Goal: Information Seeking & Learning: Find specific page/section

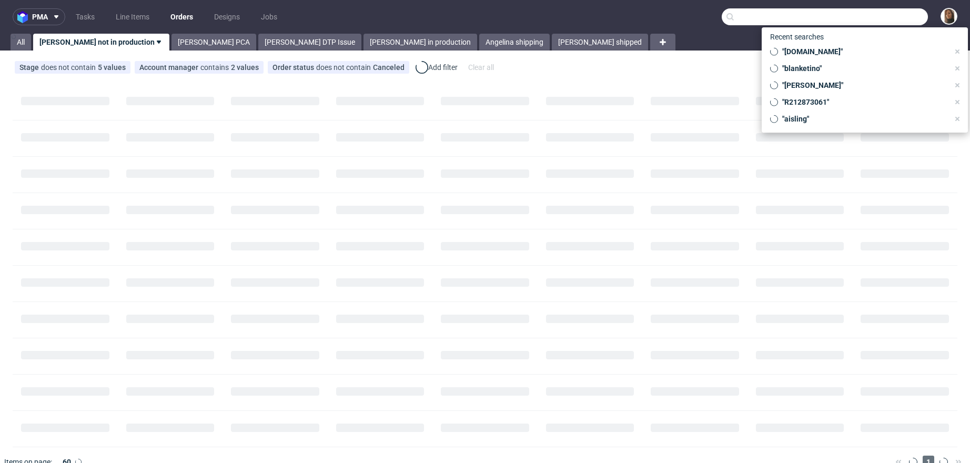
click at [887, 16] on input "text" at bounding box center [825, 16] width 206 height 17
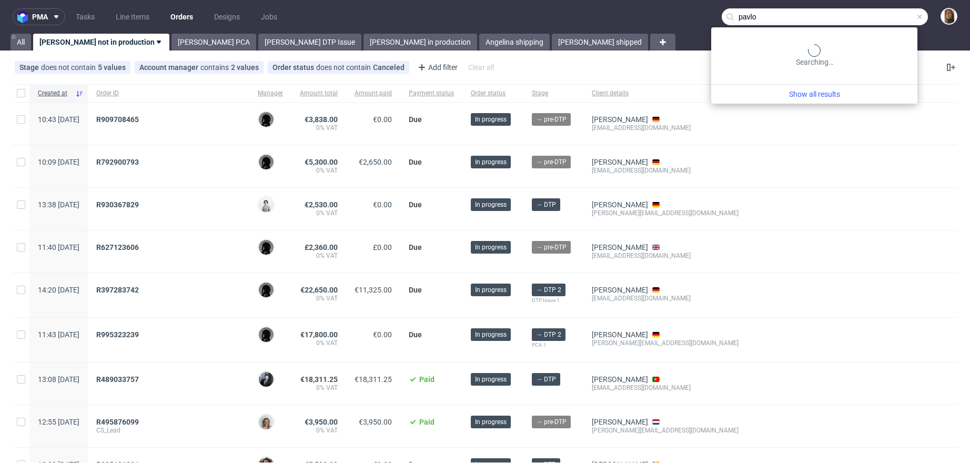
type input "pavlo"
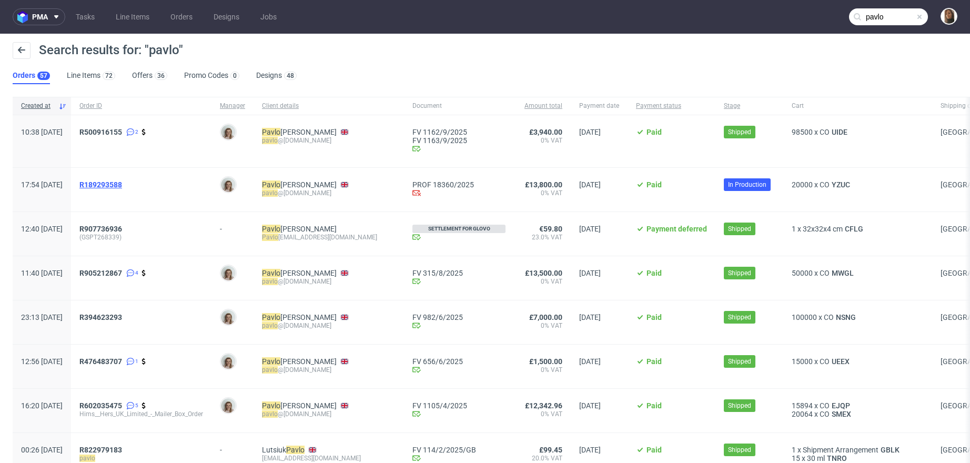
click at [122, 183] on span "R189293588" at bounding box center [100, 184] width 43 height 8
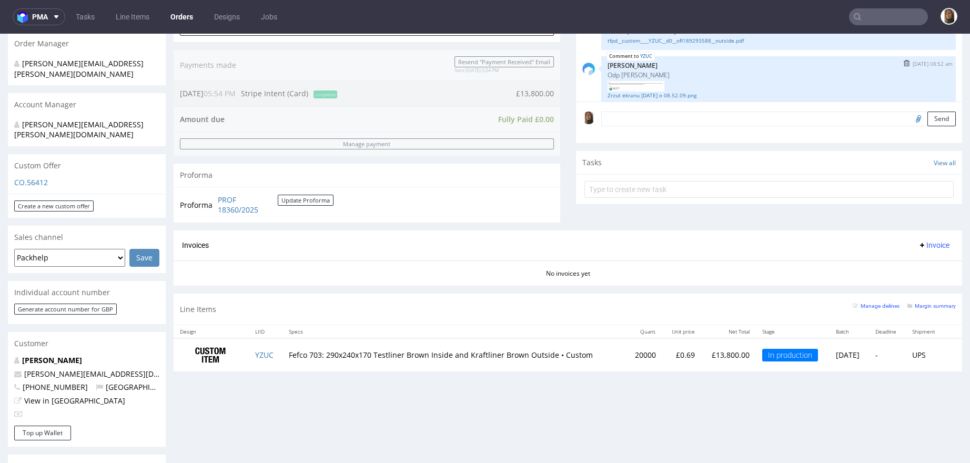
scroll to position [431, 0]
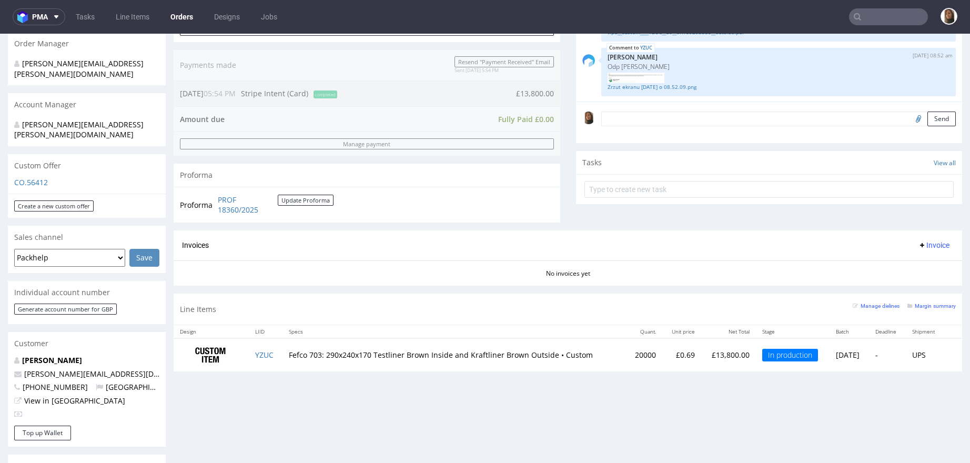
click at [867, 26] on nav "pma Tasks Line Items Orders Designs Jobs" at bounding box center [485, 17] width 970 height 34
click at [867, 18] on input "text" at bounding box center [888, 16] width 79 height 17
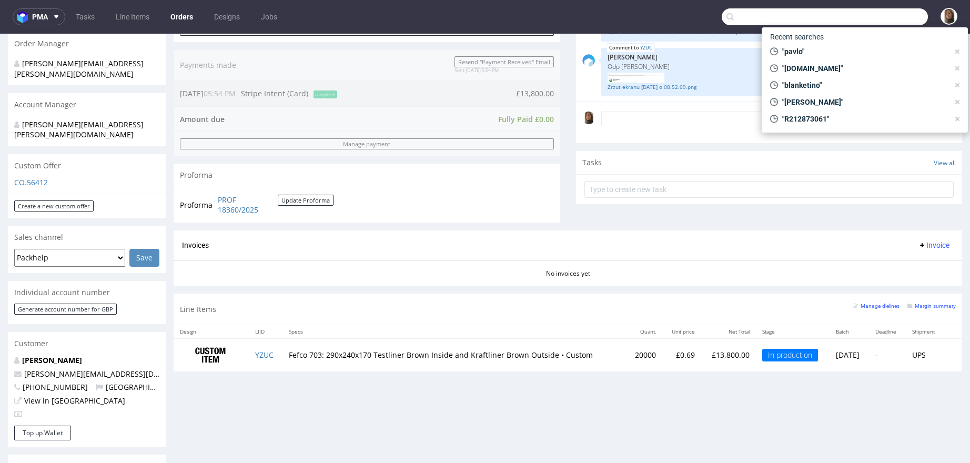
paste input "ben@badbutler.co.uk"
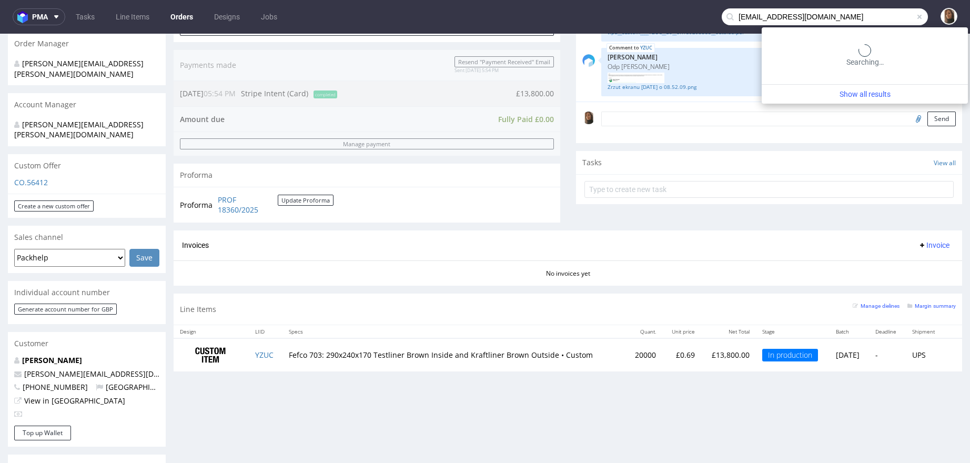
type input "ben@badbutler.co.uk"
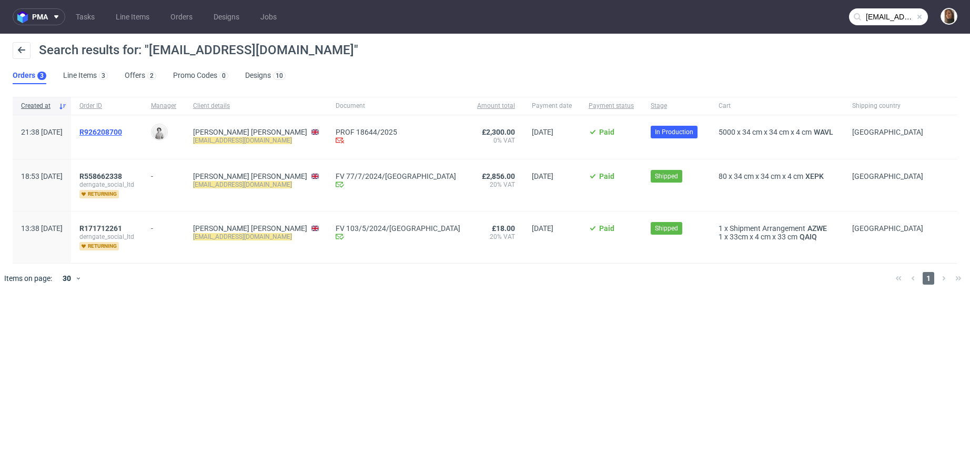
click at [122, 131] on span "R926208700" at bounding box center [100, 132] width 43 height 8
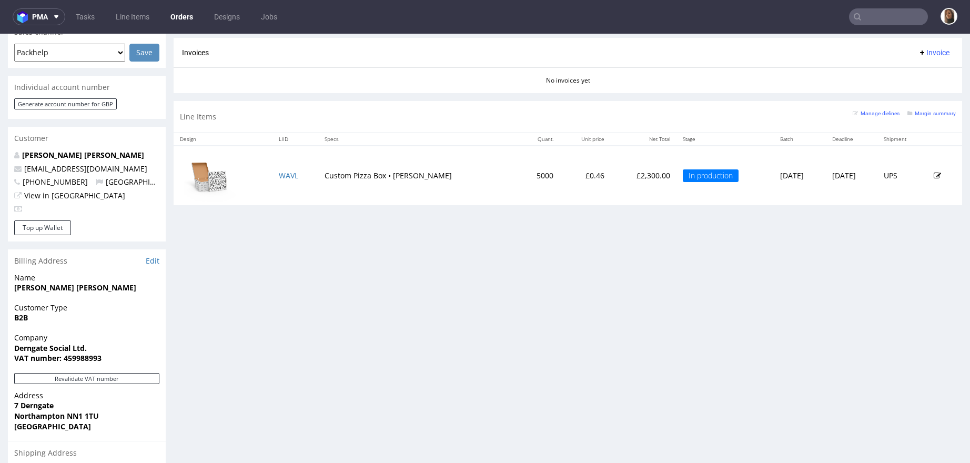
scroll to position [466, 0]
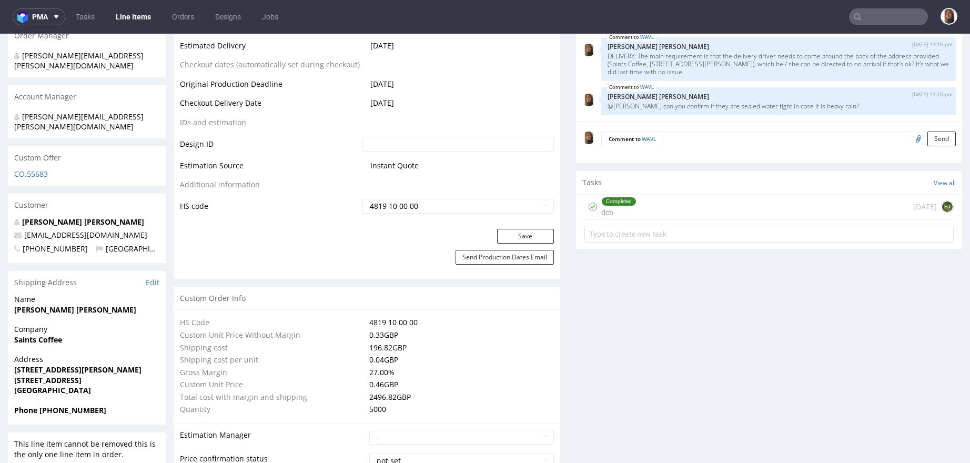
scroll to position [583, 0]
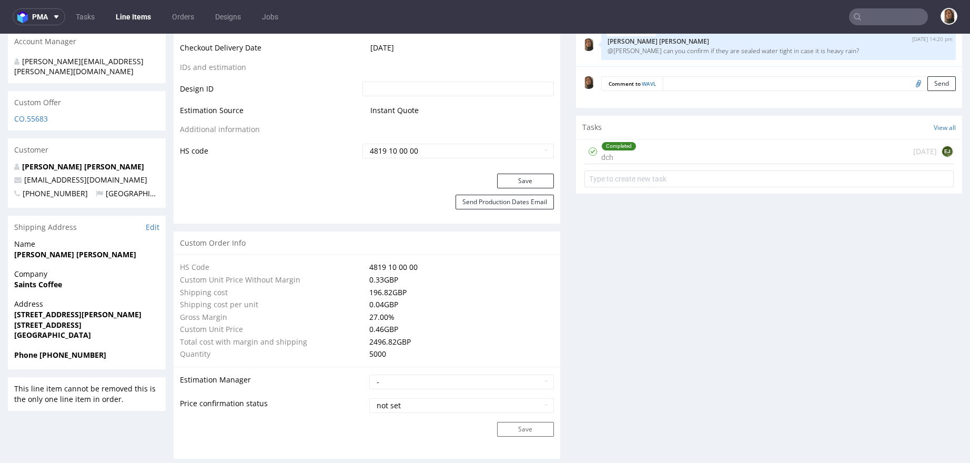
click at [905, 13] on input "text" at bounding box center [888, 16] width 79 height 17
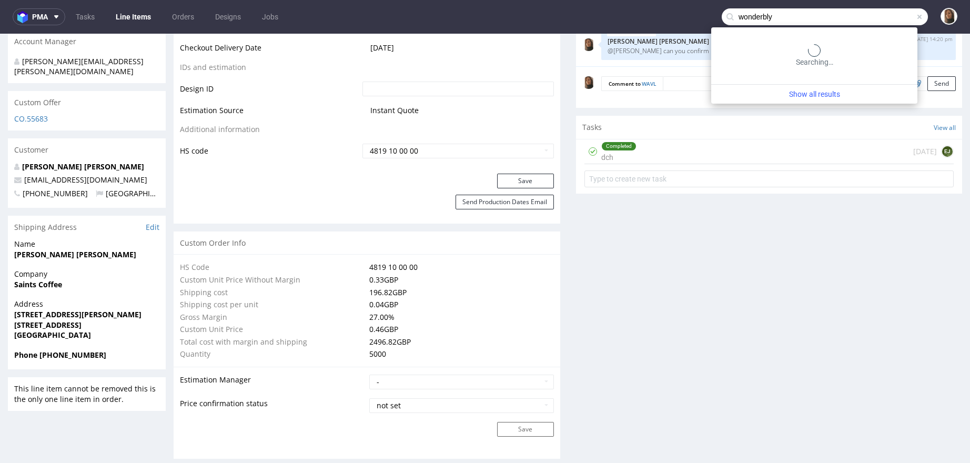
type input "wonderbly"
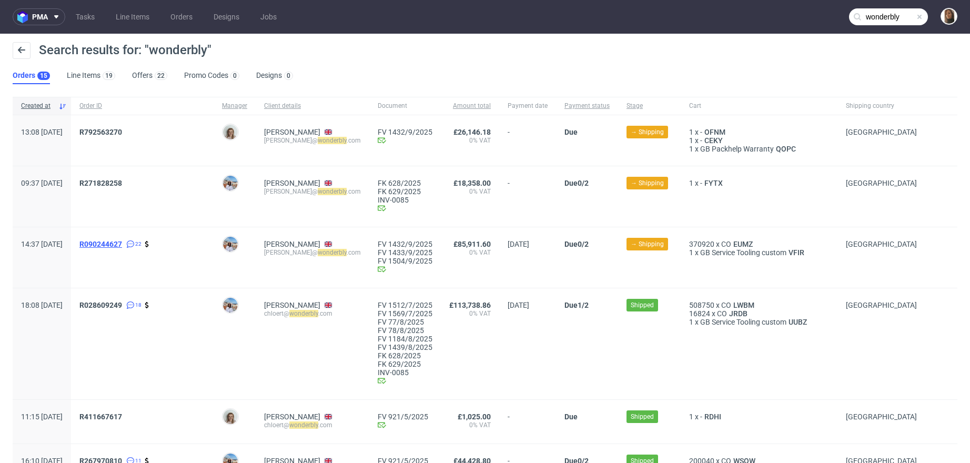
click at [122, 246] on span "R090244627" at bounding box center [100, 244] width 43 height 8
click at [122, 302] on span "R028609249" at bounding box center [100, 305] width 43 height 8
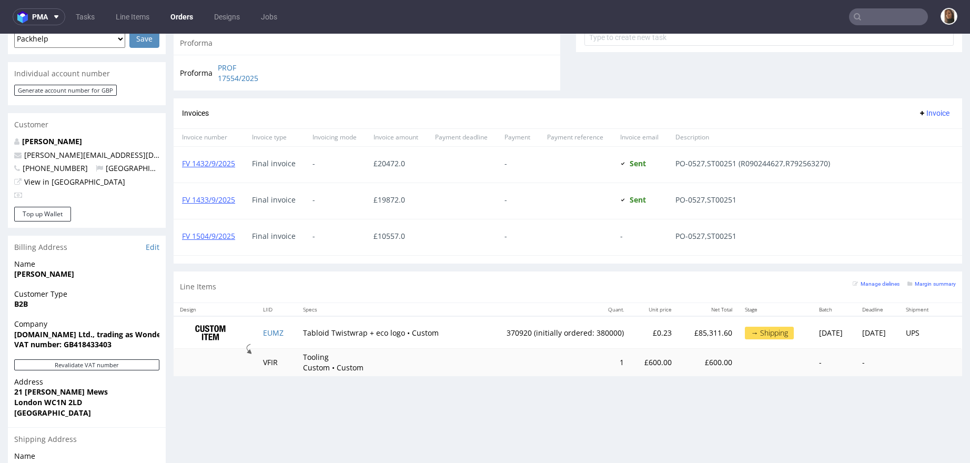
scroll to position [589, 0]
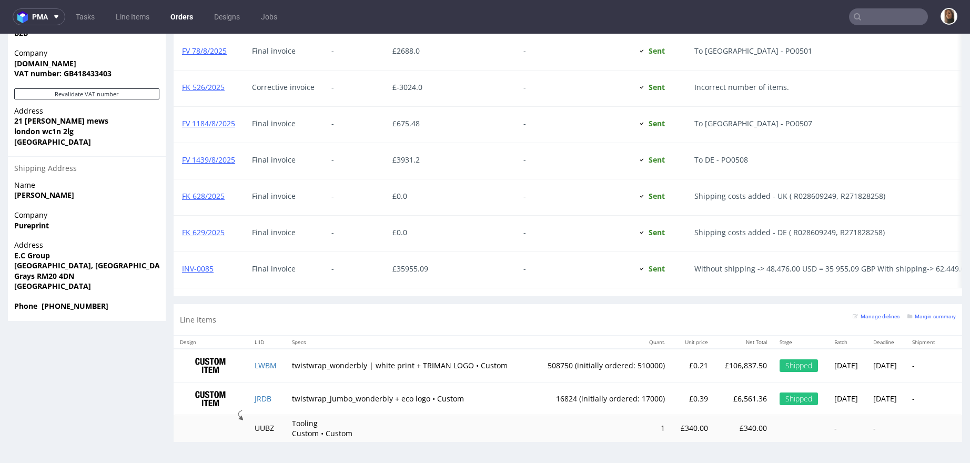
scroll to position [3, 0]
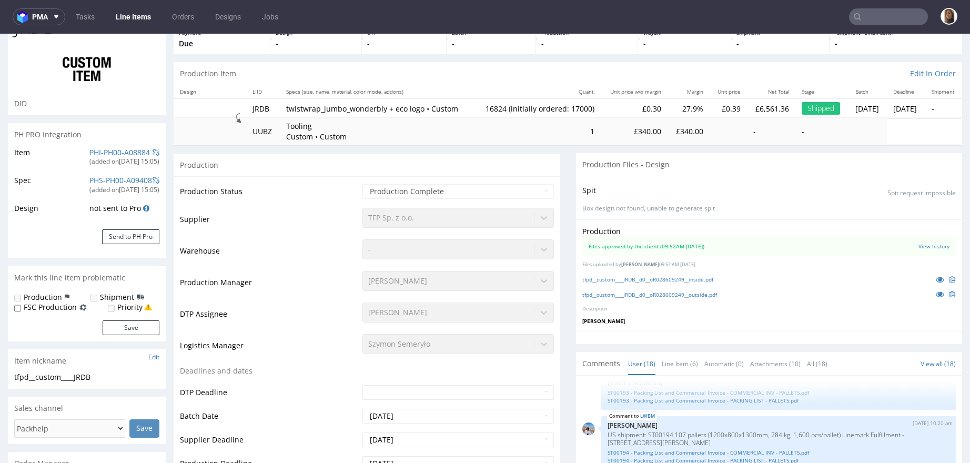
scroll to position [152, 0]
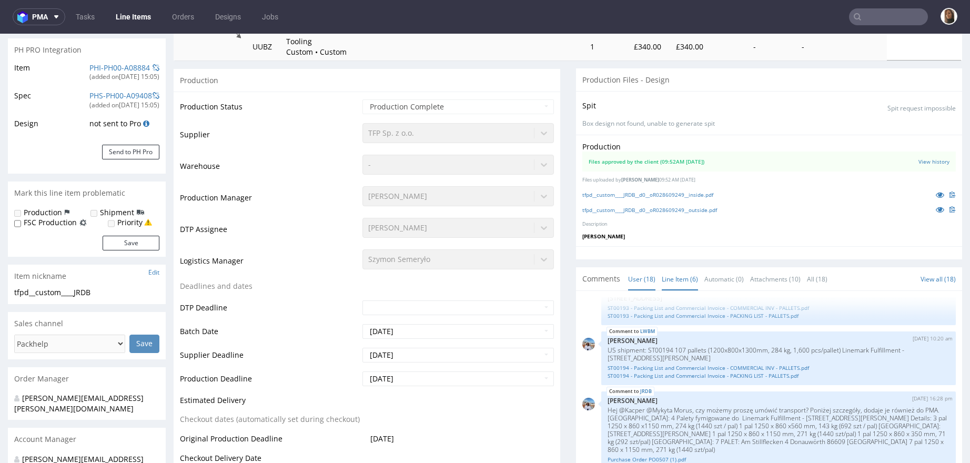
click at [674, 287] on link "Line Item (6)" at bounding box center [680, 279] width 36 height 23
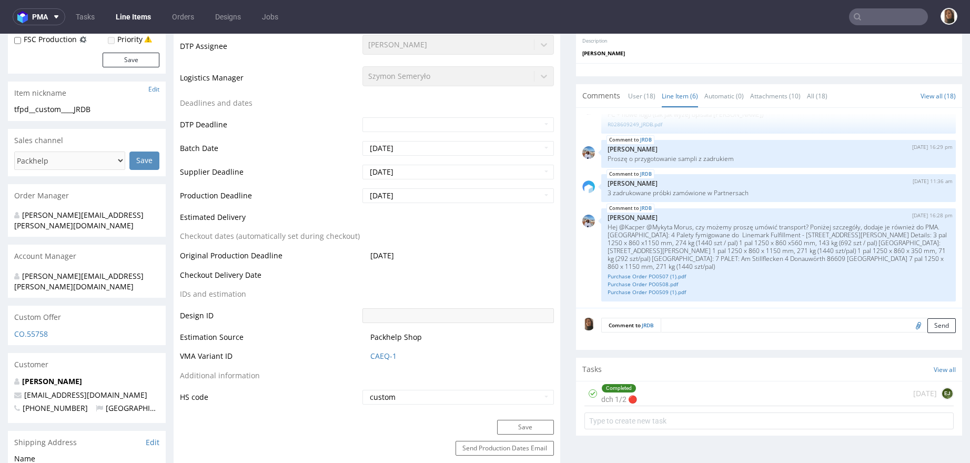
scroll to position [187, 0]
click at [626, 280] on link "Purchase Order PO0507 (1).pdf" at bounding box center [778, 276] width 342 height 8
click at [626, 288] on link "Purchase Order PO0508.pdf" at bounding box center [778, 284] width 342 height 8
click at [626, 296] on link "Purchase Order PO0509 (1).pdf" at bounding box center [778, 292] width 342 height 8
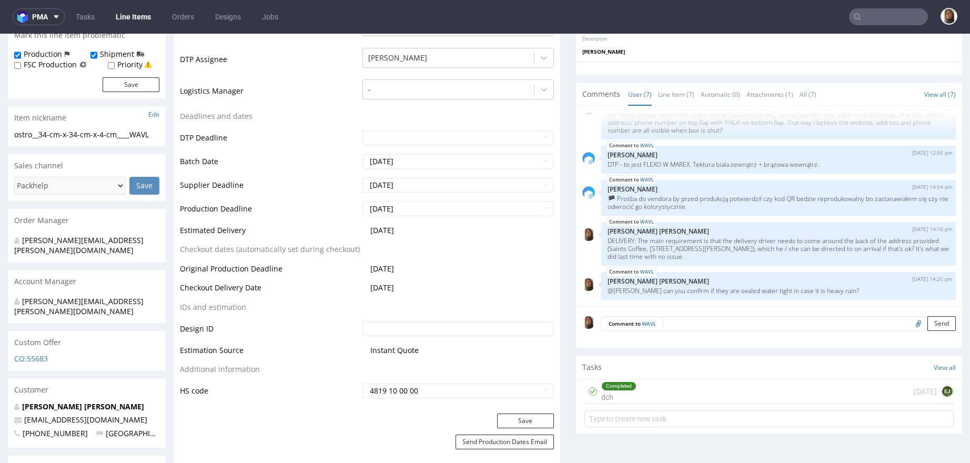
scroll to position [447, 0]
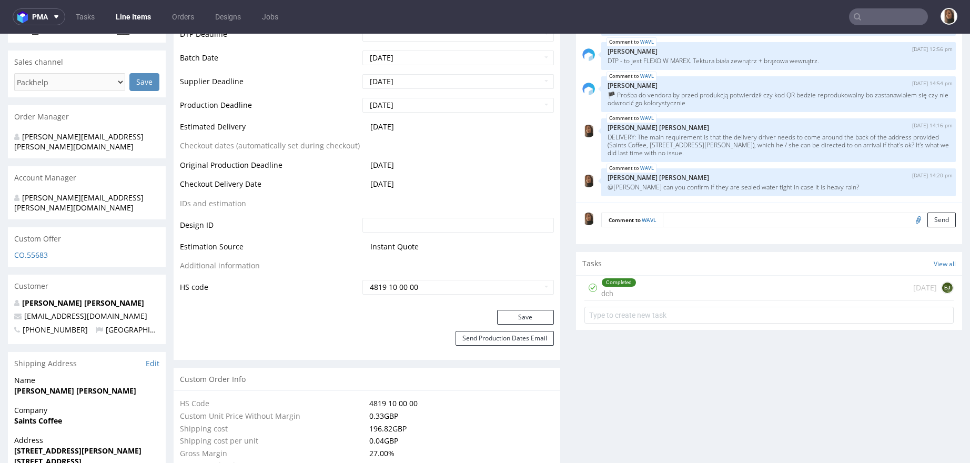
click at [897, 15] on input "text" at bounding box center [888, 16] width 79 height 17
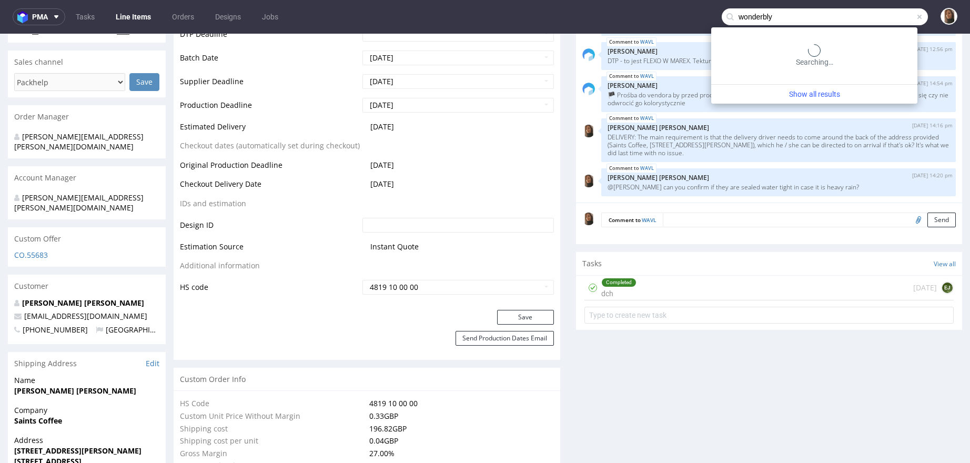
type input "wonderbly"
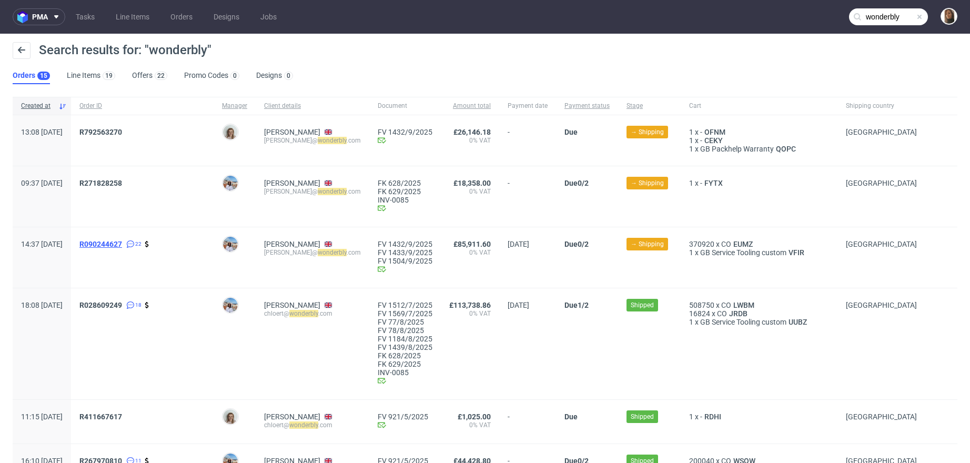
click at [122, 240] on span "R090244627" at bounding box center [100, 244] width 43 height 8
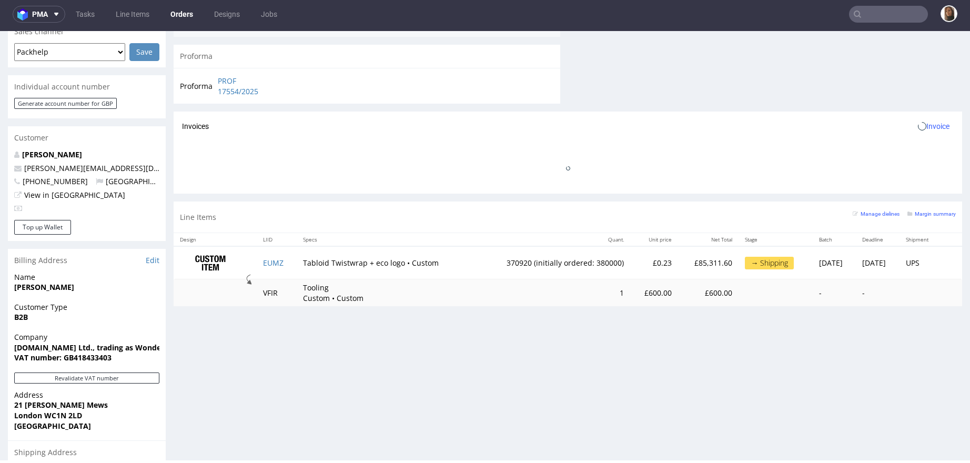
scroll to position [524, 0]
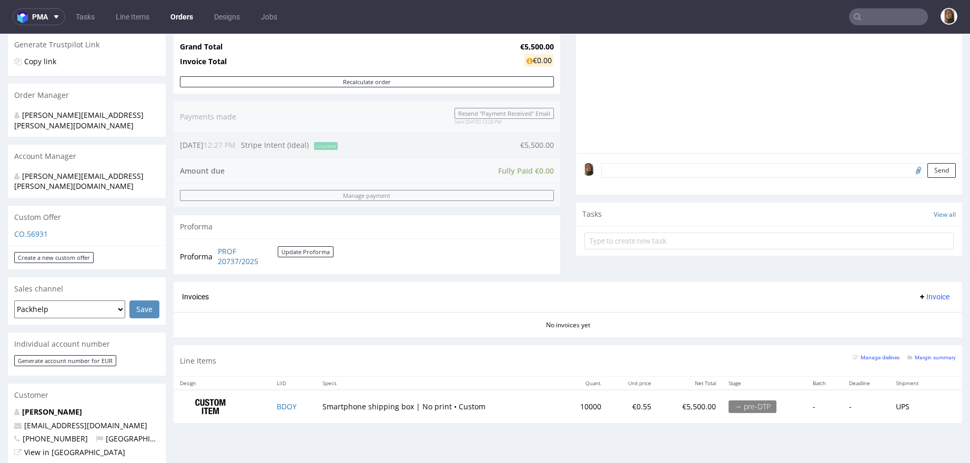
scroll to position [229, 0]
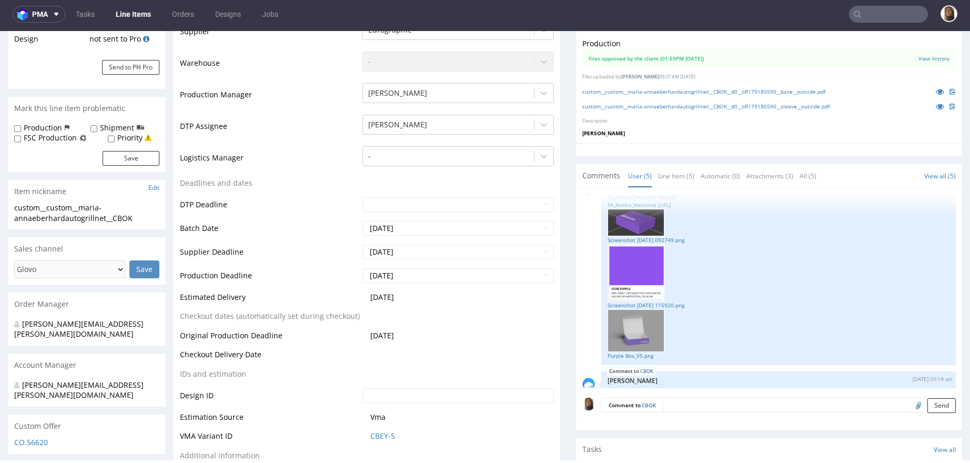
scroll to position [291, 0]
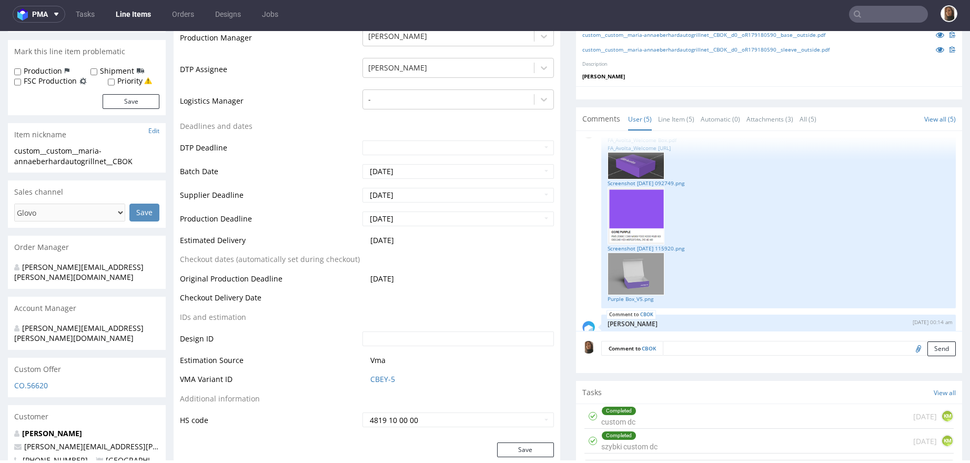
click at [623, 302] on div "CBOK [DATE] 14:28 pm [PERSON_NAME] [PERSON_NAME] FA_Avolta_Welcome Box.pdf FA_A…" at bounding box center [778, 213] width 355 height 189
click at [618, 298] on link "Purple Box_V5.png" at bounding box center [778, 299] width 342 height 8
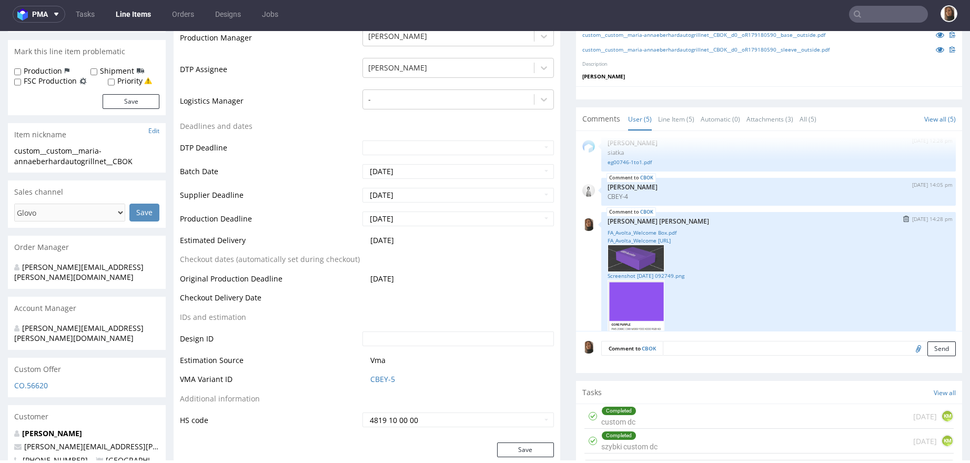
scroll to position [7, 0]
click at [651, 279] on link "Screenshot [DATE] 092749.png" at bounding box center [778, 279] width 342 height 8
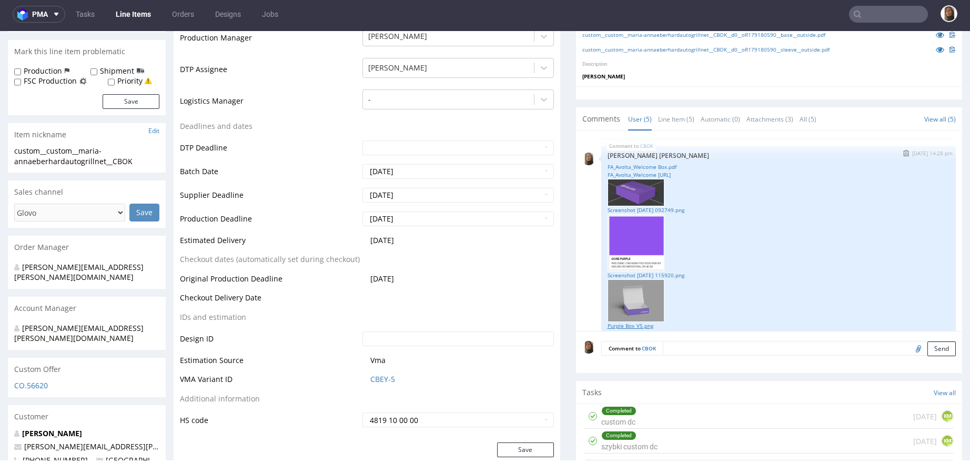
click at [637, 323] on link "Purple Box_V5.png" at bounding box center [778, 326] width 342 height 8
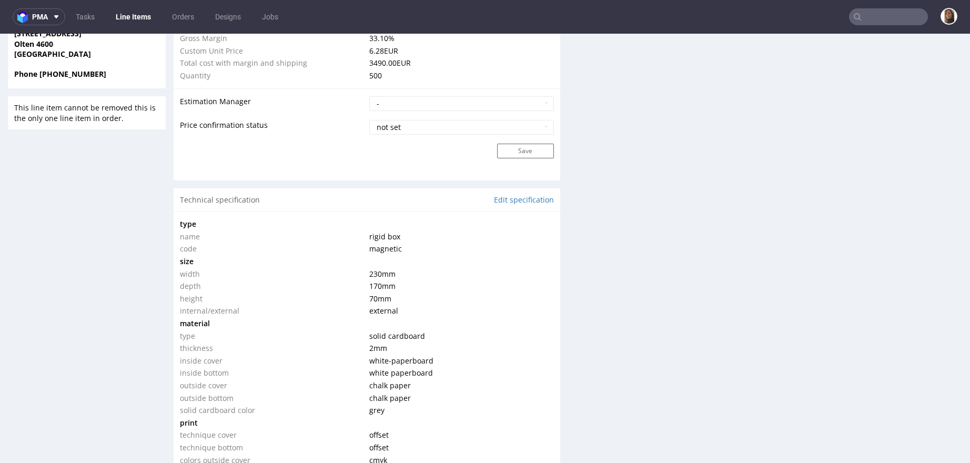
scroll to position [0, 0]
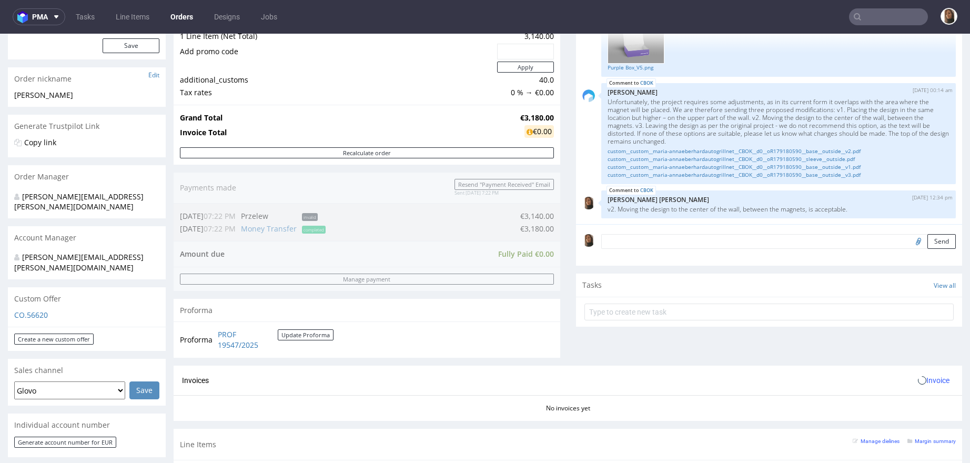
scroll to position [318, 0]
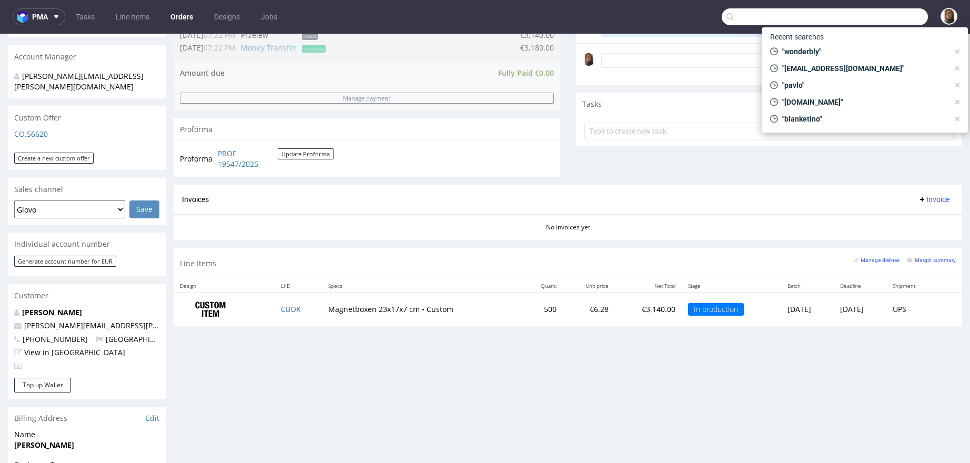
click at [877, 16] on input "text" at bounding box center [825, 16] width 206 height 17
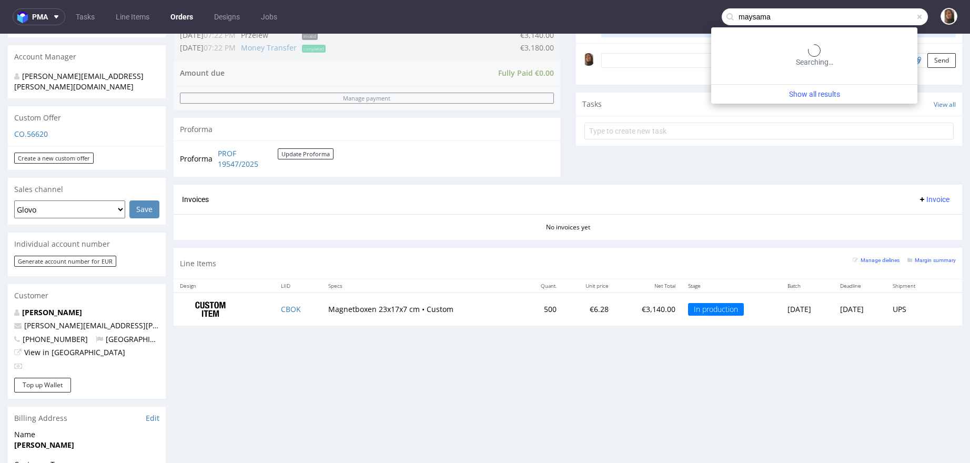
type input "maysama"
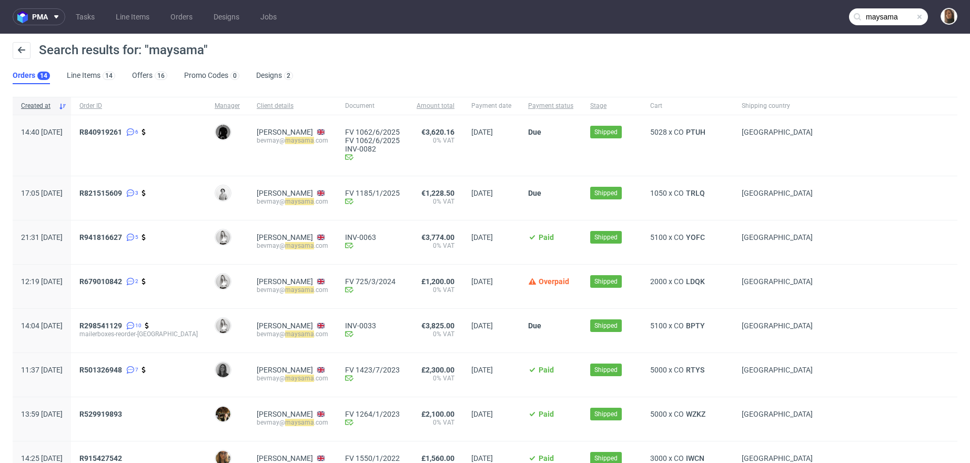
click at [687, 123] on div "5028 x CO PTUH" at bounding box center [688, 145] width 92 height 60
click at [687, 129] on span "PTUH" at bounding box center [696, 132] width 24 height 8
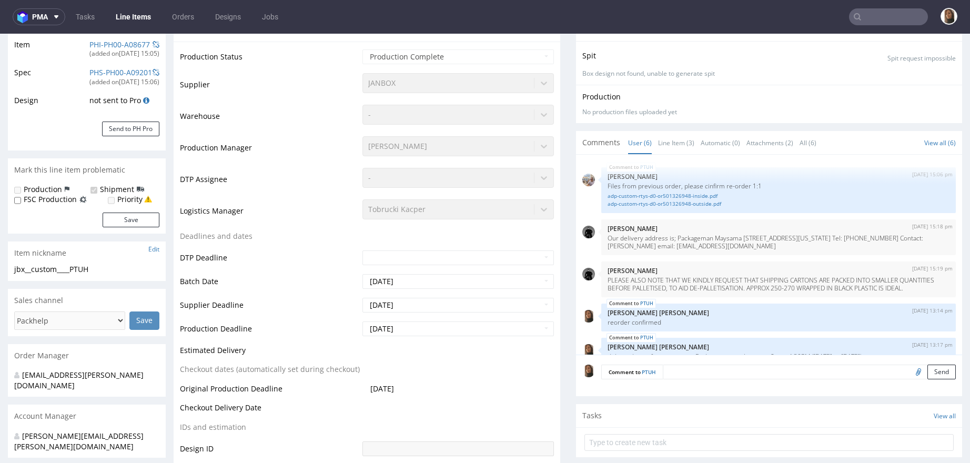
type input "maysama"
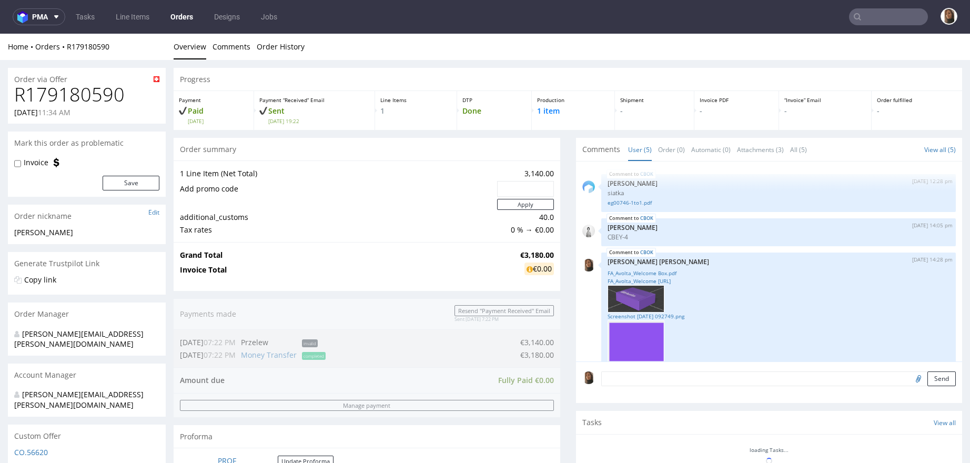
scroll to position [227, 0]
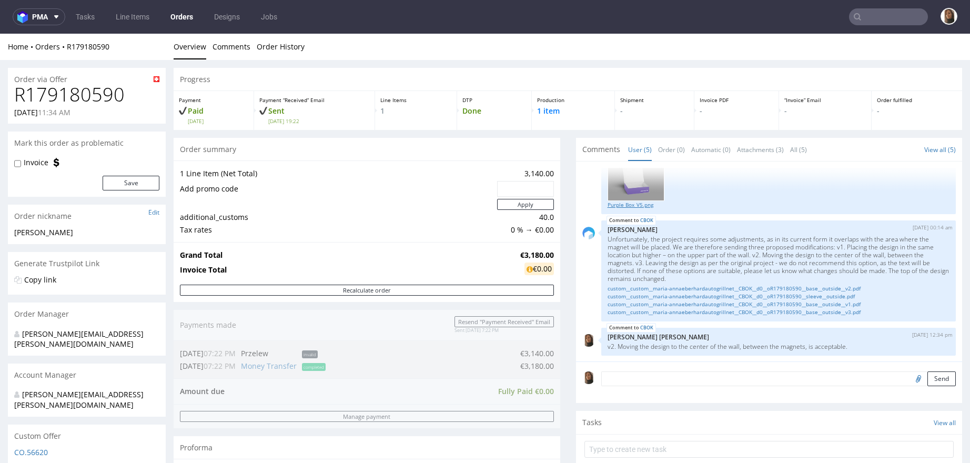
click at [622, 202] on link "Purple Box_V5.png" at bounding box center [778, 205] width 342 height 8
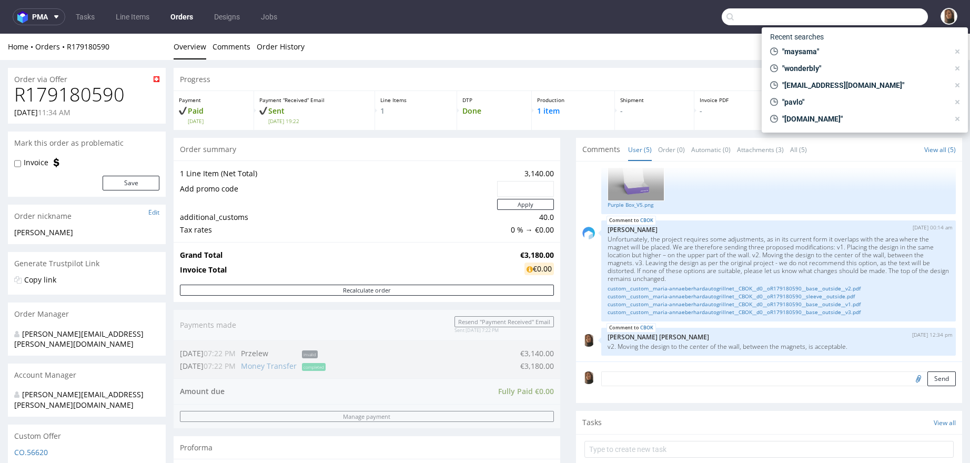
click at [884, 17] on input "text" at bounding box center [825, 16] width 206 height 17
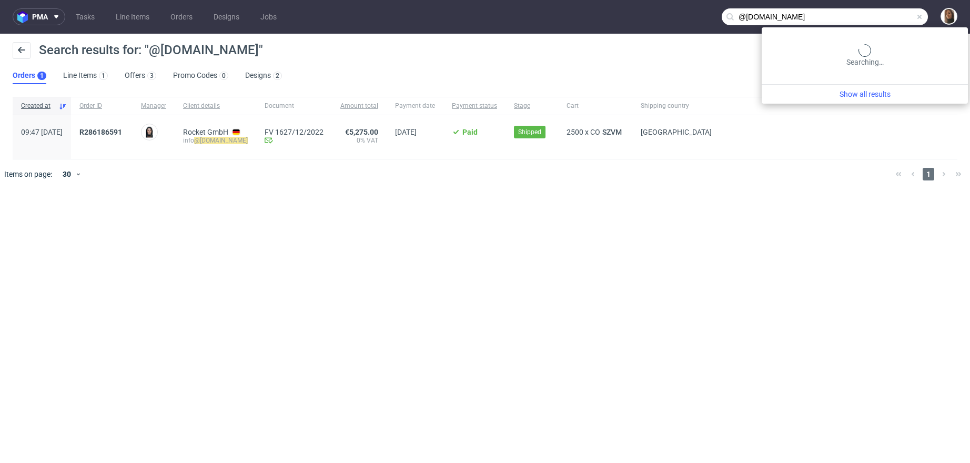
click at [908, 13] on input "@blanketino.de" at bounding box center [825, 16] width 206 height 17
type input "@blanketino"
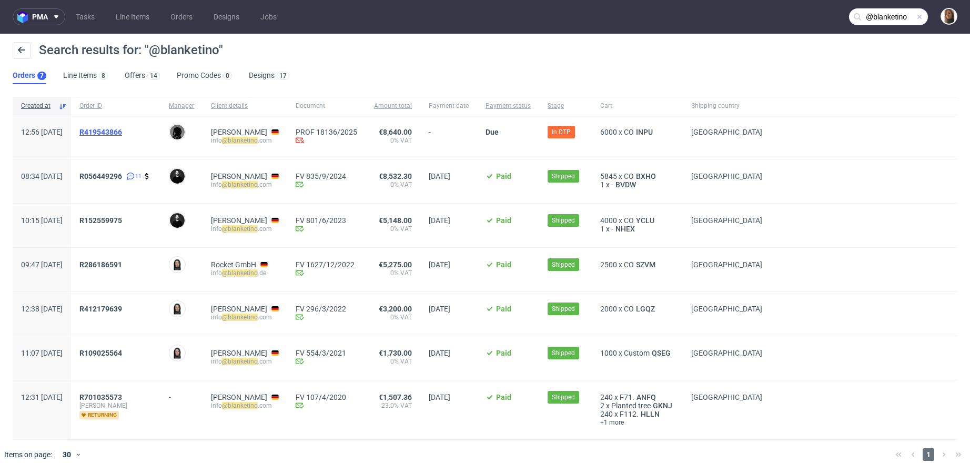
click at [122, 130] on span "R419543866" at bounding box center [100, 132] width 43 height 8
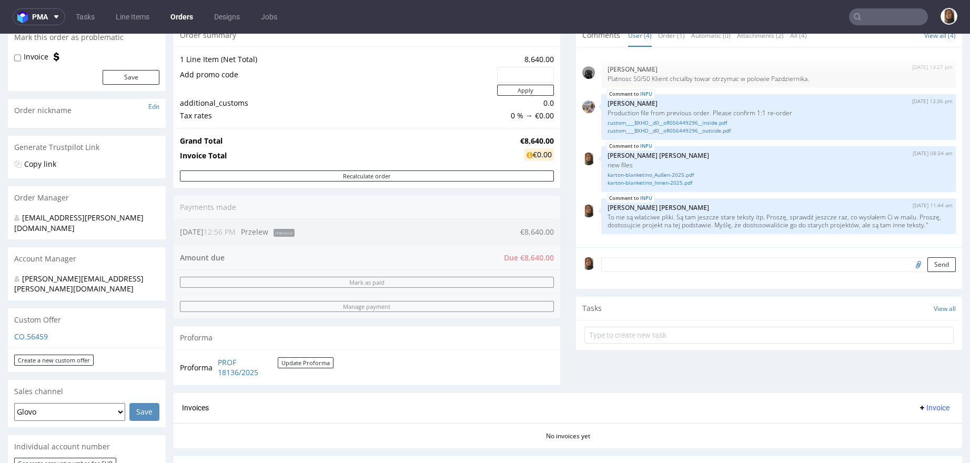
scroll to position [223, 0]
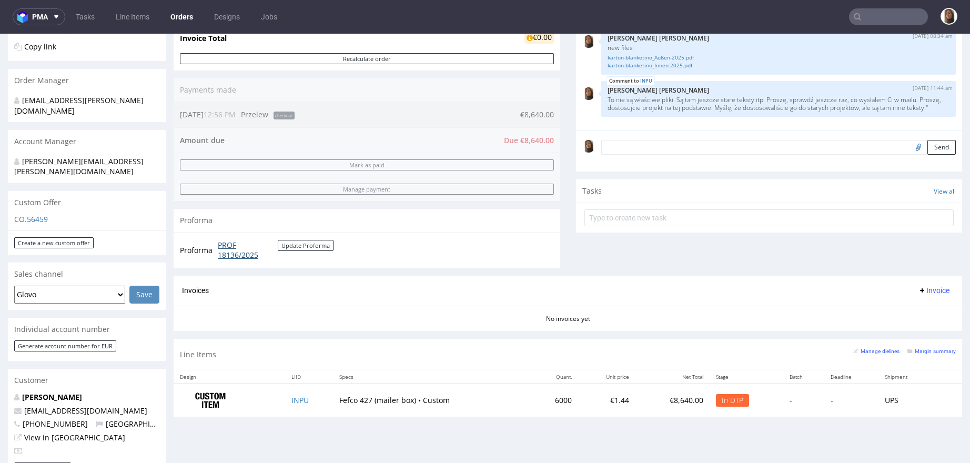
click at [227, 249] on link "PROF 18136/2025" at bounding box center [248, 250] width 60 height 21
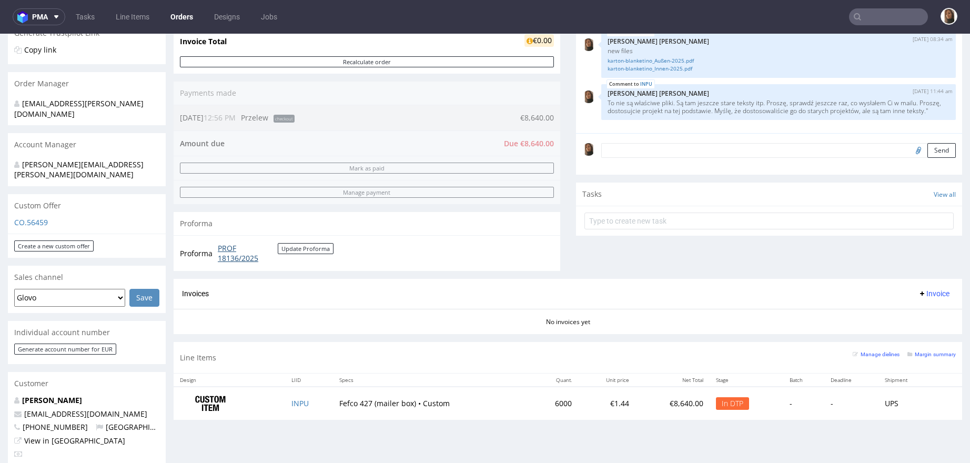
scroll to position [245, 0]
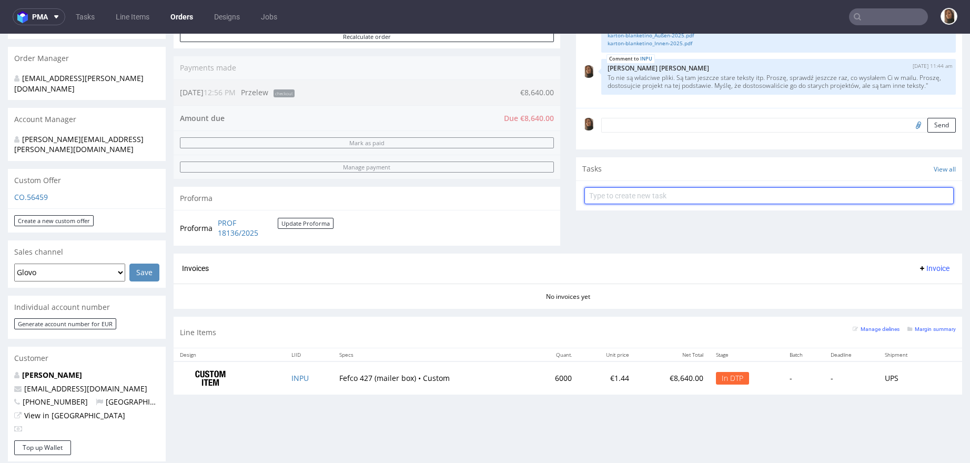
click at [602, 192] on input "text" at bounding box center [769, 195] width 370 height 17
type input "proforma"
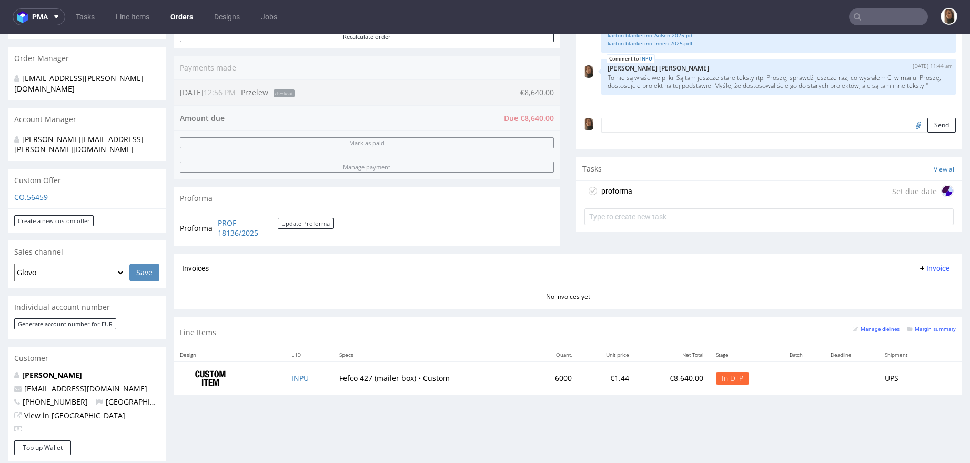
click at [635, 194] on div "proforma Set due date" at bounding box center [769, 191] width 370 height 21
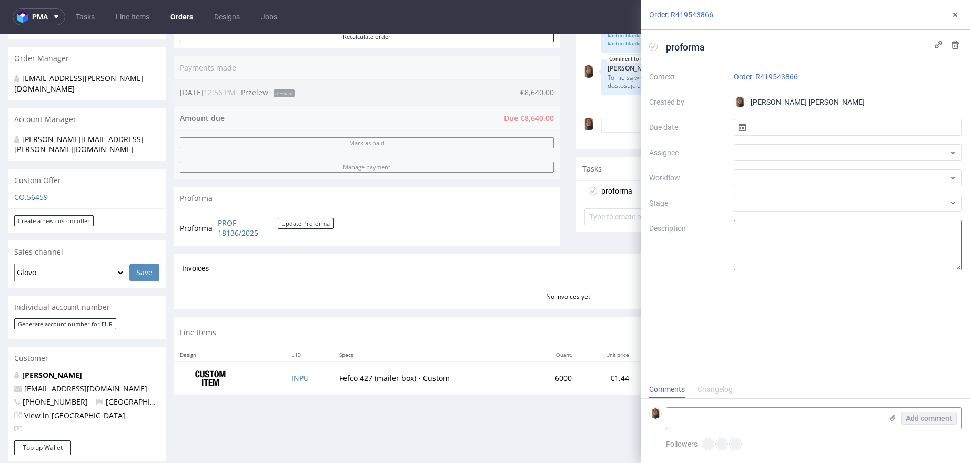
scroll to position [8, 0]
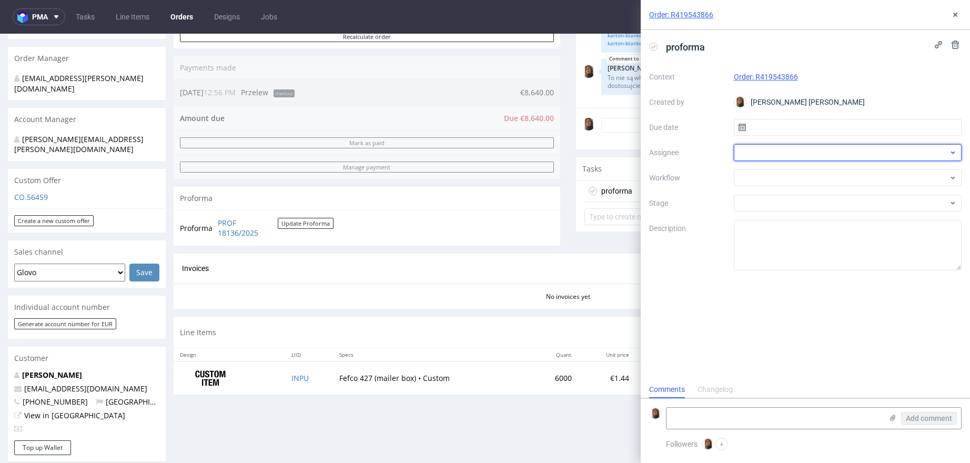
click at [767, 151] on div at bounding box center [848, 152] width 228 height 17
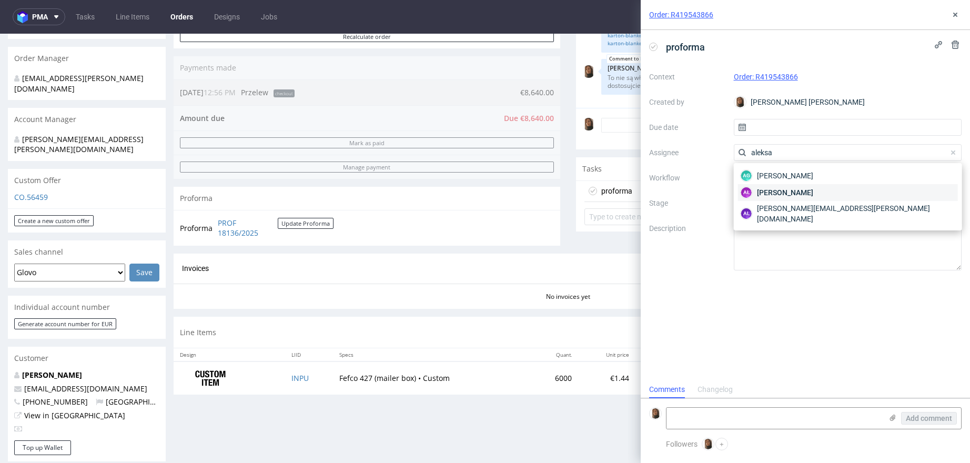
type input "aleksa"
click at [799, 186] on div "AŁ Aleksandra Łętowska" at bounding box center [848, 192] width 220 height 17
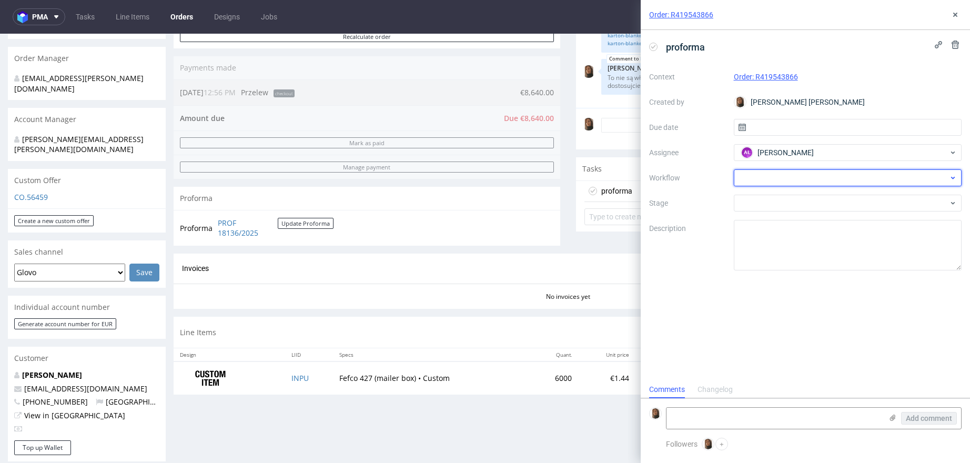
click at [762, 177] on div at bounding box center [848, 177] width 228 height 17
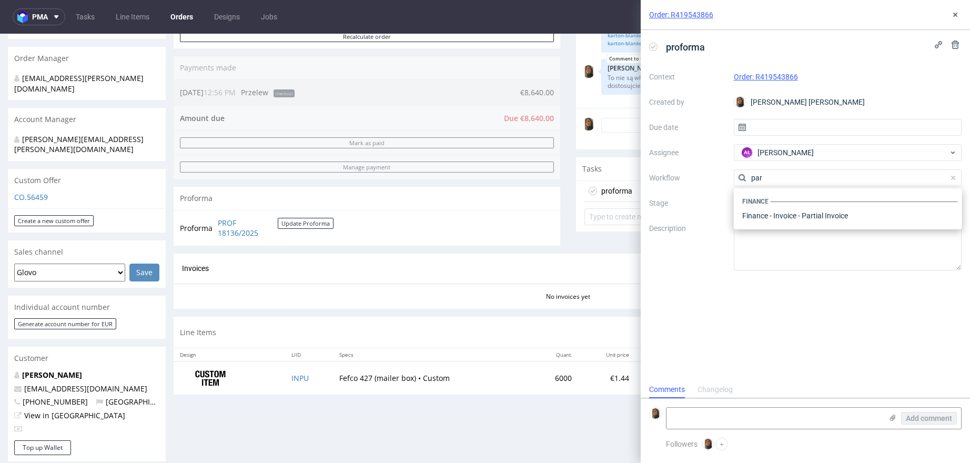
scroll to position [0, 0]
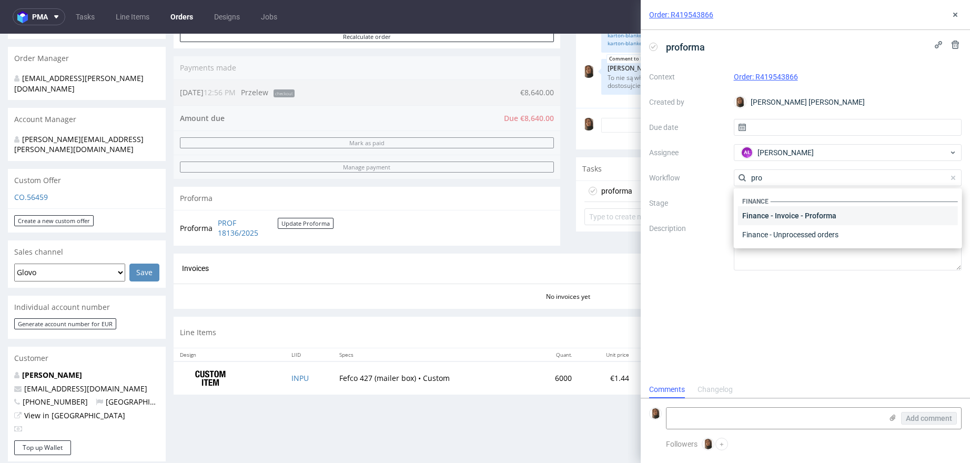
type input "pro"
click at [818, 213] on div "Finance - Invoice - Proforma" at bounding box center [848, 215] width 220 height 19
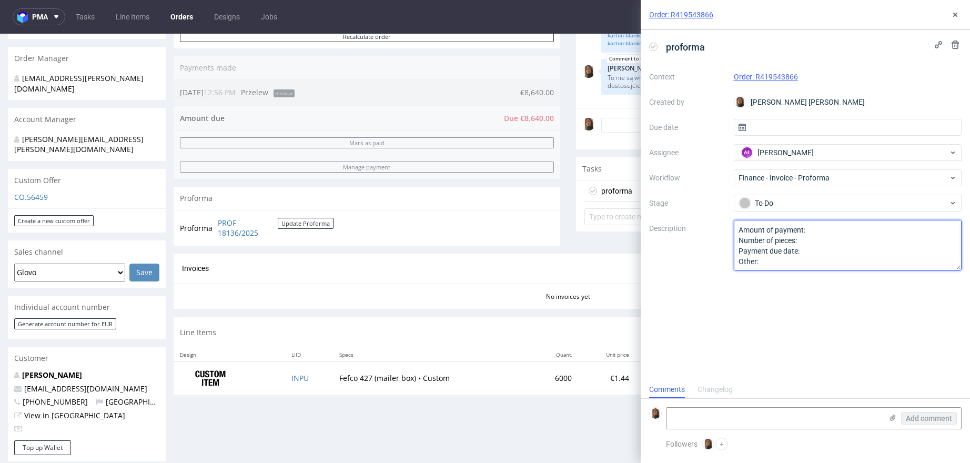
click at [821, 227] on textarea "Amount of payment: Number of pieces: Payment due date: Other:" at bounding box center [848, 245] width 228 height 50
click at [810, 226] on textarea "Amount of payment: Number of pieces: Payment due date: Other:" at bounding box center [848, 245] width 228 height 50
drag, startPoint x: 738, startPoint y: 240, endPoint x: 767, endPoint y: 271, distance: 42.1
click at [767, 271] on div "proforma Context Order: R419543866 Created by Angelina Marć Due date Assignee A…" at bounding box center [805, 205] width 329 height 351
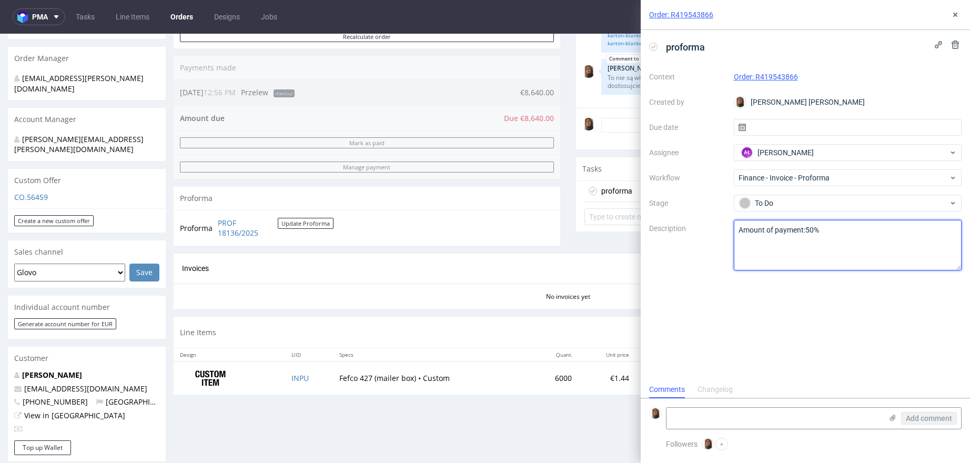
scroll to position [0, 0]
type textarea "Amount of payment:50%"
click at [956, 17] on icon at bounding box center [955, 15] width 8 height 8
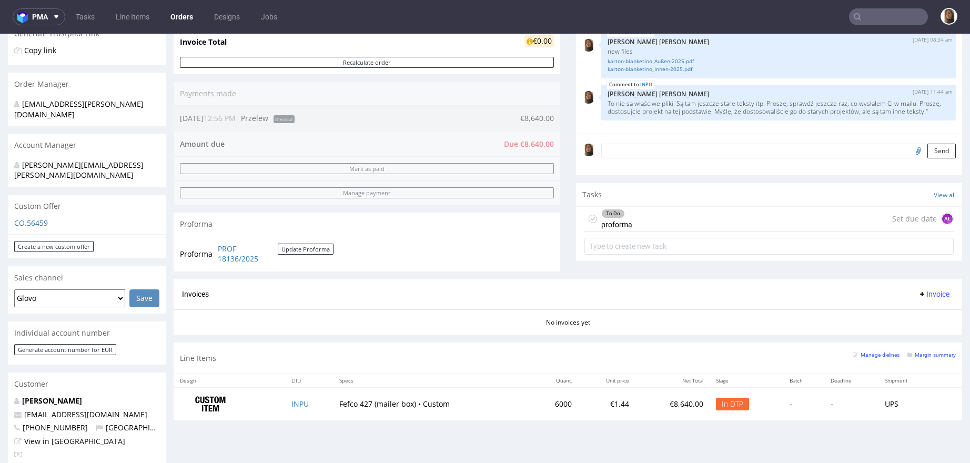
scroll to position [336, 0]
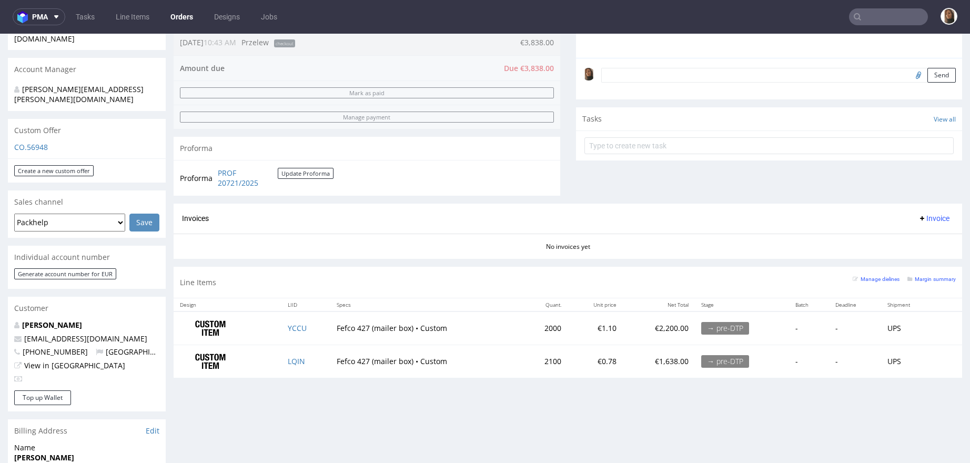
scroll to position [329, 0]
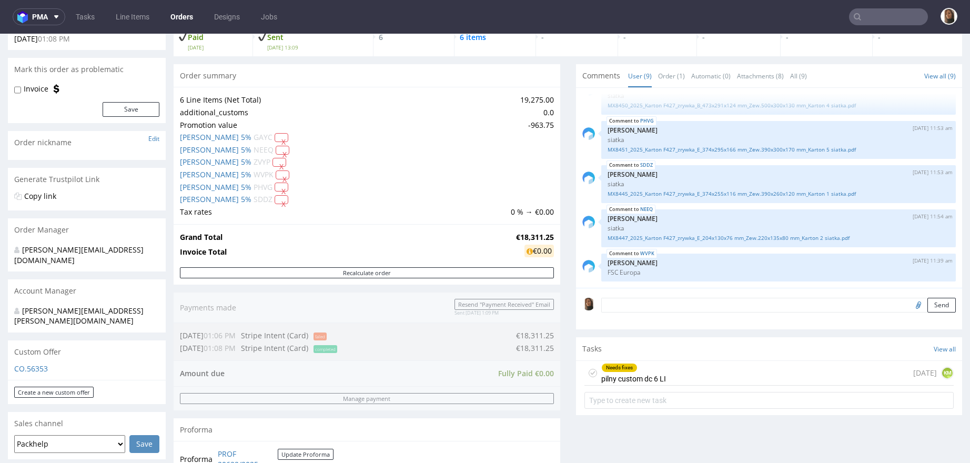
scroll to position [383, 0]
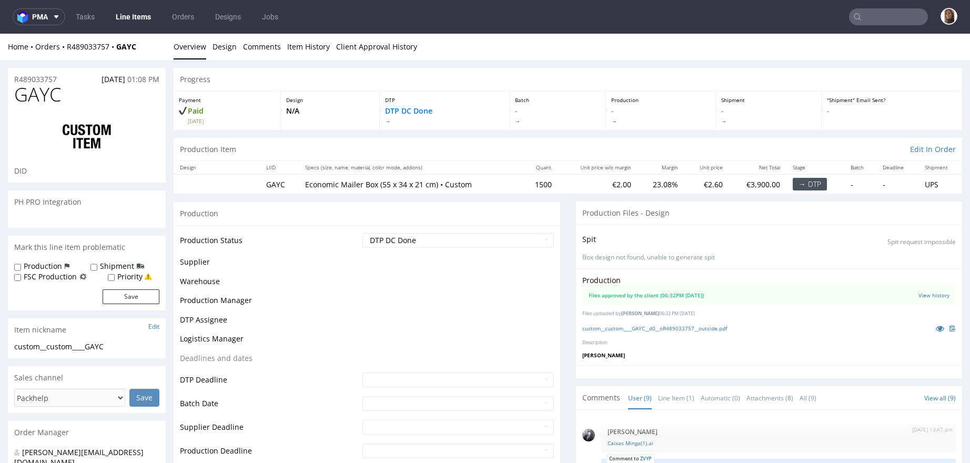
scroll to position [192, 0]
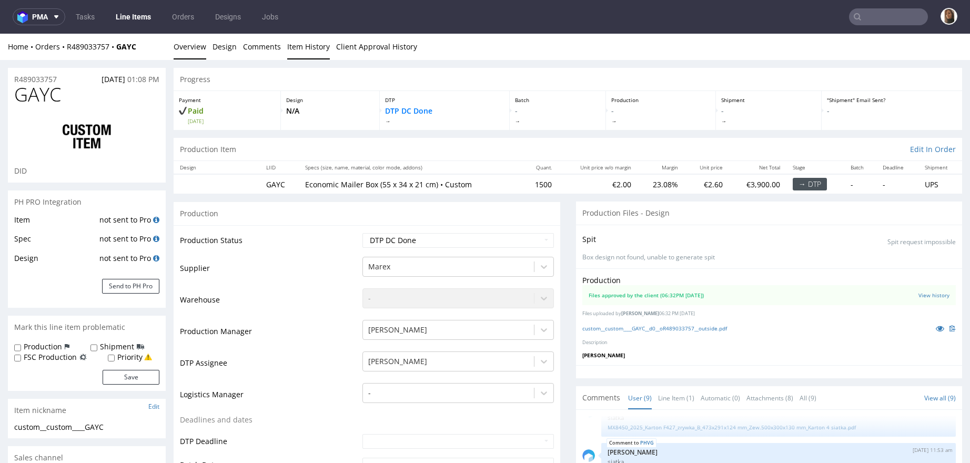
click at [298, 39] on link "Item History" at bounding box center [308, 47] width 43 height 26
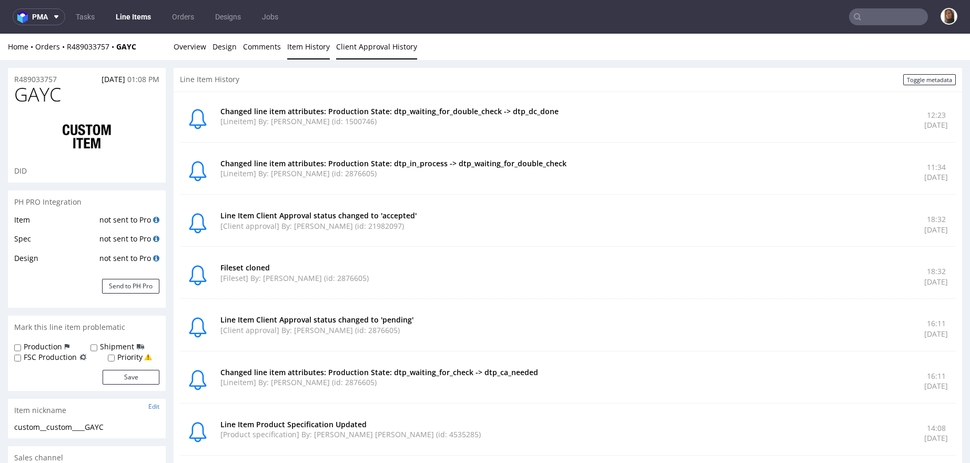
click at [359, 55] on link "Client Approval History" at bounding box center [376, 47] width 81 height 26
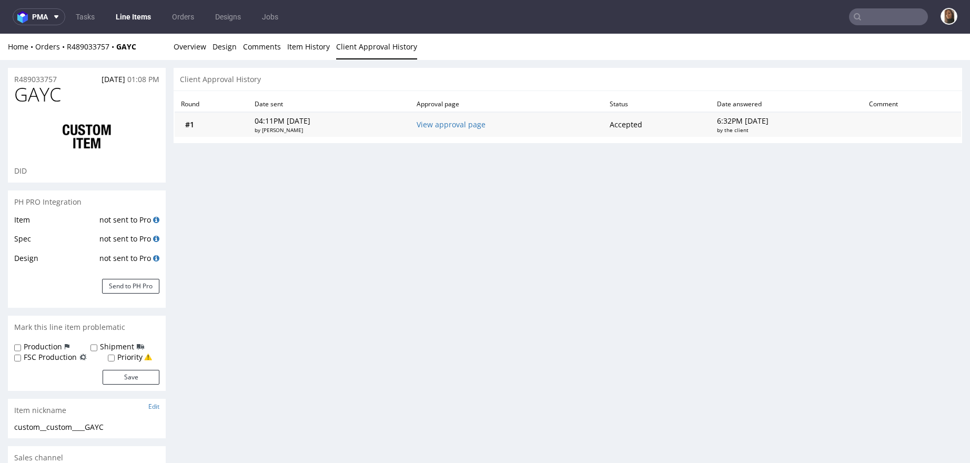
click at [485, 132] on td "View approval page" at bounding box center [506, 124] width 193 height 25
click at [474, 127] on link "View approval page" at bounding box center [451, 124] width 69 height 10
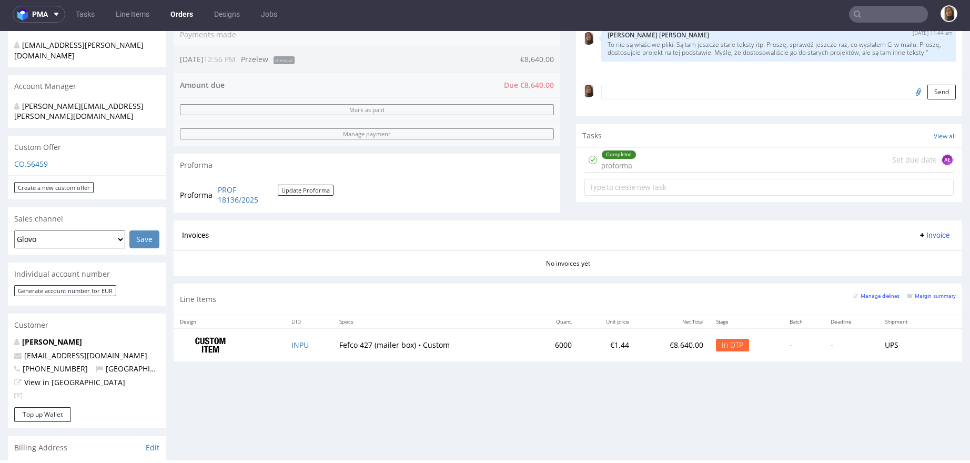
scroll to position [148, 0]
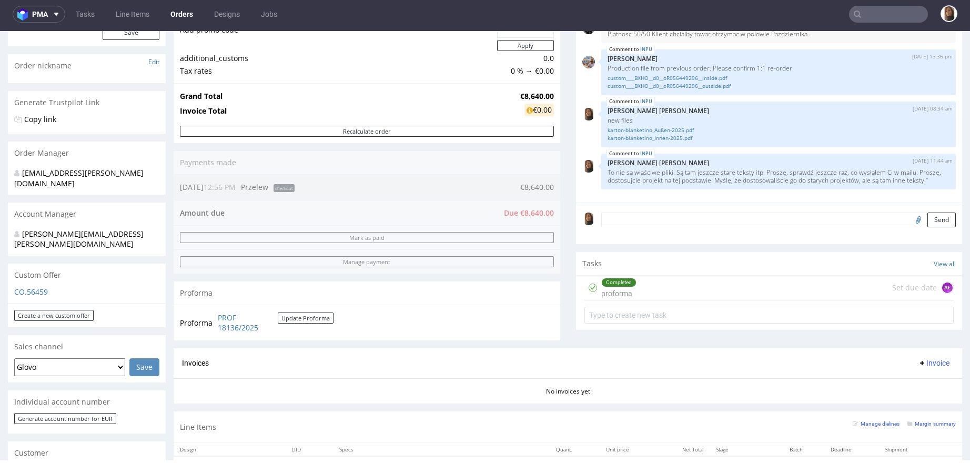
click at [679, 289] on div "Completed proforma Set due date AŁ" at bounding box center [769, 288] width 370 height 25
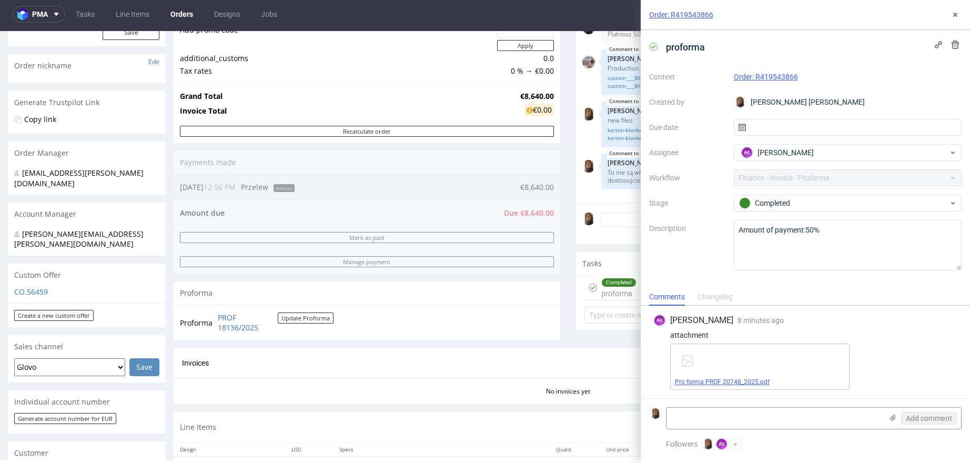
click at [743, 380] on link "Pro forma PROF 20748_2025.pdf" at bounding box center [722, 381] width 95 height 7
click at [231, 327] on link "PROF 18136/2025" at bounding box center [248, 322] width 60 height 21
click at [952, 11] on icon at bounding box center [955, 15] width 8 height 8
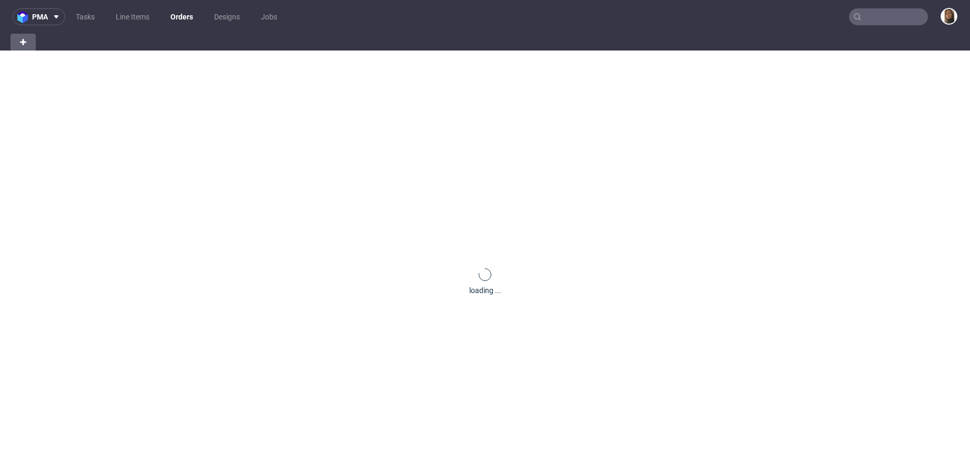
click at [877, 22] on input "text" at bounding box center [888, 16] width 79 height 17
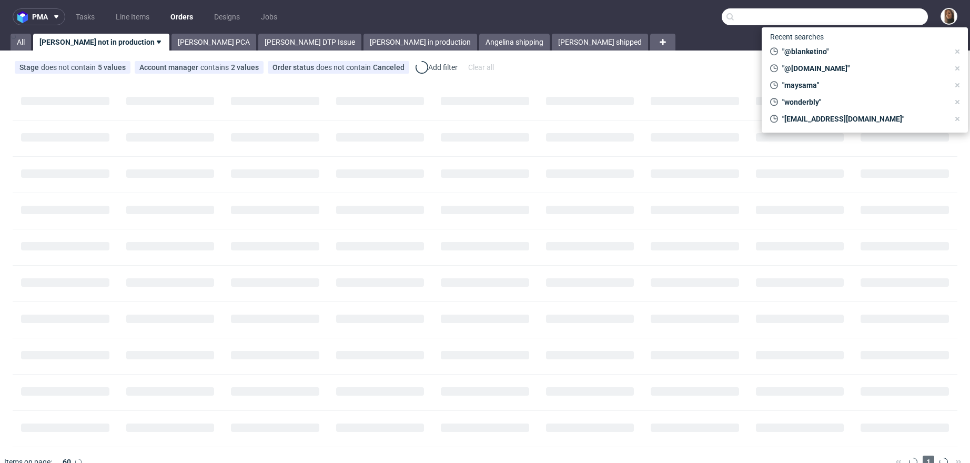
paste input "[EMAIL_ADDRESS][DOMAIN_NAME]"
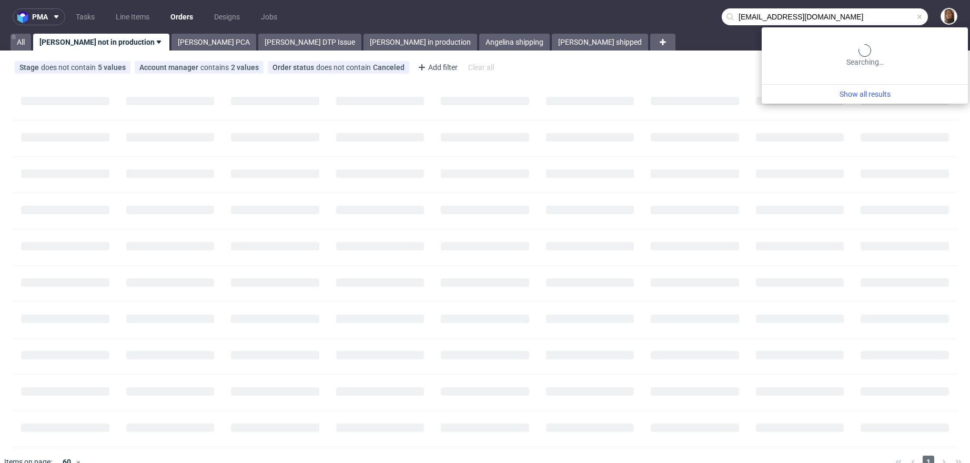
type input "[EMAIL_ADDRESS][DOMAIN_NAME]"
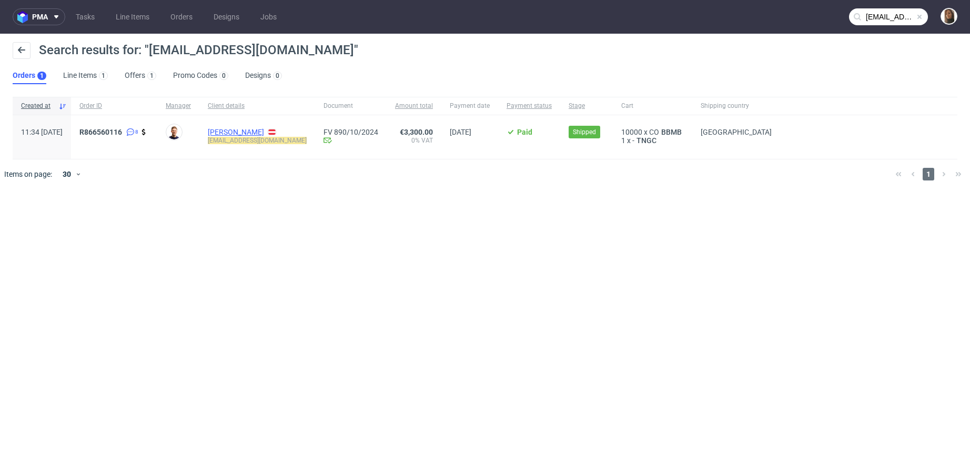
click at [257, 132] on link "[PERSON_NAME]" at bounding box center [236, 132] width 56 height 8
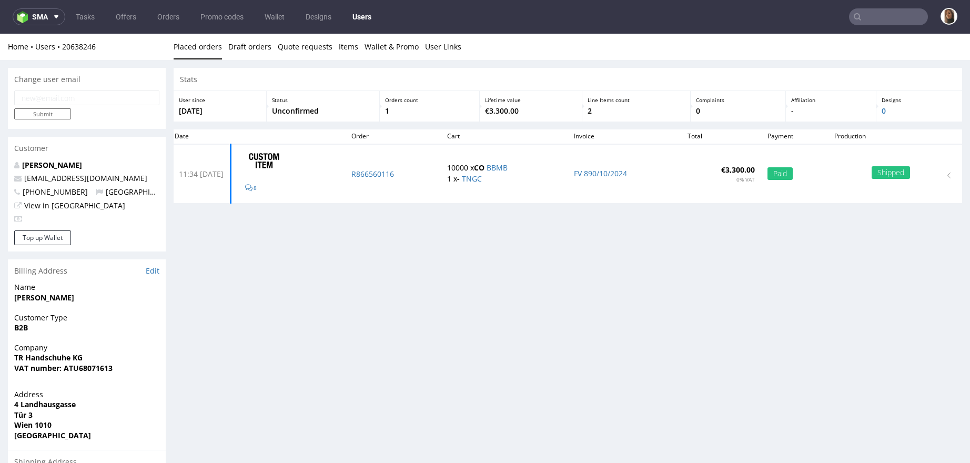
click at [885, 16] on input "text" at bounding box center [888, 16] width 79 height 17
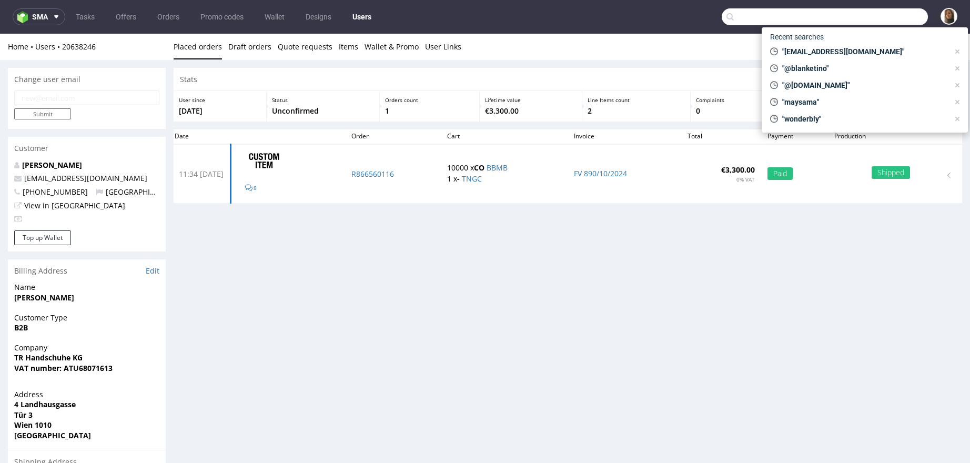
paste input "[PERSON_NAME]"
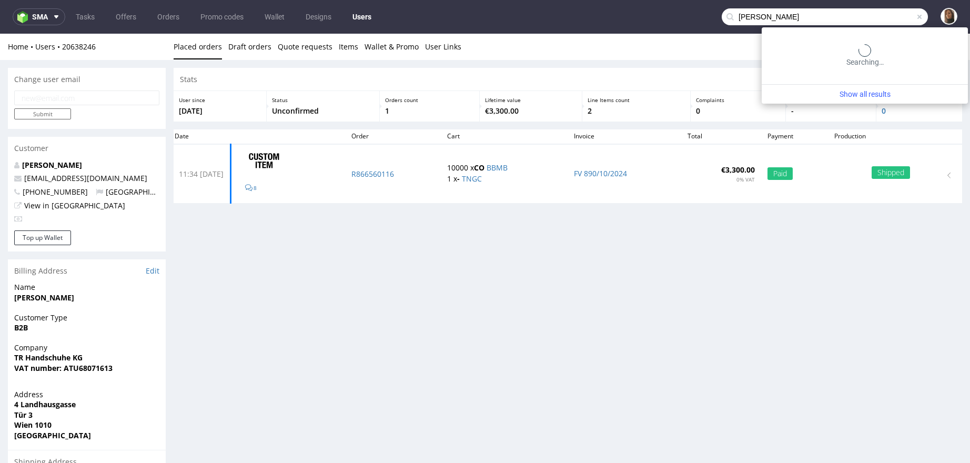
type input "[PERSON_NAME]"
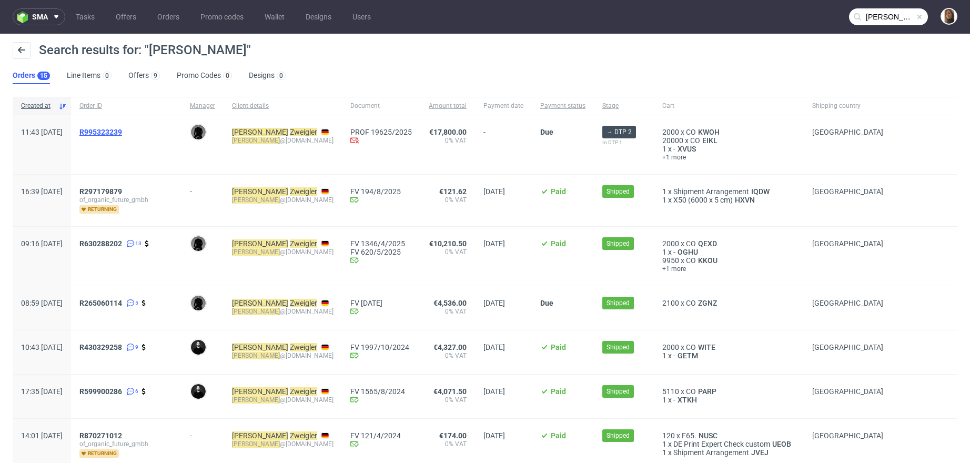
click at [122, 131] on span "R995323239" at bounding box center [100, 132] width 43 height 8
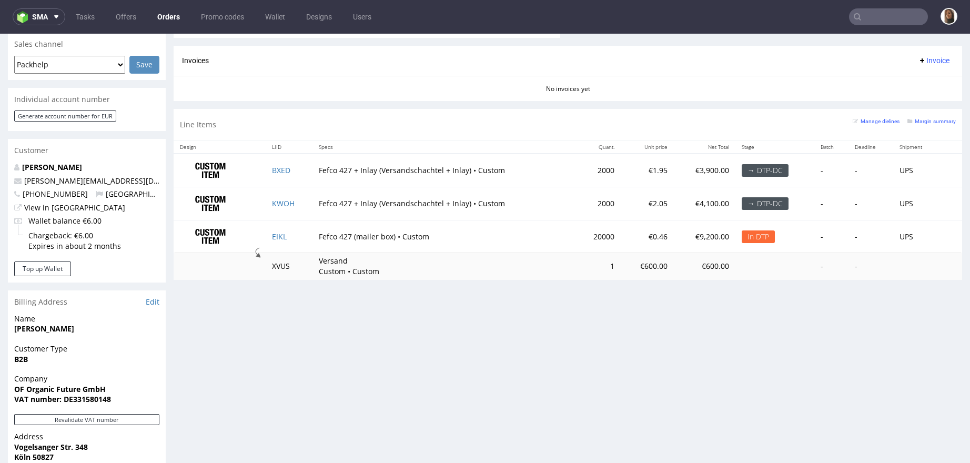
scroll to position [490, 0]
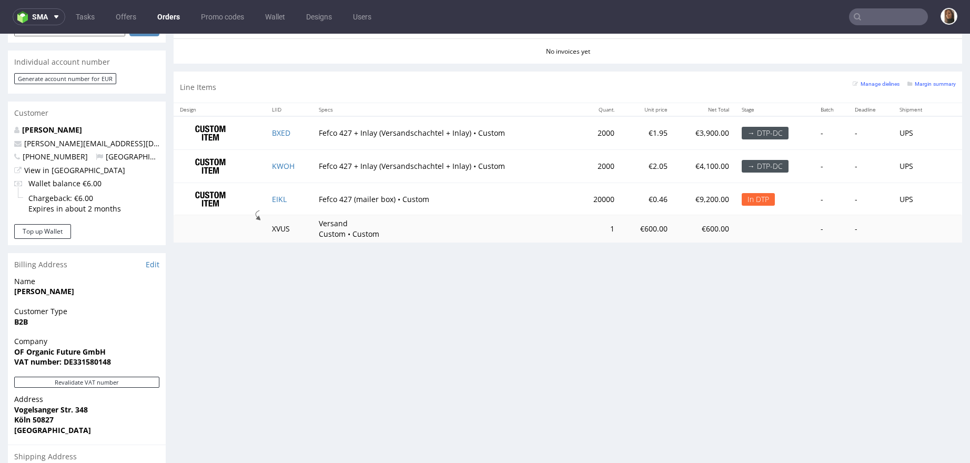
click at [859, 19] on input "text" at bounding box center [888, 16] width 79 height 17
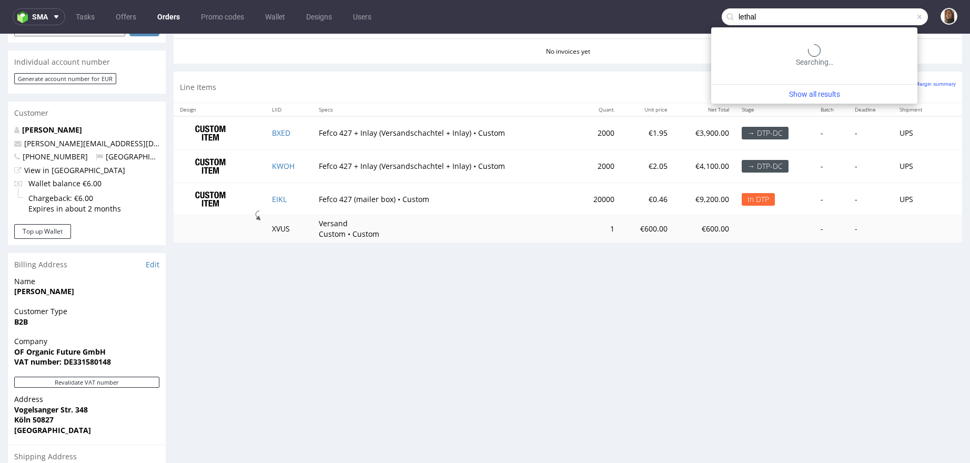
type input "lethal"
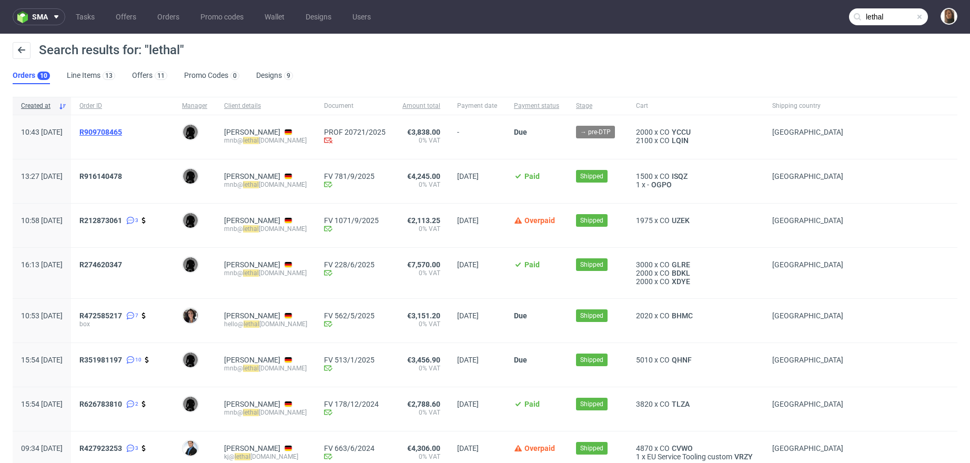
click at [122, 132] on span "R909708465" at bounding box center [100, 132] width 43 height 8
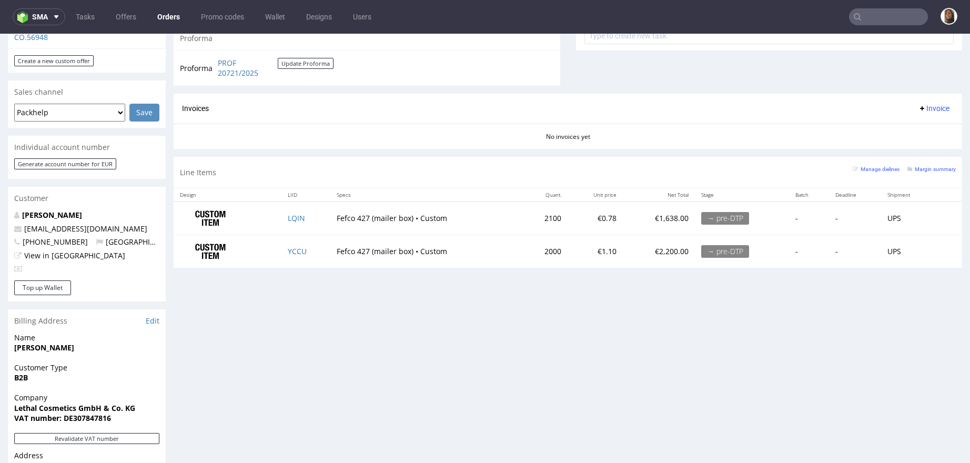
scroll to position [491, 0]
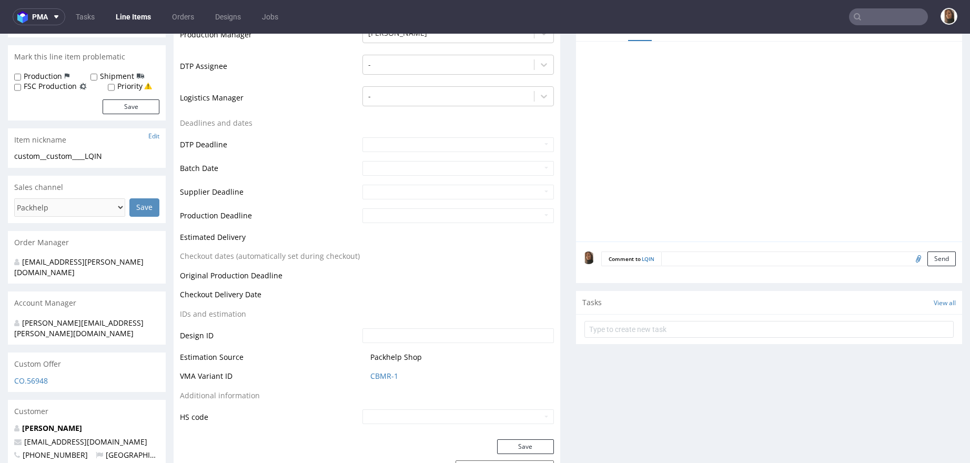
scroll to position [386, 0]
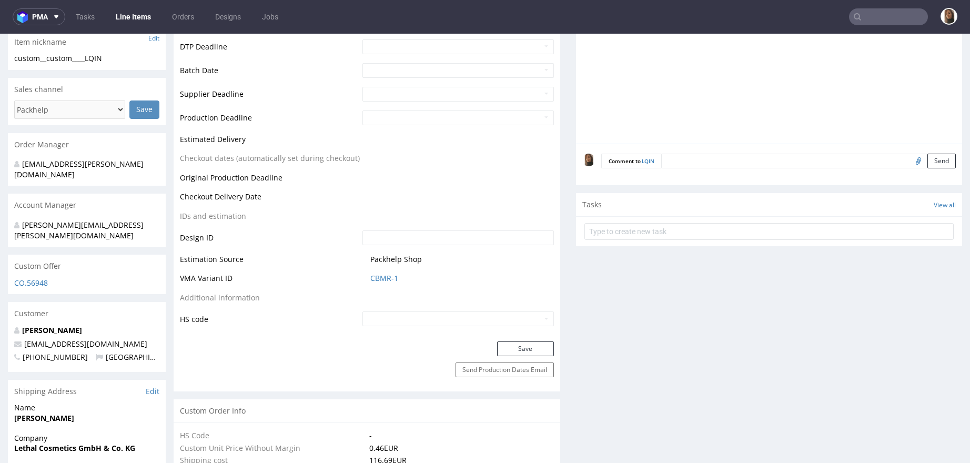
click at [909, 160] on input "file" at bounding box center [916, 161] width 15 height 14
type input "C:\fakepath\Lethal_NewShippingBoxes.pdf"
click at [927, 155] on button "Send" at bounding box center [941, 161] width 28 height 15
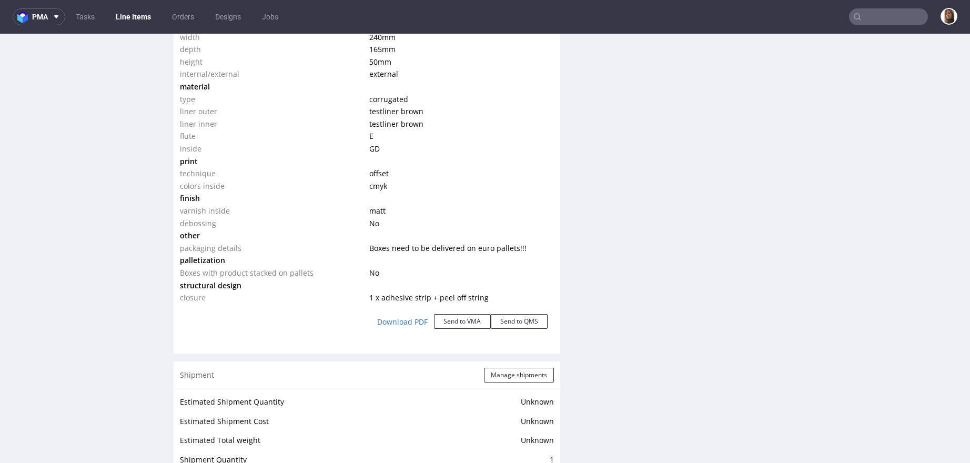
scroll to position [1796, 0]
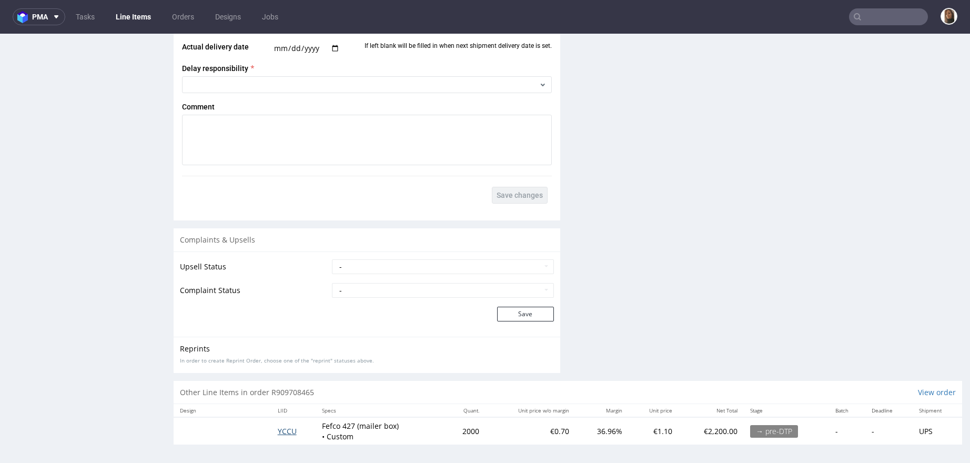
click at [286, 426] on span "YCCU" at bounding box center [287, 431] width 19 height 10
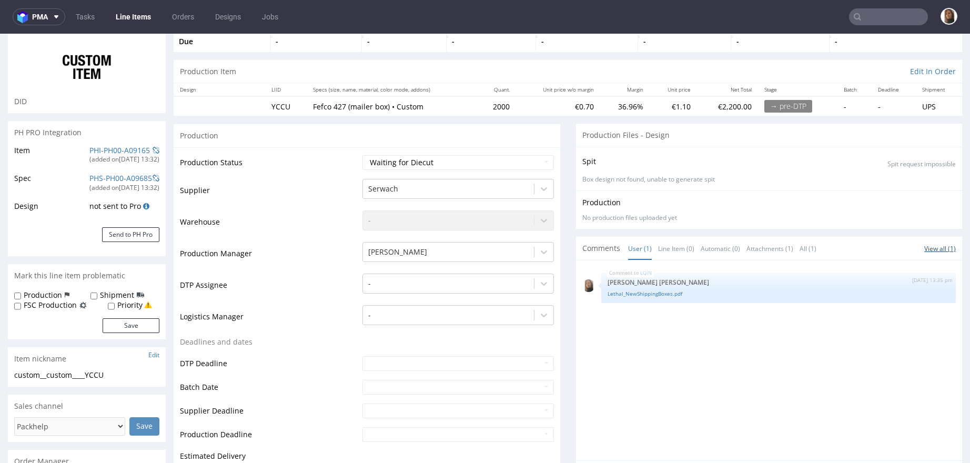
scroll to position [183, 0]
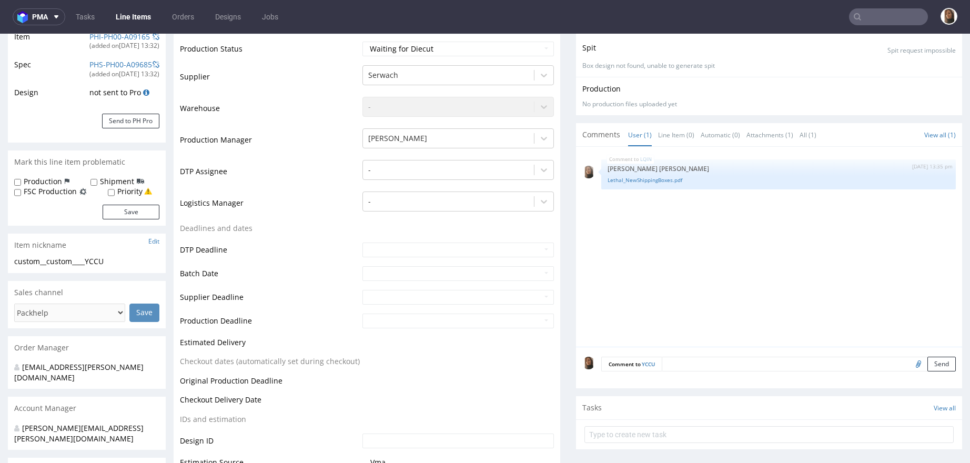
click at [909, 362] on input "file" at bounding box center [916, 364] width 15 height 14
type input "C:\fakepath\Lethal_NewShippingBoxes.pdf"
click at [927, 364] on button "Send" at bounding box center [941, 364] width 28 height 15
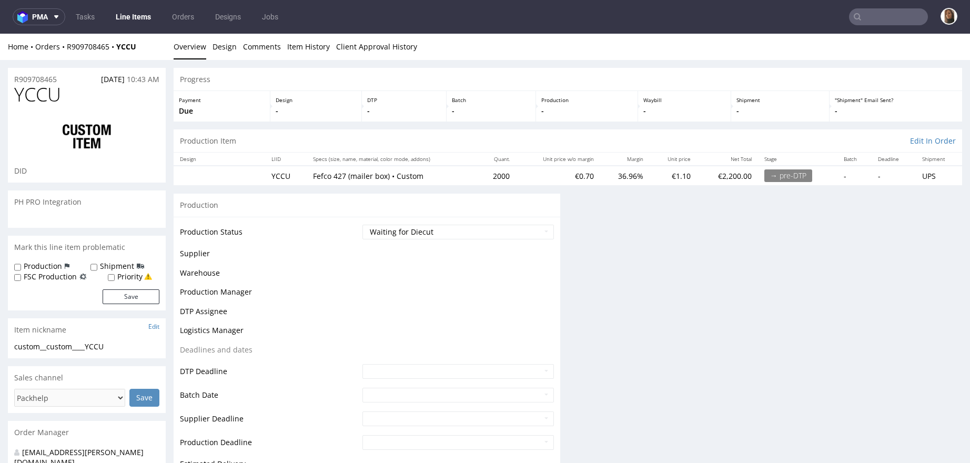
scroll to position [0, 0]
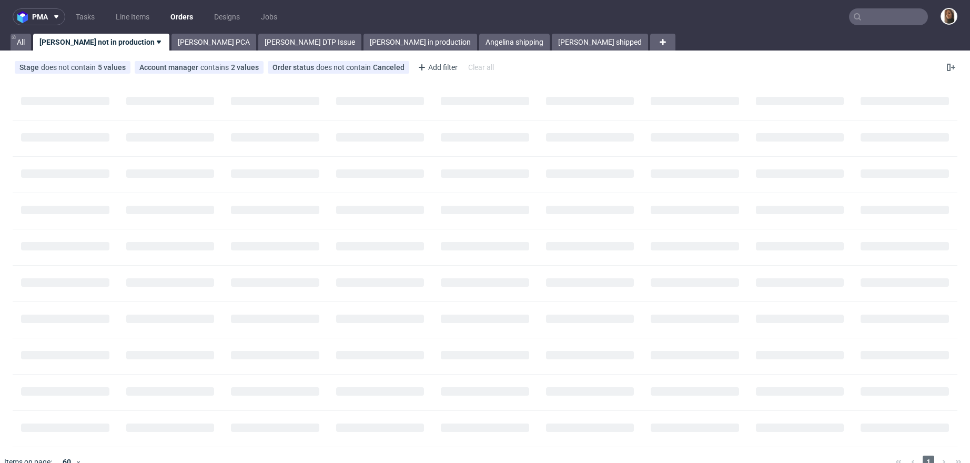
click at [888, 18] on input "text" at bounding box center [888, 16] width 79 height 17
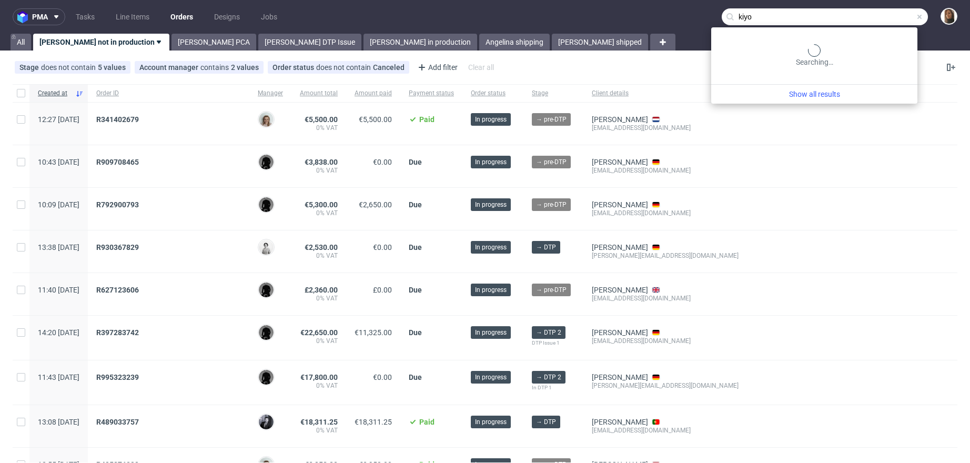
type input "kiyo"
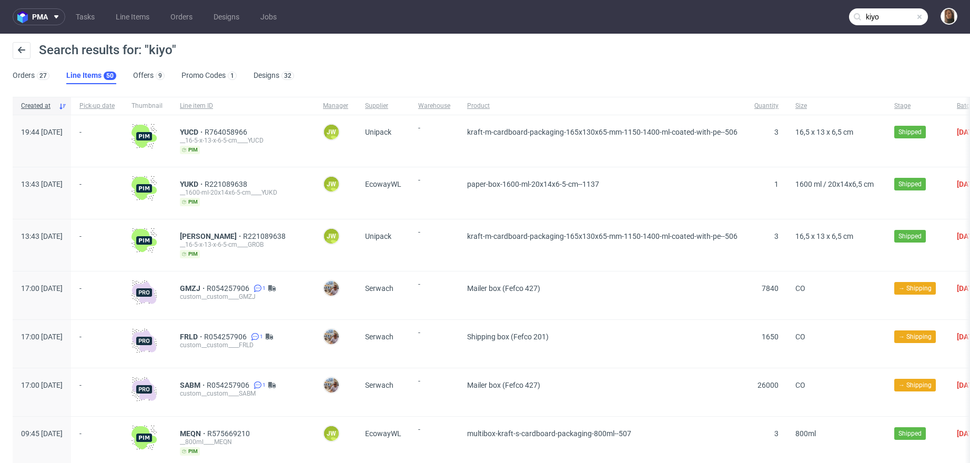
click at [29, 66] on div "Search results for: "kiyo"" at bounding box center [485, 54] width 945 height 25
click at [29, 79] on link "Orders 27" at bounding box center [31, 75] width 37 height 17
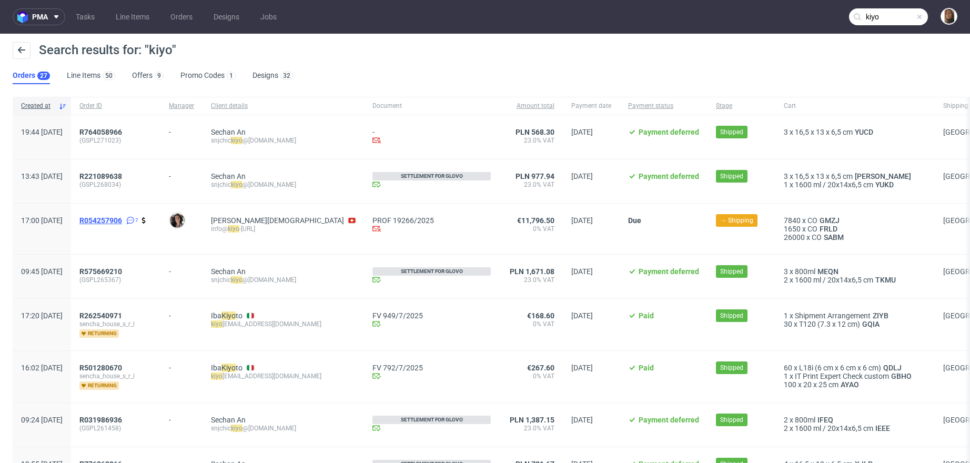
click at [122, 217] on span "R054257906" at bounding box center [100, 220] width 43 height 8
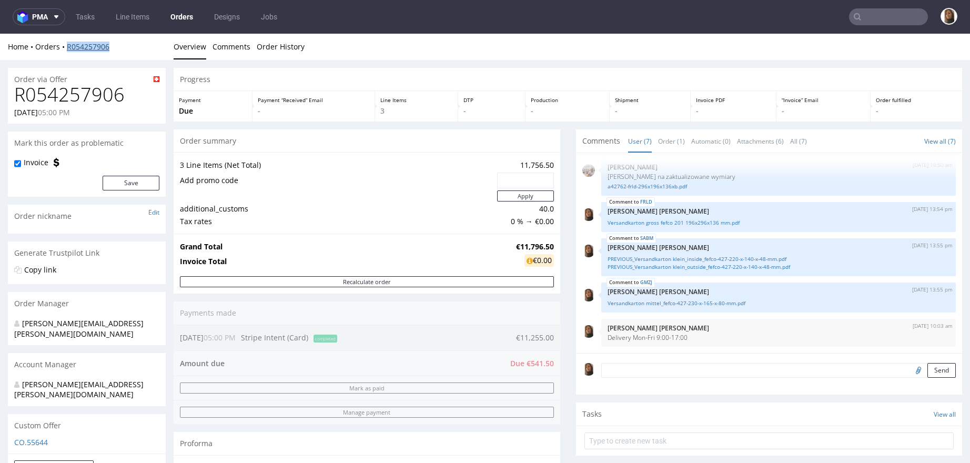
copy link "R054257906"
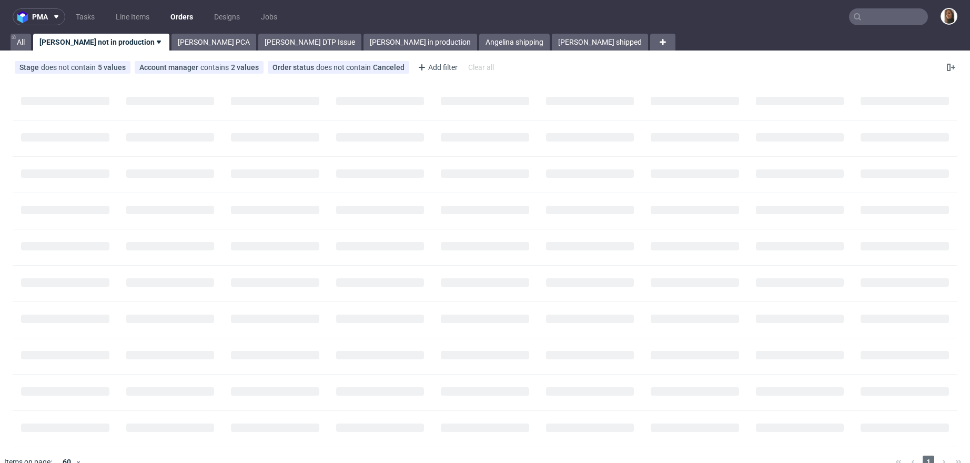
click at [872, 18] on input "text" at bounding box center [888, 16] width 79 height 17
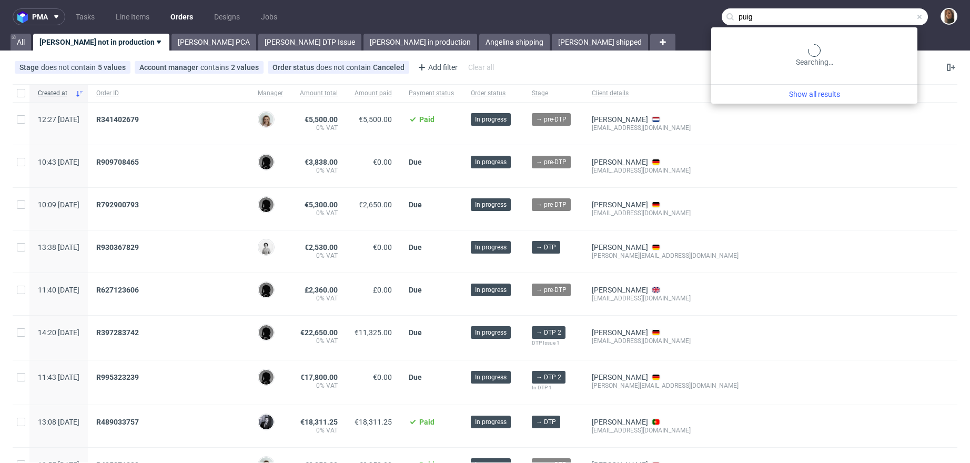
type input "puig"
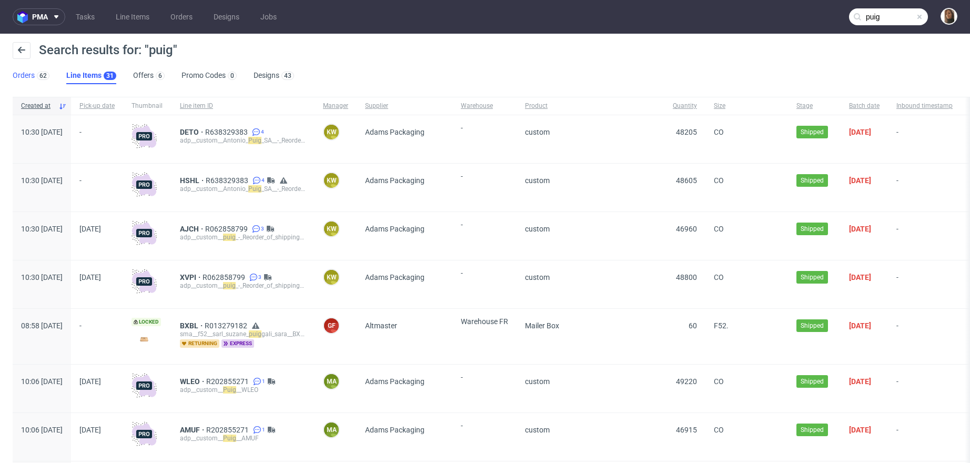
click at [25, 73] on link "Orders 62" at bounding box center [31, 75] width 37 height 17
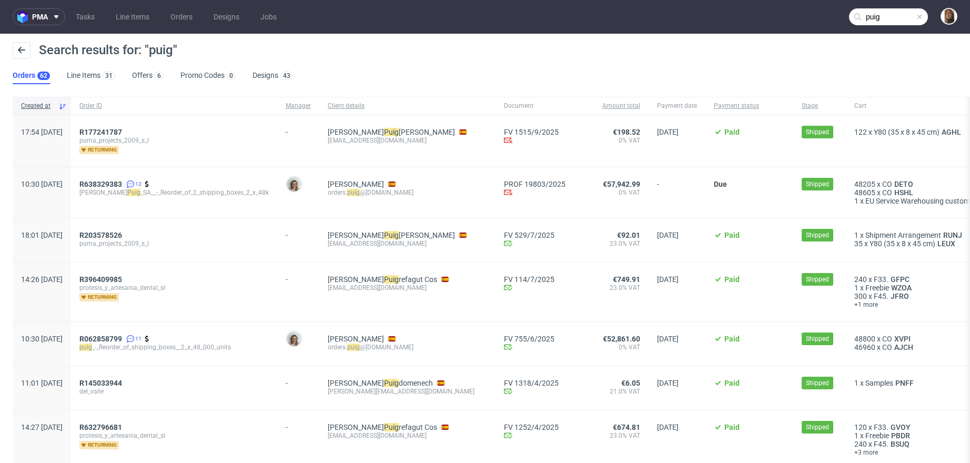
click at [128, 178] on div "R638329383 12 Antonio_ Puig _SA__-_Reorder_of_2_shipping_boxes_2_x_48k" at bounding box center [174, 192] width 206 height 50
click at [122, 182] on span "R638329383" at bounding box center [100, 184] width 43 height 8
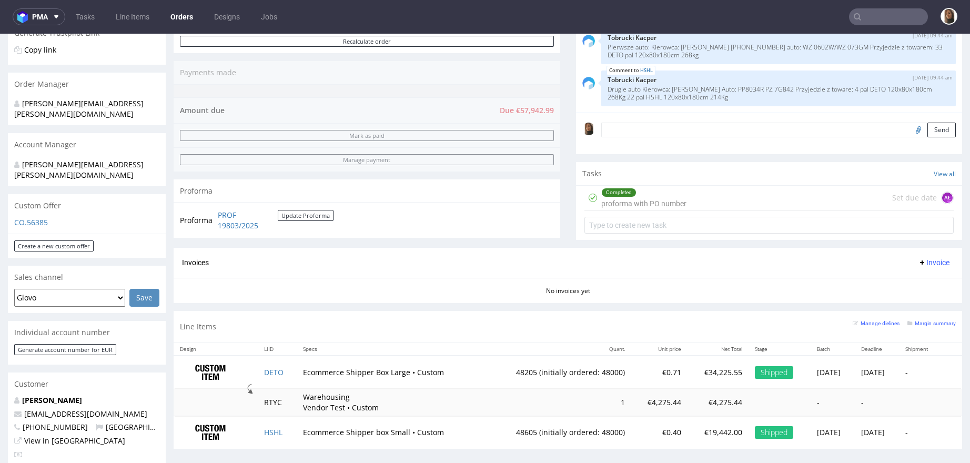
scroll to position [266, 0]
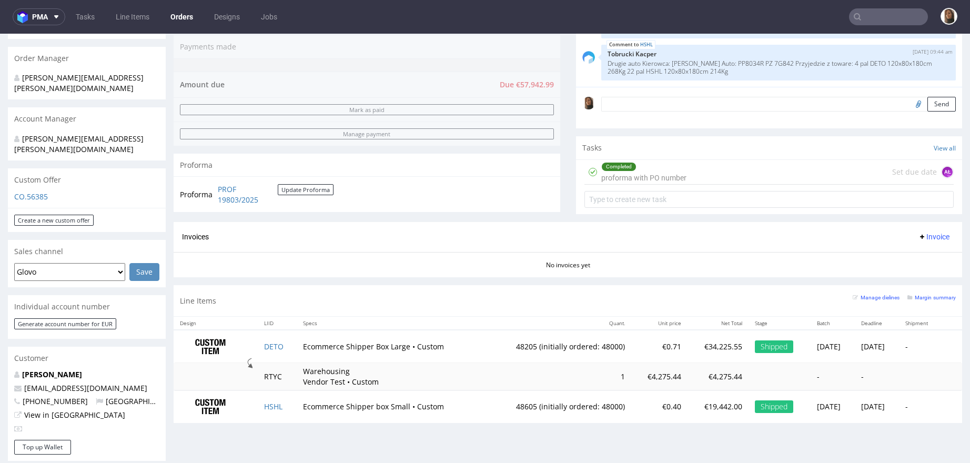
click at [683, 171] on div "Completed proforma with PO number Set due date AŁ" at bounding box center [769, 172] width 370 height 25
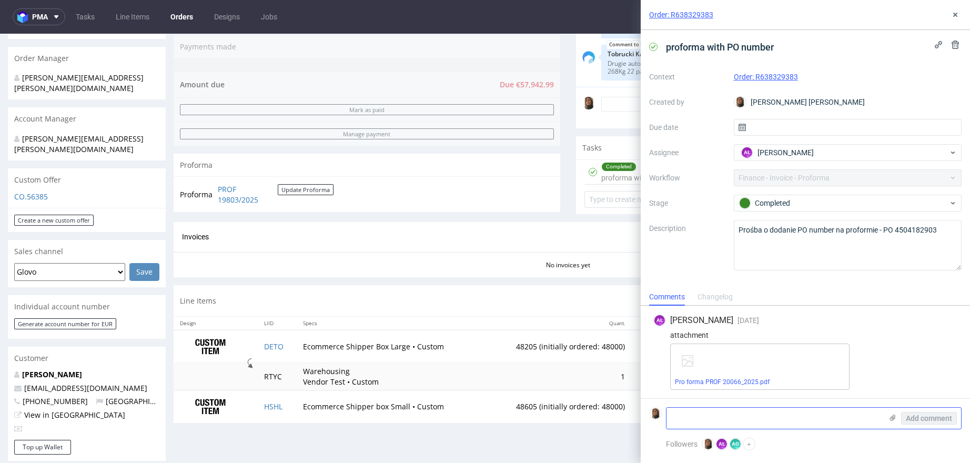
click at [716, 410] on textarea at bounding box center [774, 418] width 216 height 21
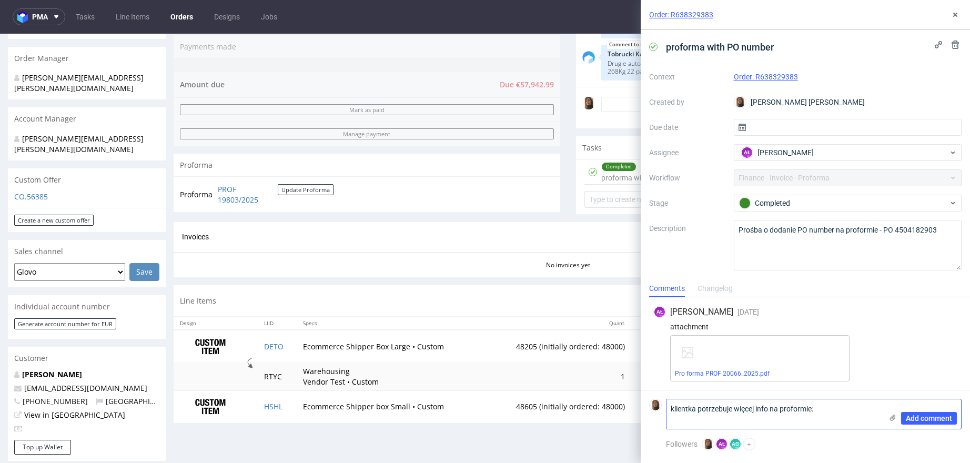
paste textarea "Our service needs the invoice with : Our number of PO (4504182903, NL811647158B…"
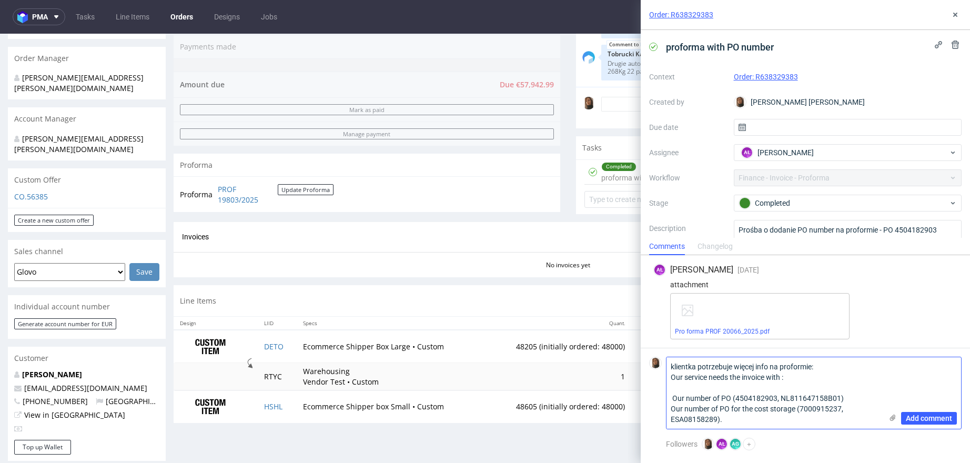
click at [672, 397] on textarea "klientka potrzebuje więcej info na proformie: Our service needs the invoice wit…" at bounding box center [774, 393] width 216 height 72
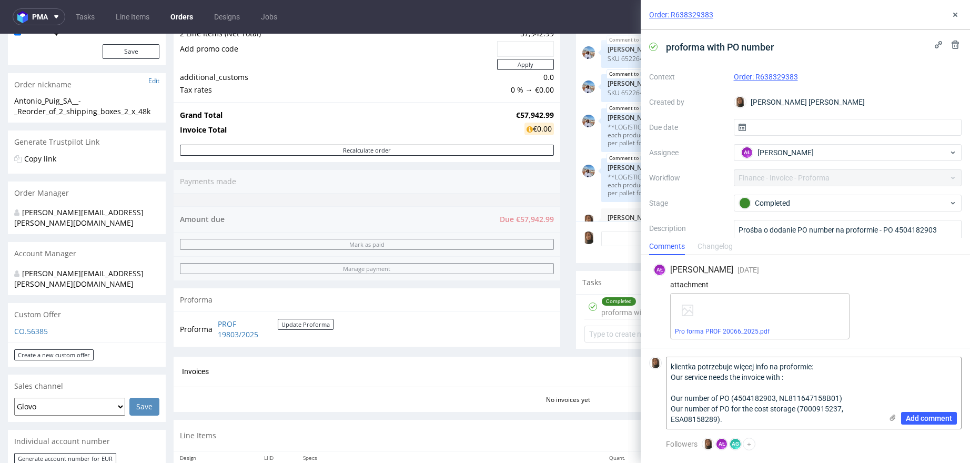
scroll to position [110, 0]
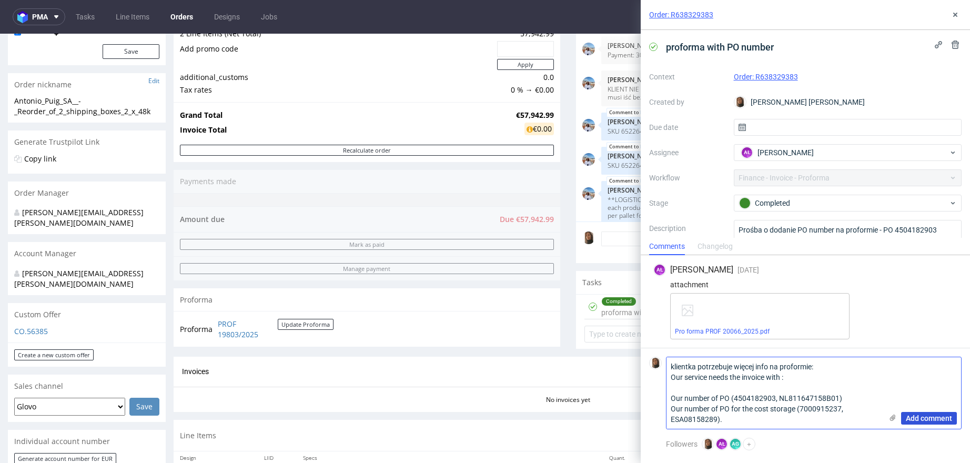
type textarea "klientka potrzebuje więcej info na proformie: Our service needs the invoice wit…"
click at [943, 415] on span "Add comment" at bounding box center [929, 417] width 46 height 7
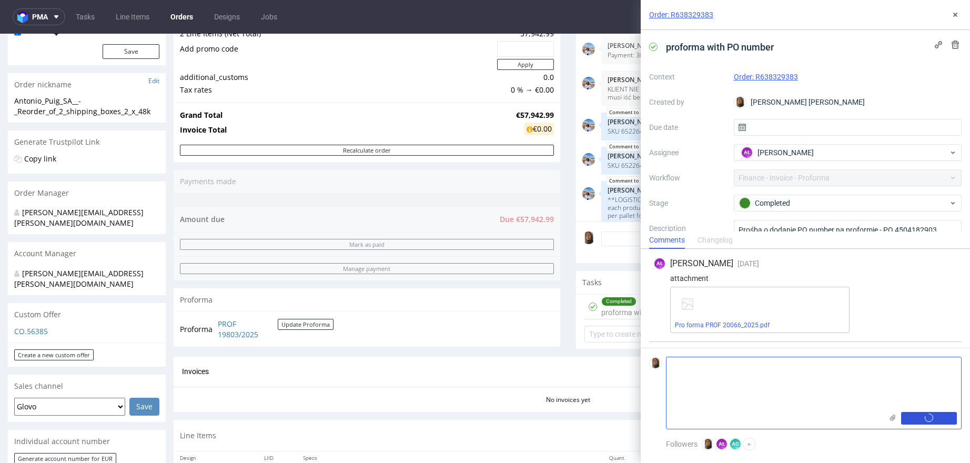
scroll to position [23, 0]
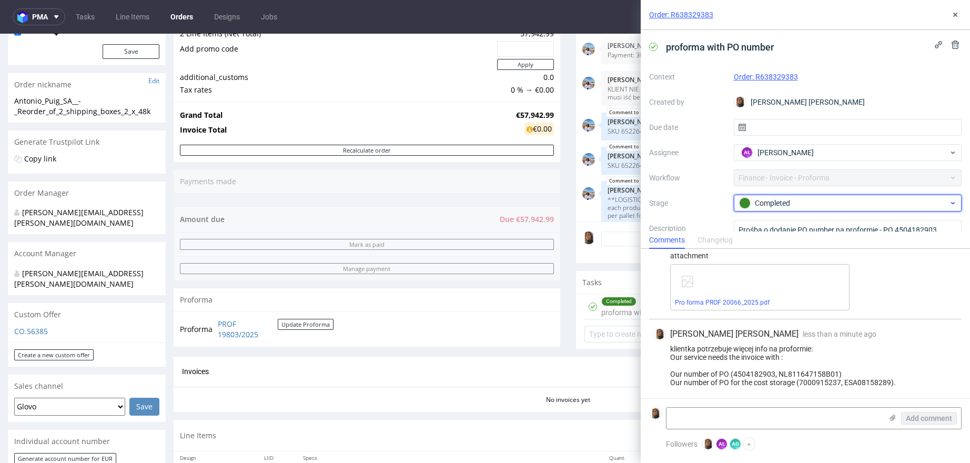
click at [824, 199] on div "Completed" at bounding box center [843, 203] width 209 height 12
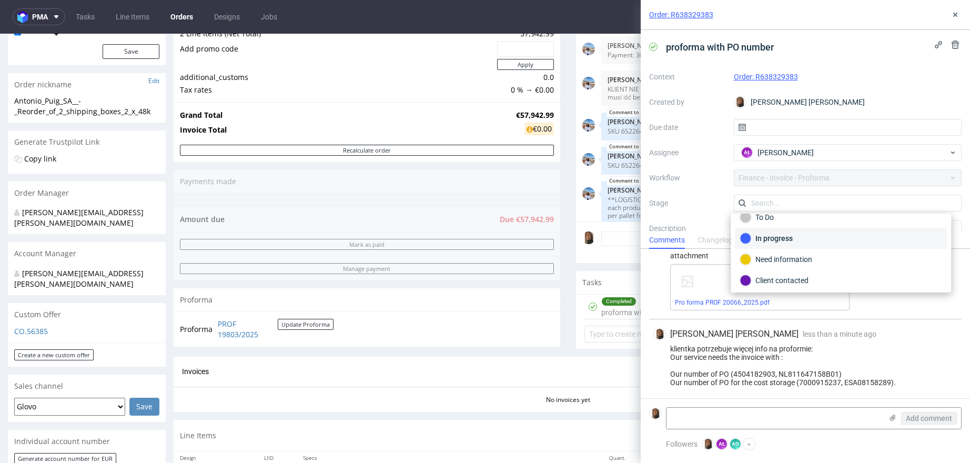
scroll to position [14, 0]
click at [774, 219] on div "To Do" at bounding box center [840, 215] width 202 height 12
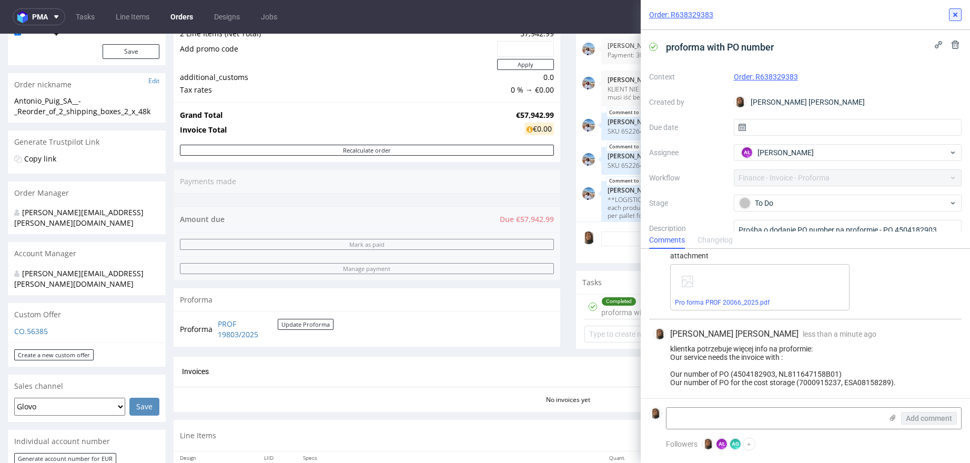
click at [959, 13] on icon at bounding box center [955, 15] width 8 height 8
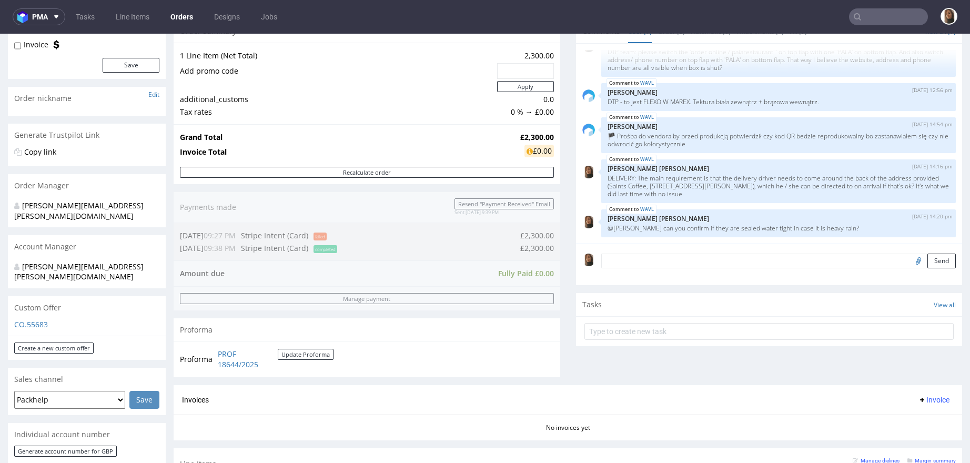
scroll to position [456, 0]
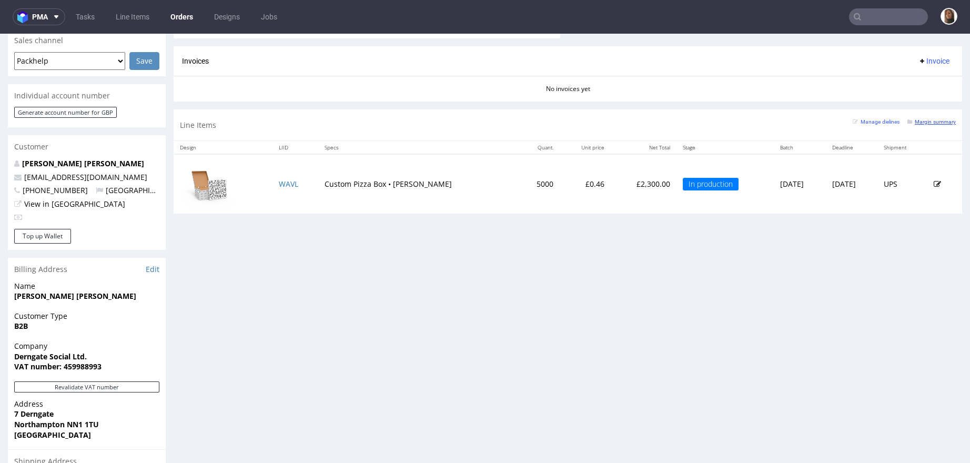
click at [916, 119] on small "Margin summary" at bounding box center [931, 122] width 48 height 6
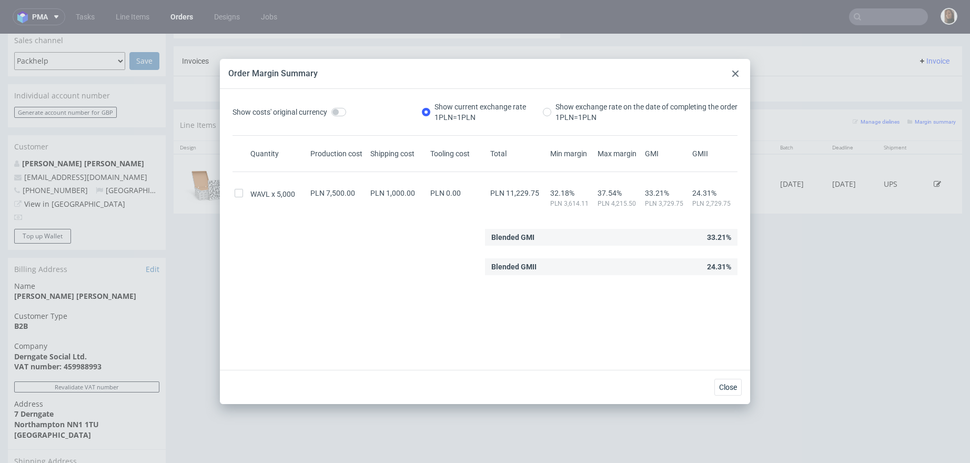
click at [735, 73] on use at bounding box center [735, 73] width 6 height 6
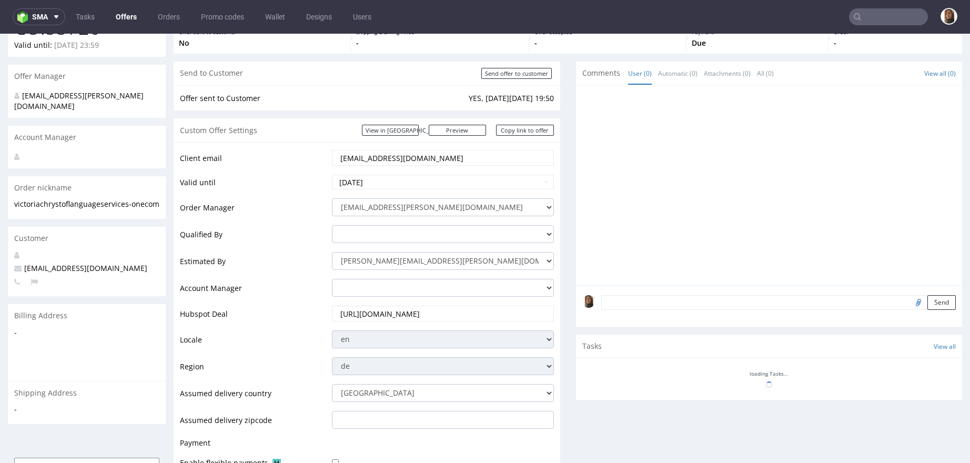
scroll to position [234, 0]
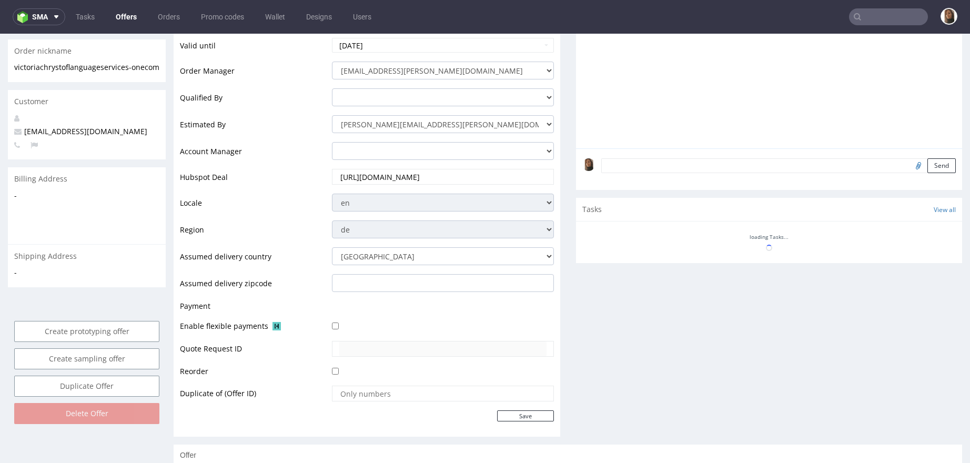
click at [119, 126] on span "[EMAIL_ADDRESS][DOMAIN_NAME]" at bounding box center [80, 131] width 133 height 10
click at [119, 126] on span "victoria.chrystof@languageservices-one.com" at bounding box center [80, 131] width 133 height 10
copy span "victoria.chrystof@languageservices-one.com"
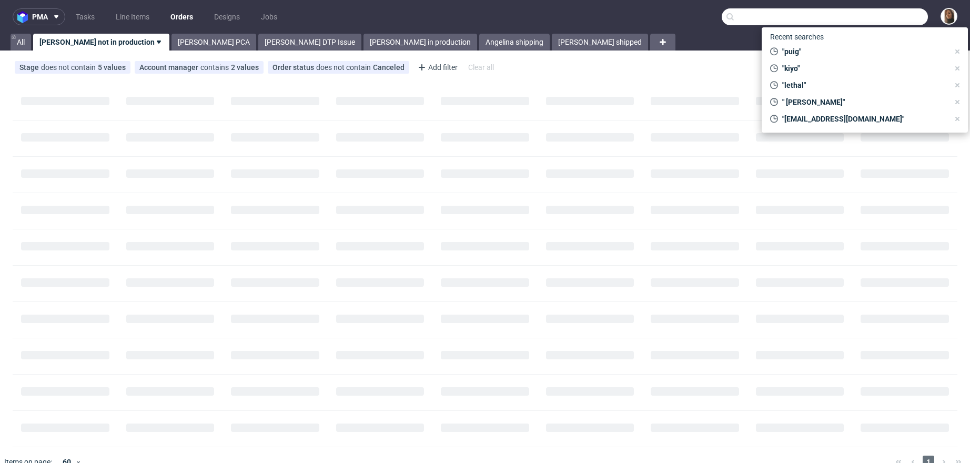
click at [895, 18] on input "text" at bounding box center [825, 16] width 206 height 17
paste input "R441920495"
type input "R441920495"
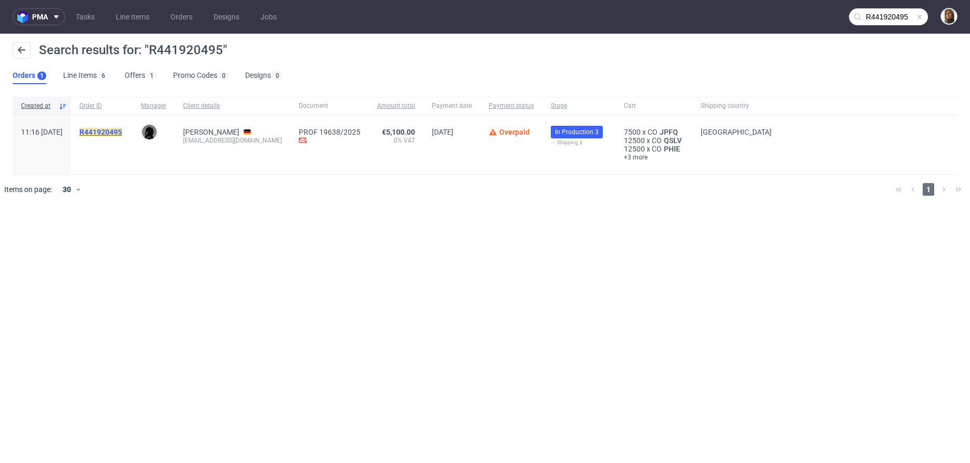
click at [122, 129] on mark "R441920495" at bounding box center [100, 132] width 43 height 8
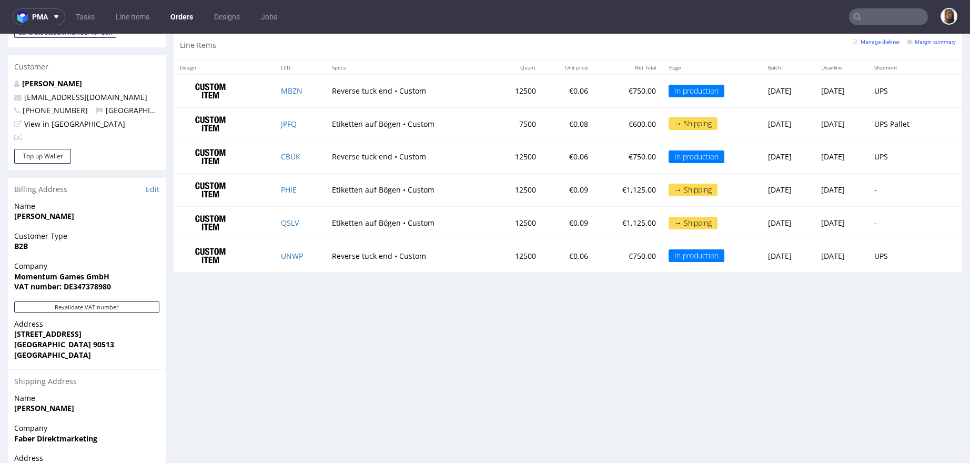
scroll to position [537, 0]
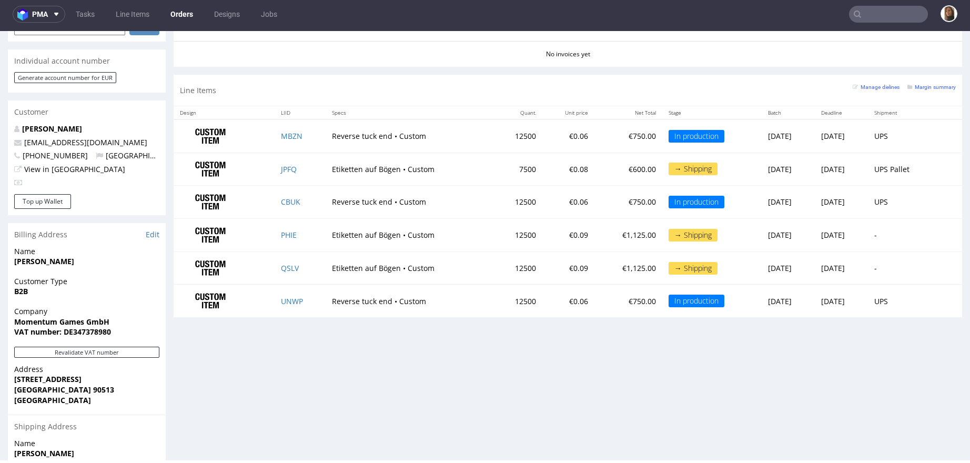
scroll to position [489, 0]
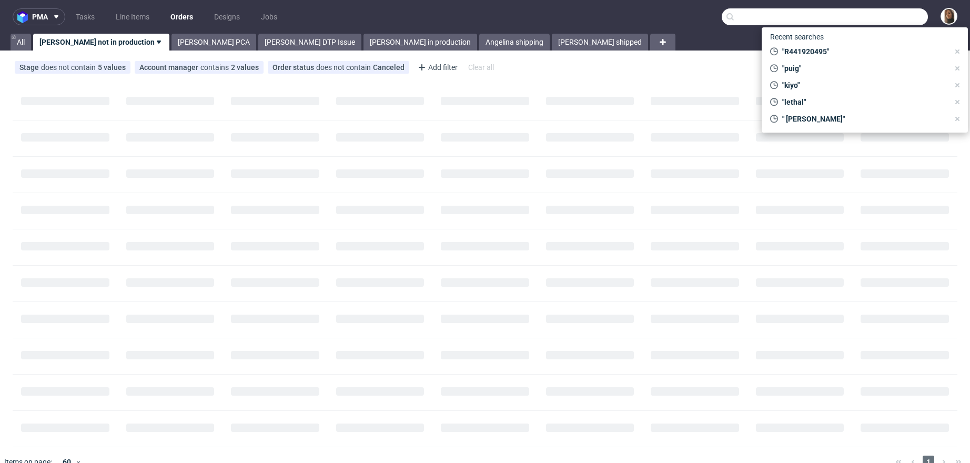
click at [858, 20] on input "text" at bounding box center [825, 16] width 206 height 17
paste input "WANDLAY"
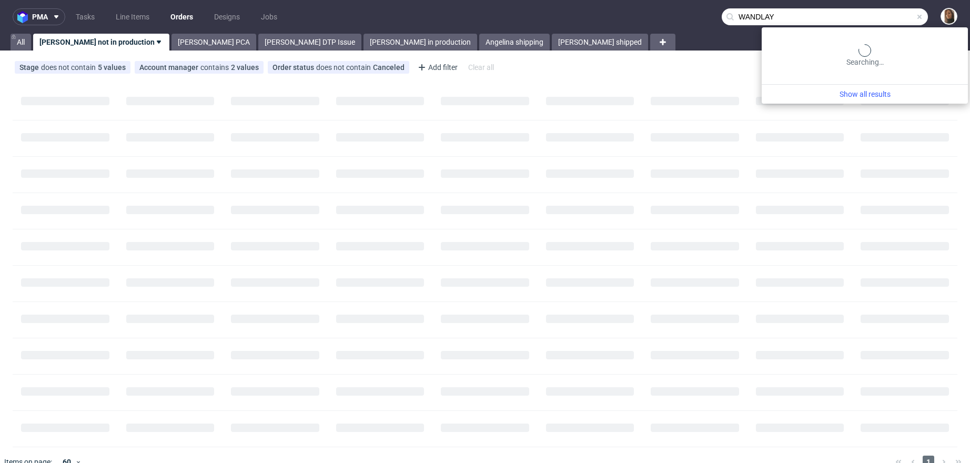
type input "WANDLAY"
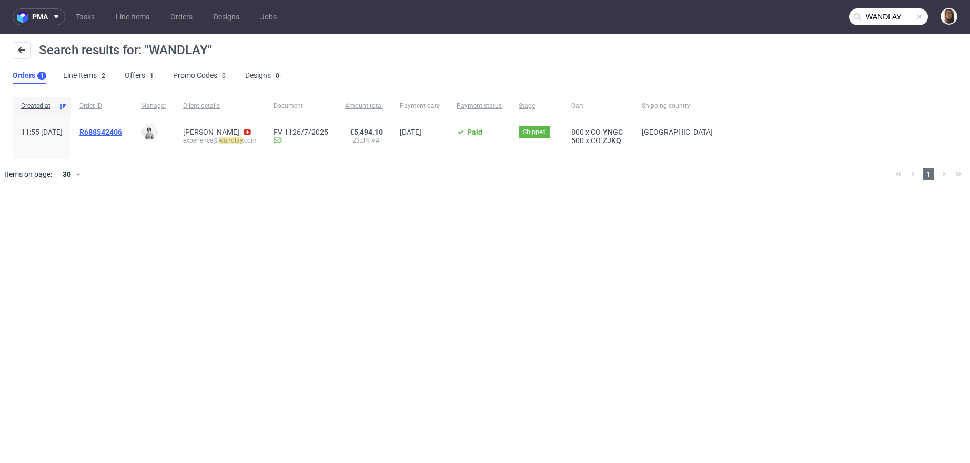
click at [122, 129] on span "R688542406" at bounding box center [100, 132] width 43 height 8
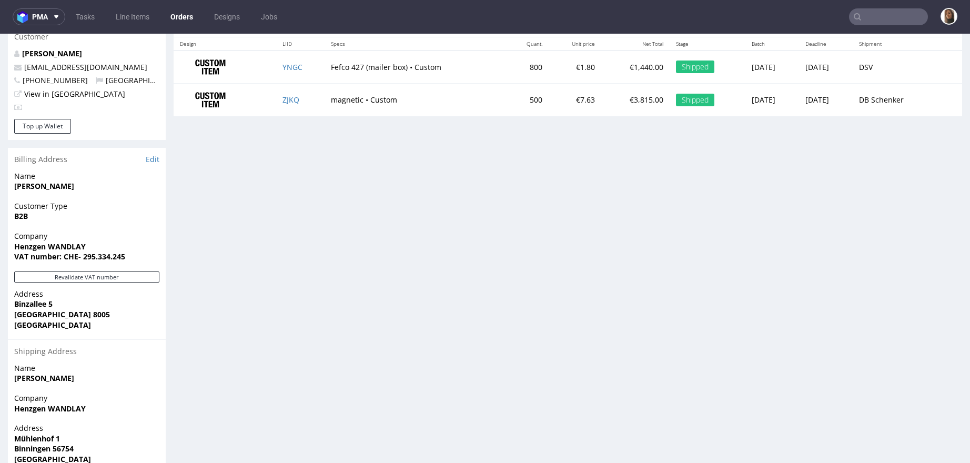
scroll to position [589, 0]
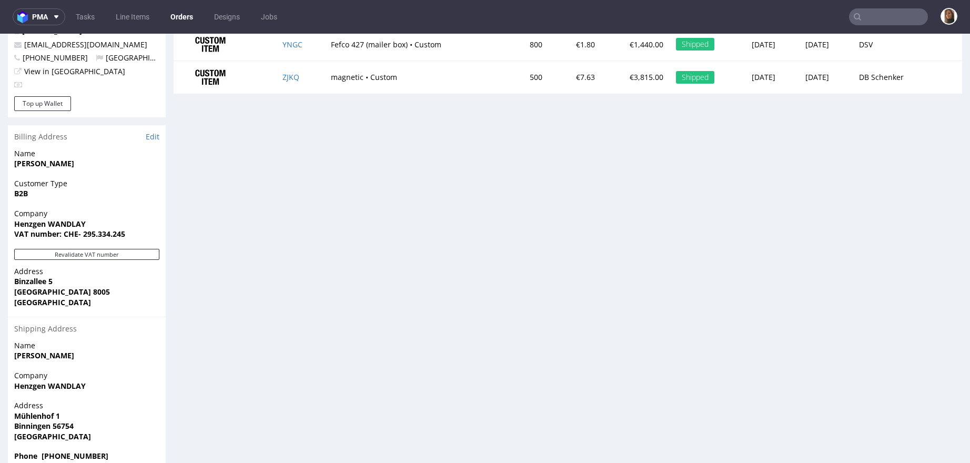
click at [879, 19] on input "text" at bounding box center [888, 16] width 79 height 17
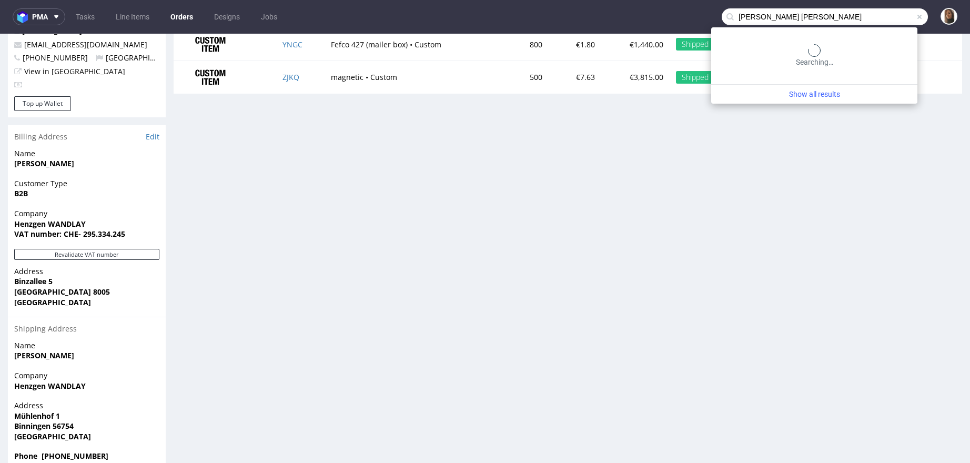
type input "anna maria"
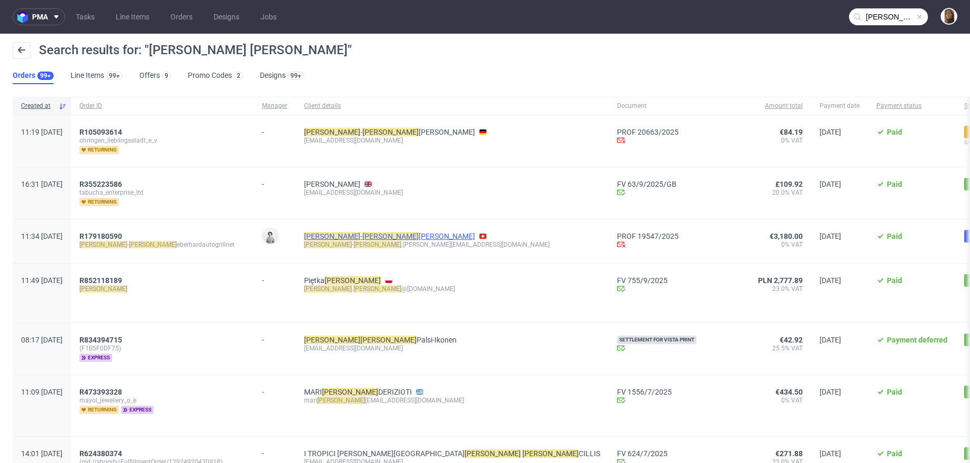
click at [356, 235] on link "Maria - Anna Eberhard" at bounding box center [389, 236] width 171 height 8
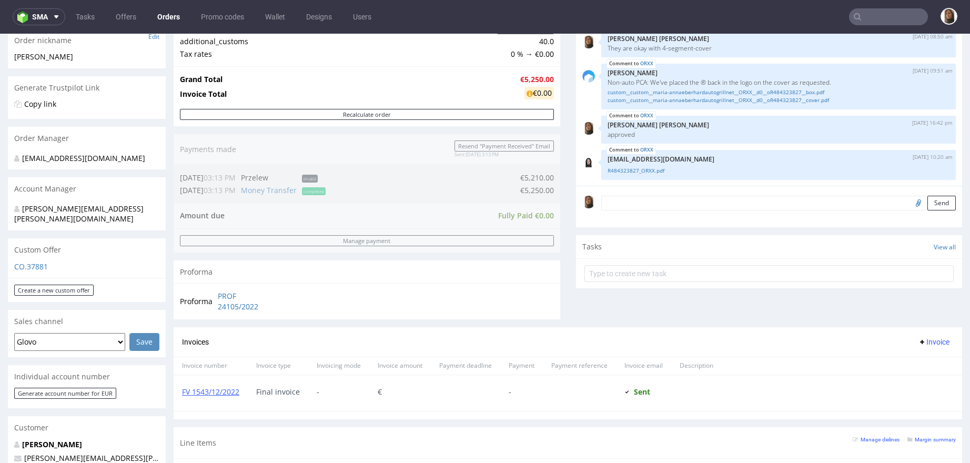
scroll to position [291, 0]
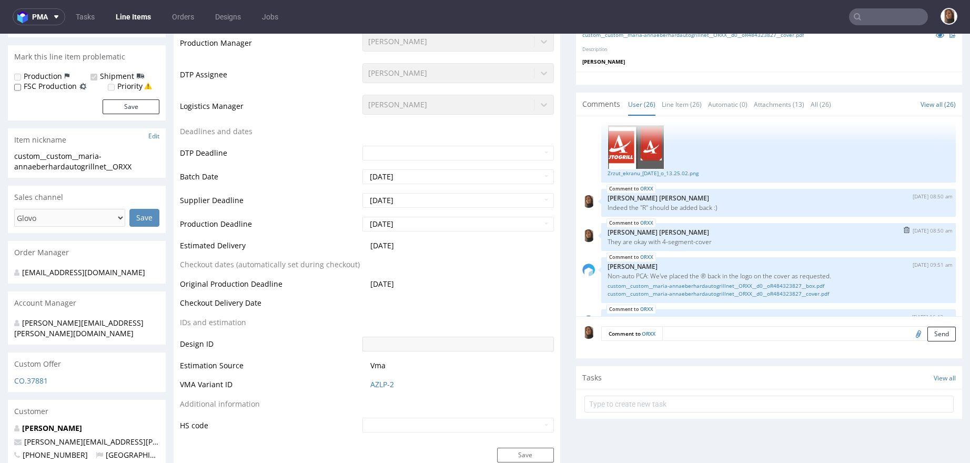
scroll to position [1556, 0]
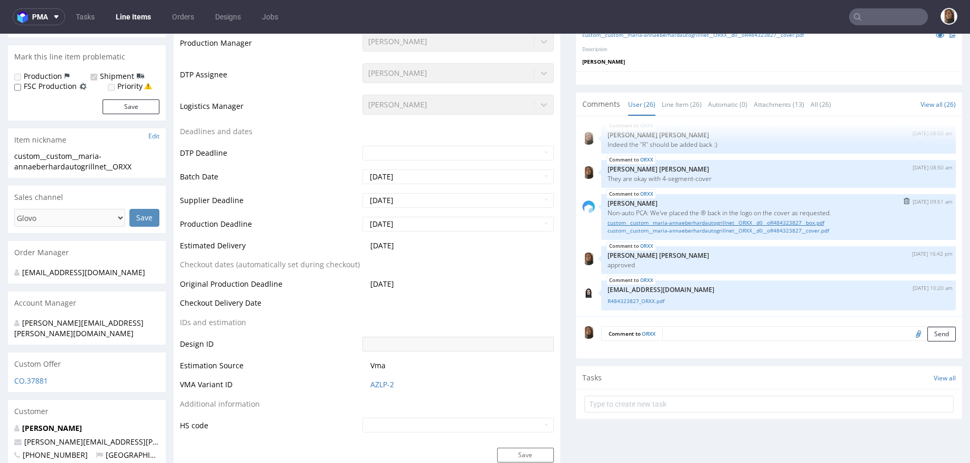
click at [643, 220] on link "custom__custom__maria-annaeberhardautogrillnet__ORXX__d0__oR484323827__box.pdf" at bounding box center [778, 223] width 342 height 8
click at [649, 231] on link "custom__custom__maria-annaeberhardautogrillnet__ORXX__d0__oR484323827__cover.pdf" at bounding box center [778, 231] width 342 height 8
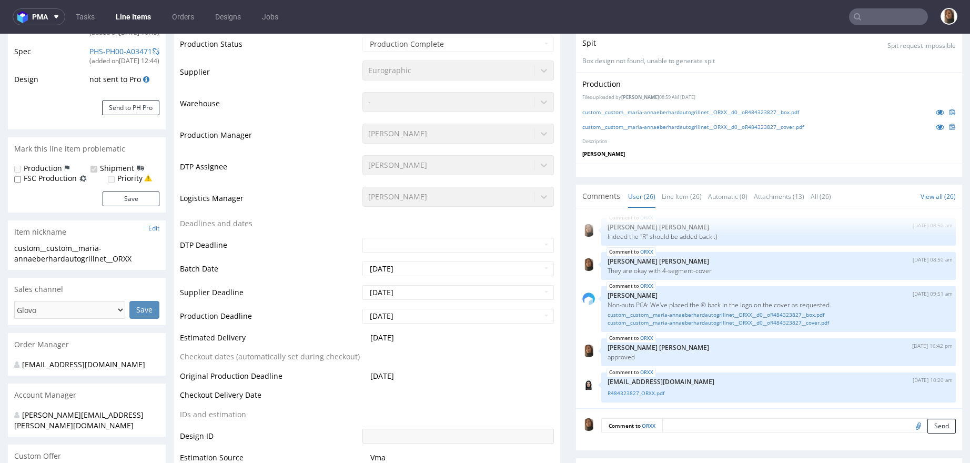
scroll to position [78, 0]
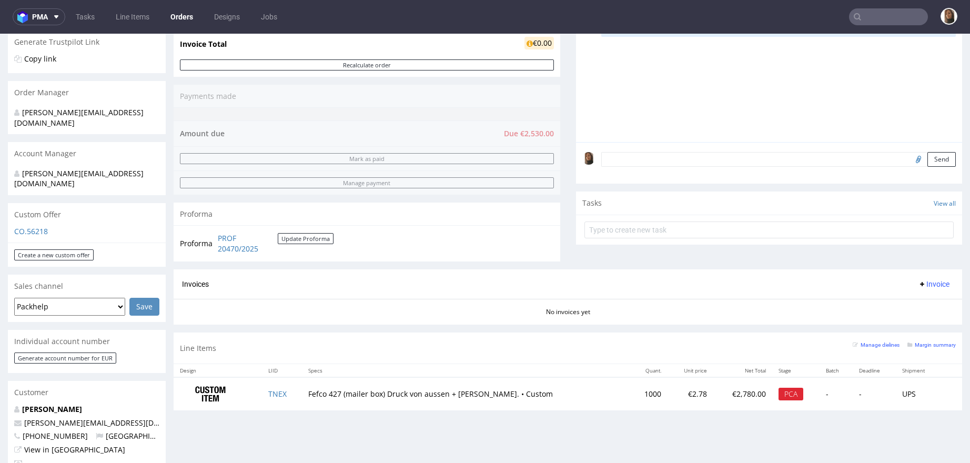
scroll to position [310, 0]
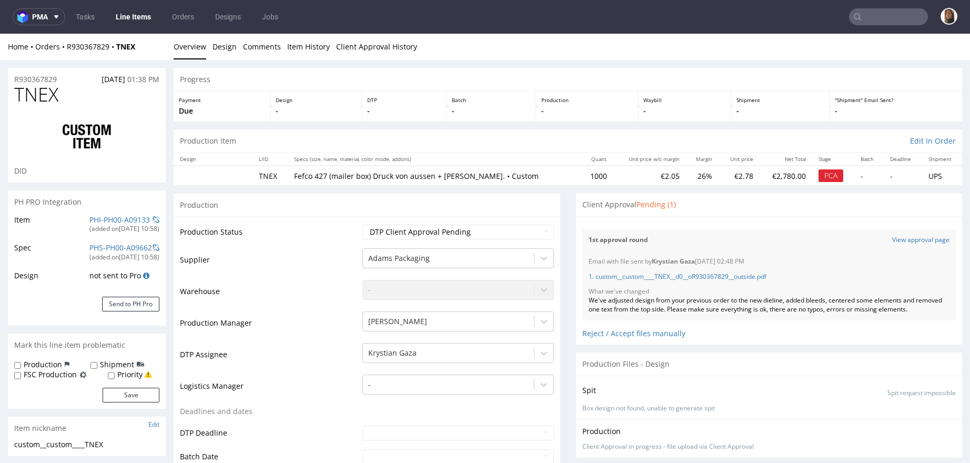
select select "in_progress"
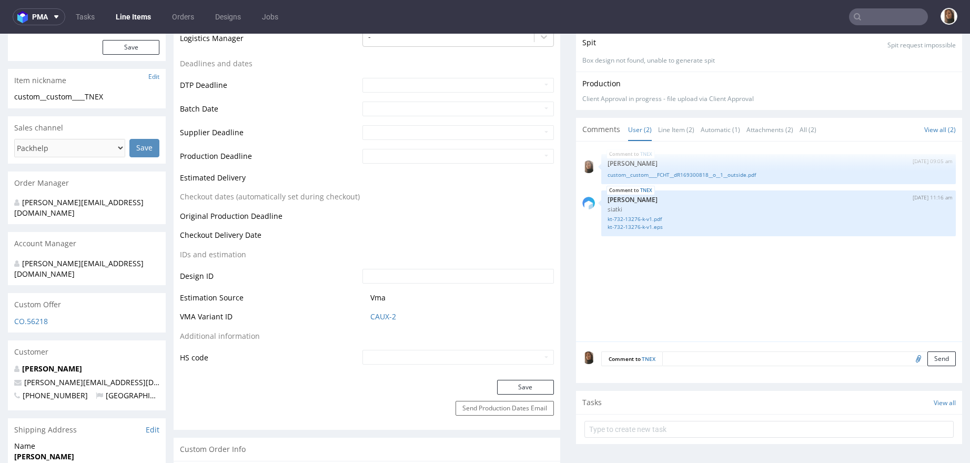
scroll to position [374, 0]
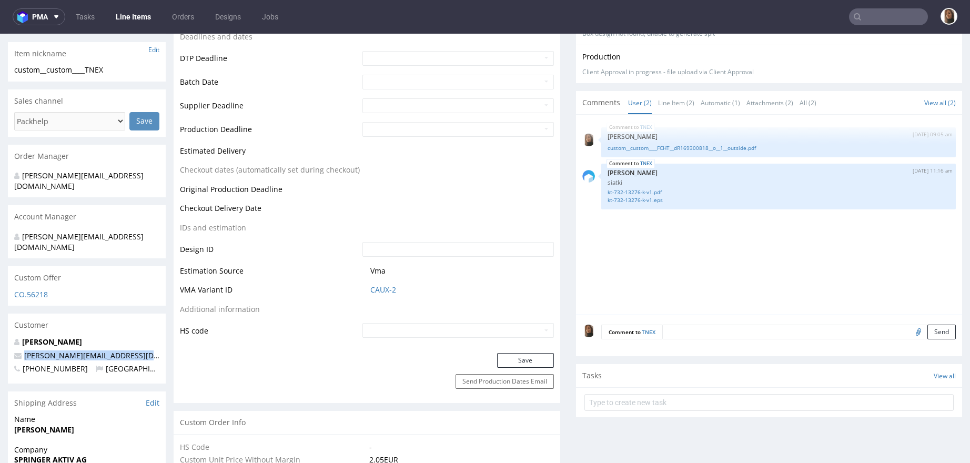
drag, startPoint x: 162, startPoint y: 333, endPoint x: 17, endPoint y: 332, distance: 145.2
click at [17, 337] on div "Sebastian Dzikus sebastian.dzikus@springer-berlin.de +491781422583 Germany" at bounding box center [87, 360] width 158 height 47
copy span "sebastian.dzikus@springer-berlin.de"
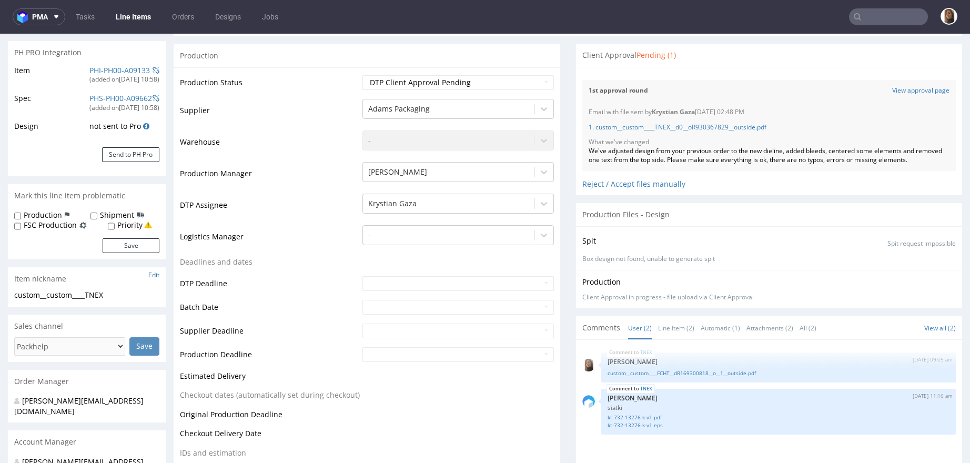
scroll to position [38, 0]
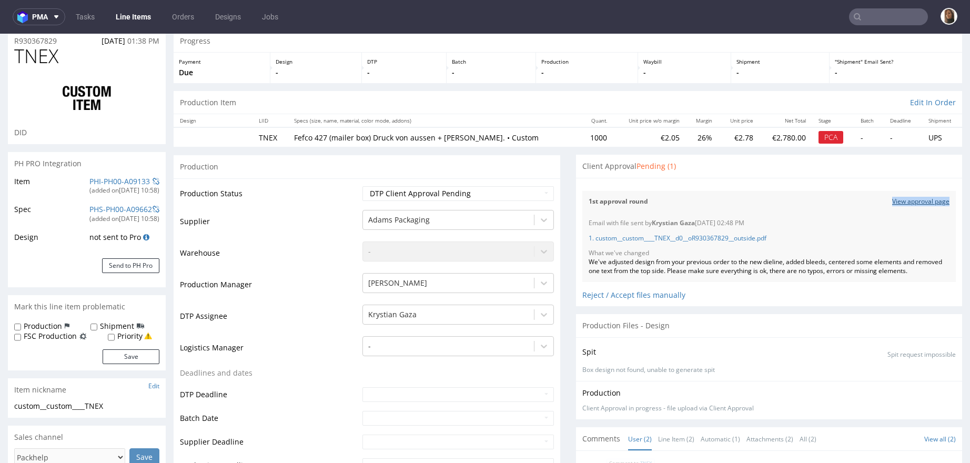
copy link "View approval page"
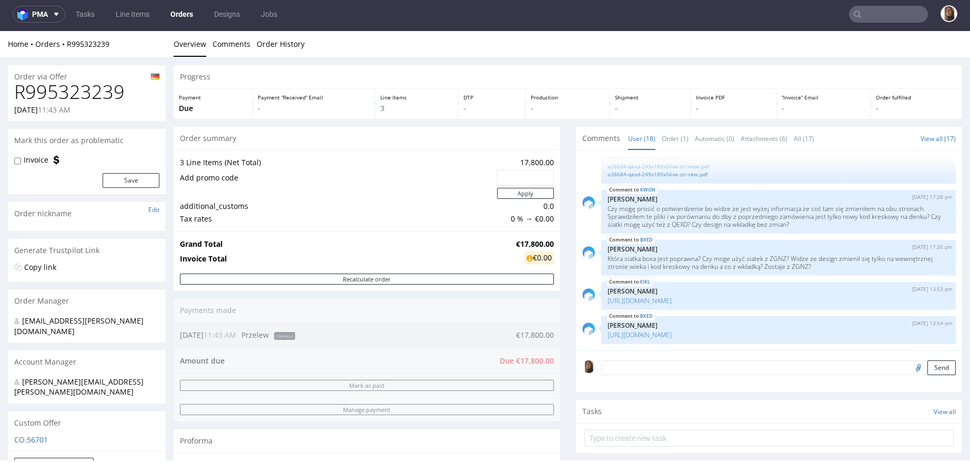
click at [108, 87] on h1 "R995323239" at bounding box center [86, 92] width 145 height 21
copy h1 "R995323239"
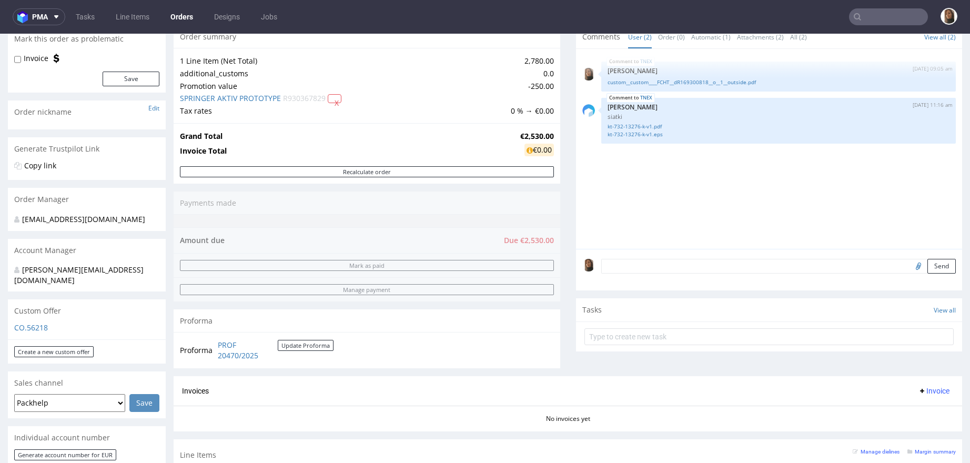
scroll to position [262, 0]
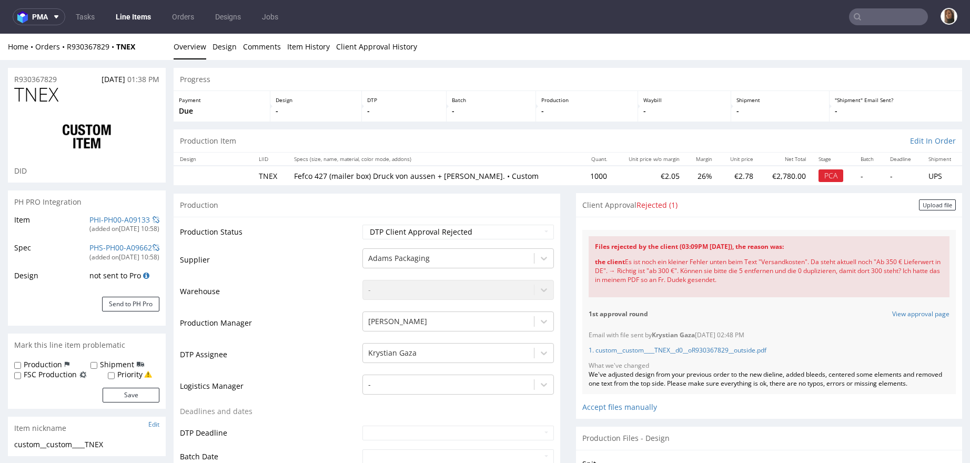
select select "in_progress"
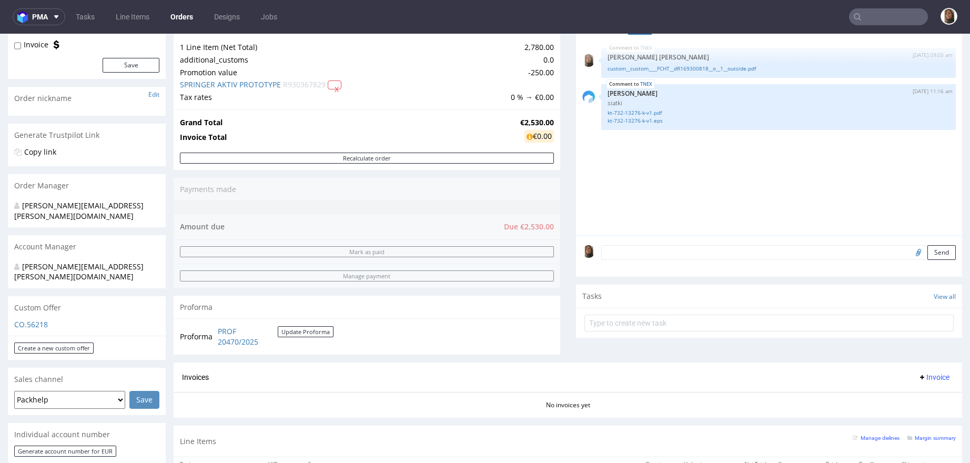
scroll to position [386, 0]
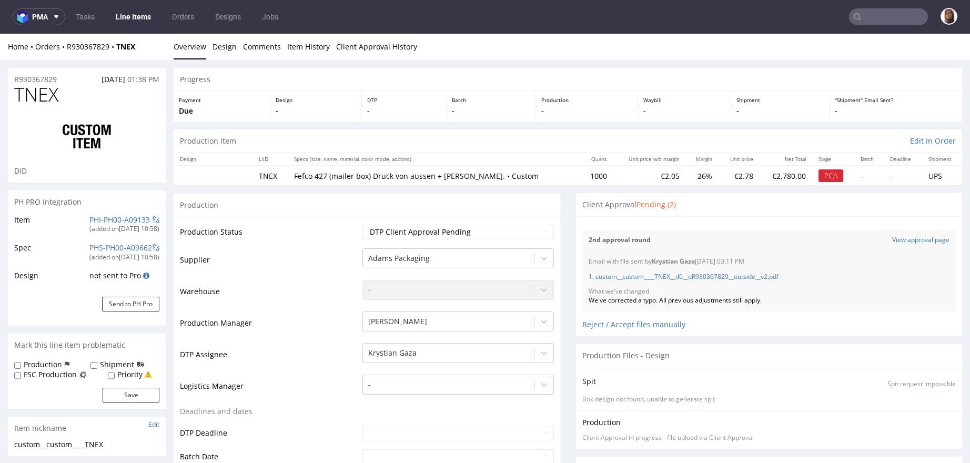
select select "in_progress"
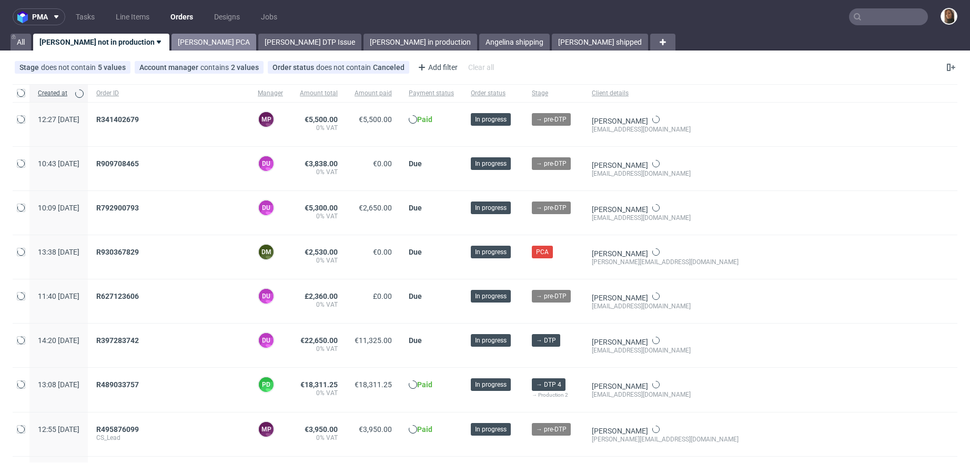
click at [173, 38] on link "Angelina PCA" at bounding box center [213, 42] width 85 height 17
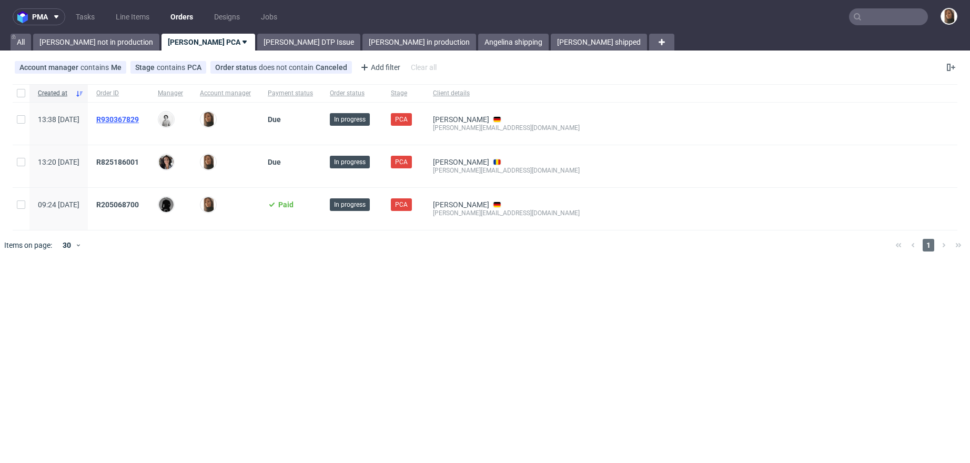
click at [139, 121] on span "R930367829" at bounding box center [117, 119] width 43 height 8
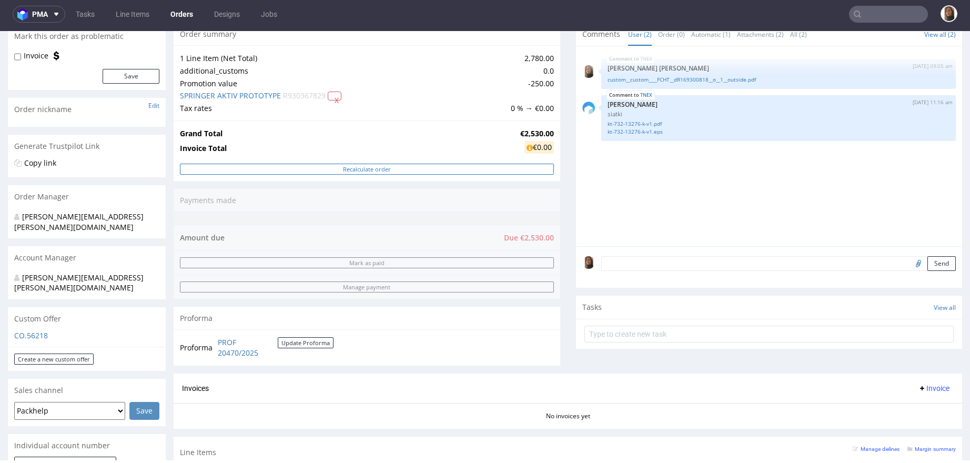
scroll to position [318, 0]
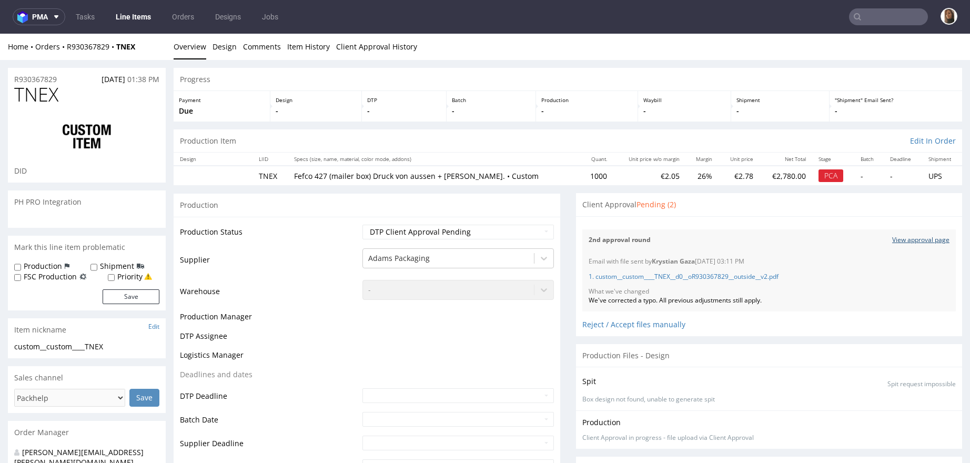
select select "in_progress"
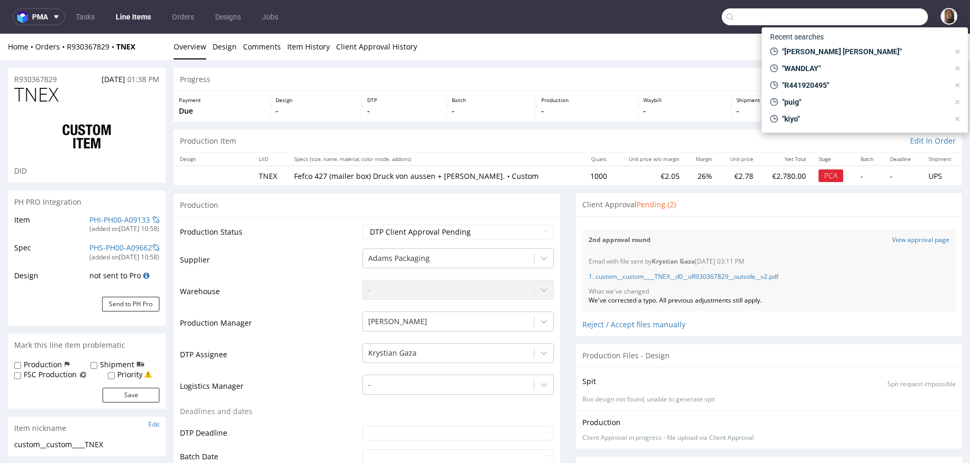
click at [892, 18] on input "text" at bounding box center [825, 16] width 206 height 17
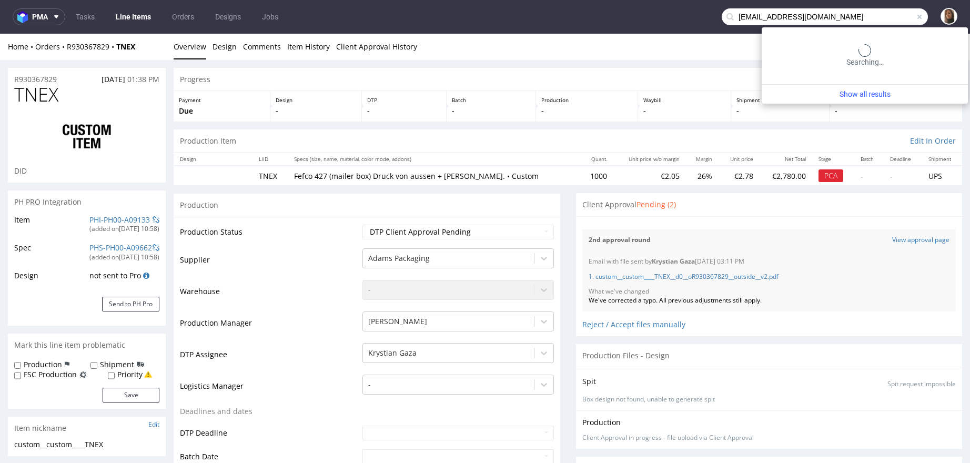
type input "cloudyraenke@gmail.com"
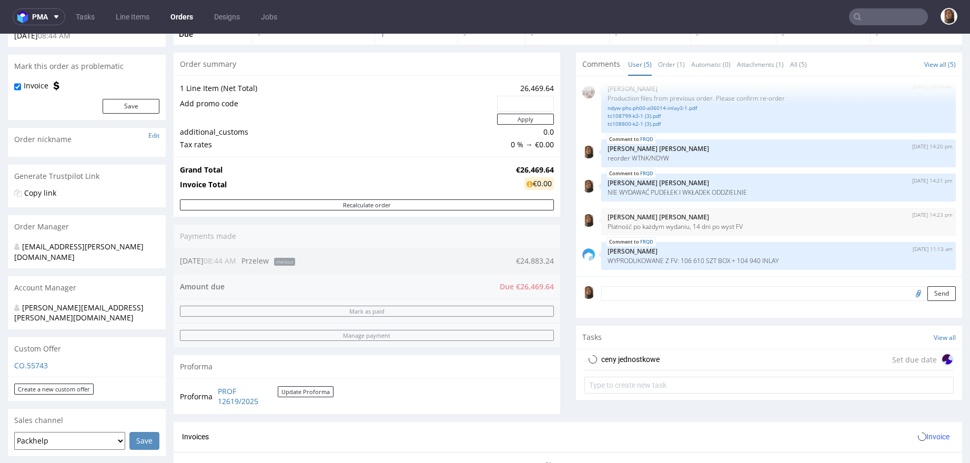
scroll to position [244, 0]
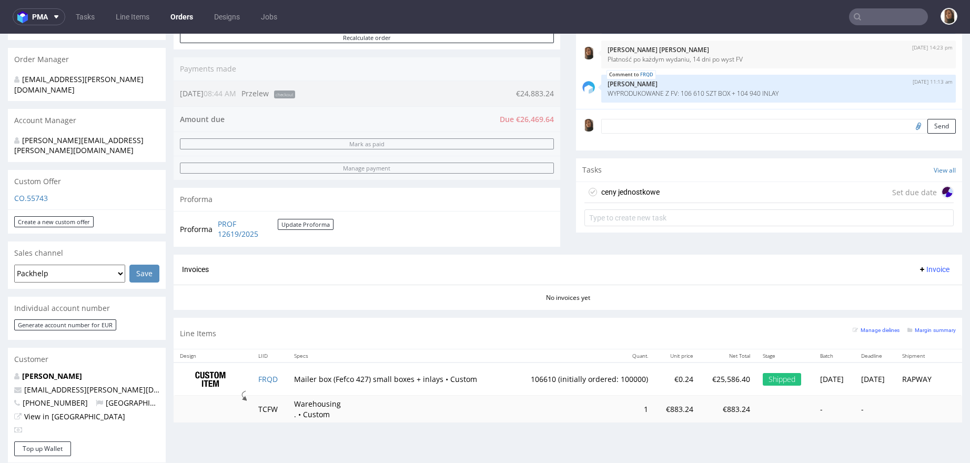
click at [866, 21] on input "text" at bounding box center [888, 16] width 79 height 17
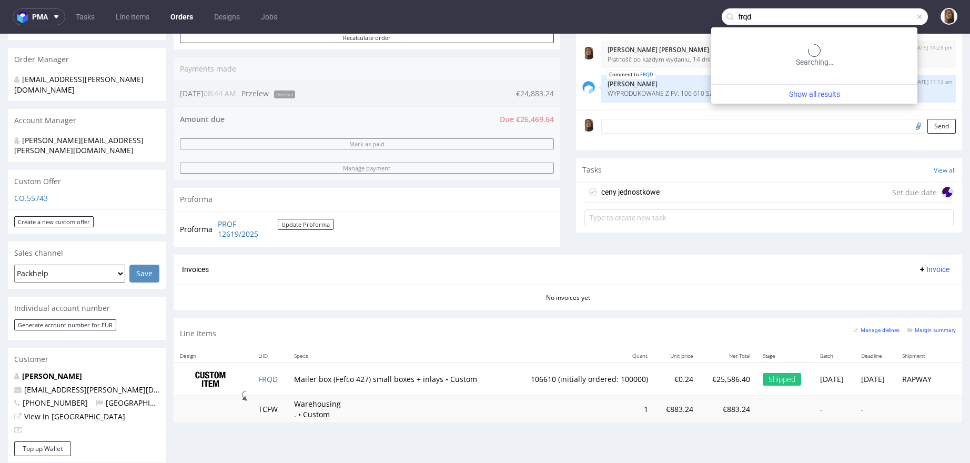
type input "frqd"
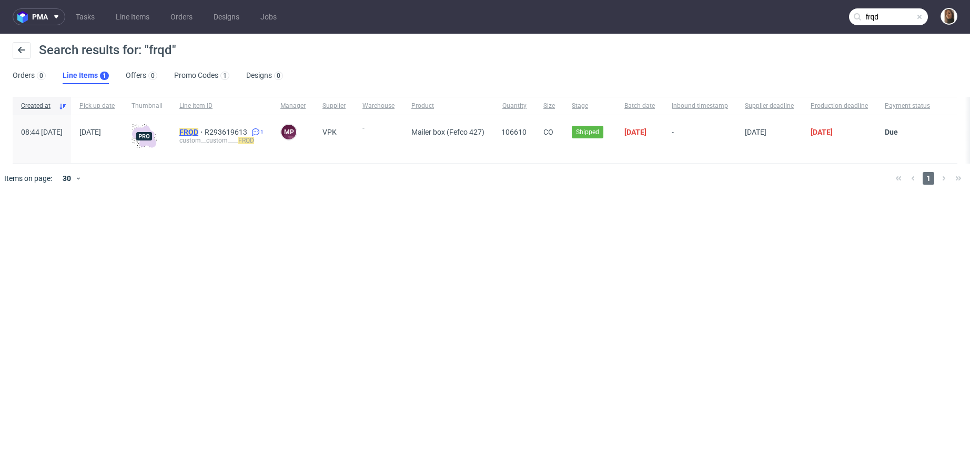
click at [198, 132] on mark "FRQD" at bounding box center [188, 132] width 19 height 8
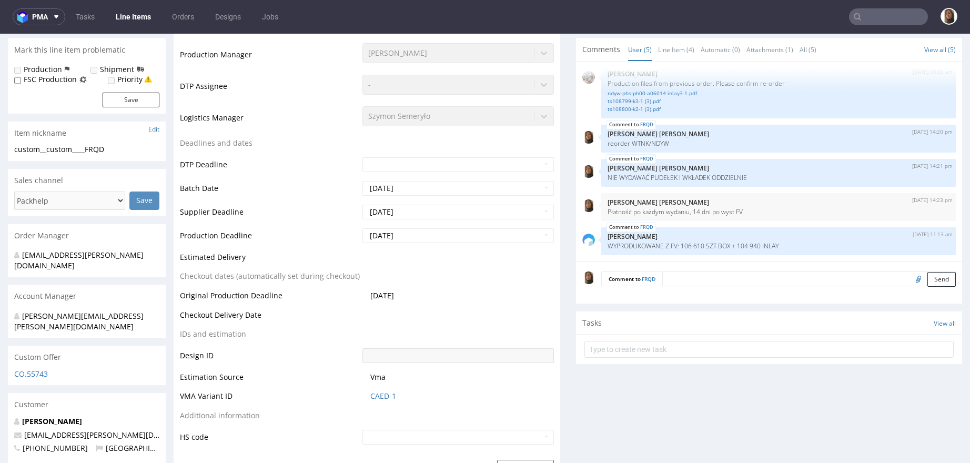
scroll to position [411, 0]
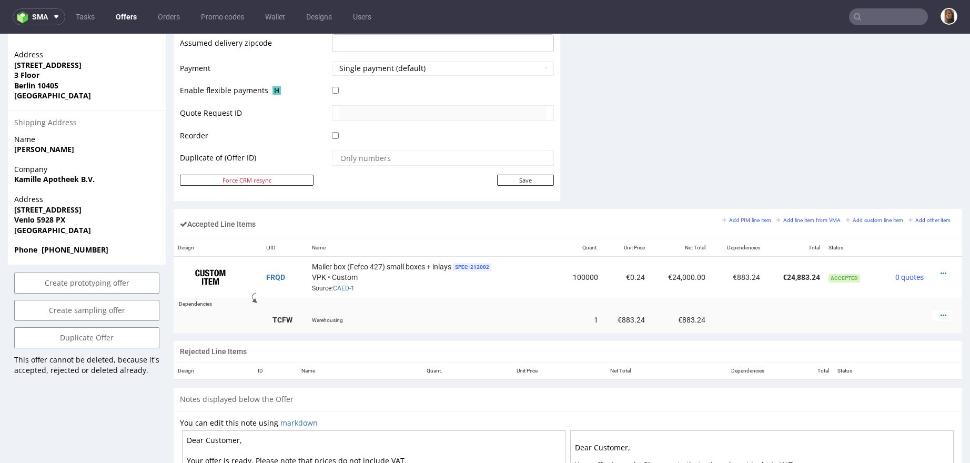
scroll to position [641, 0]
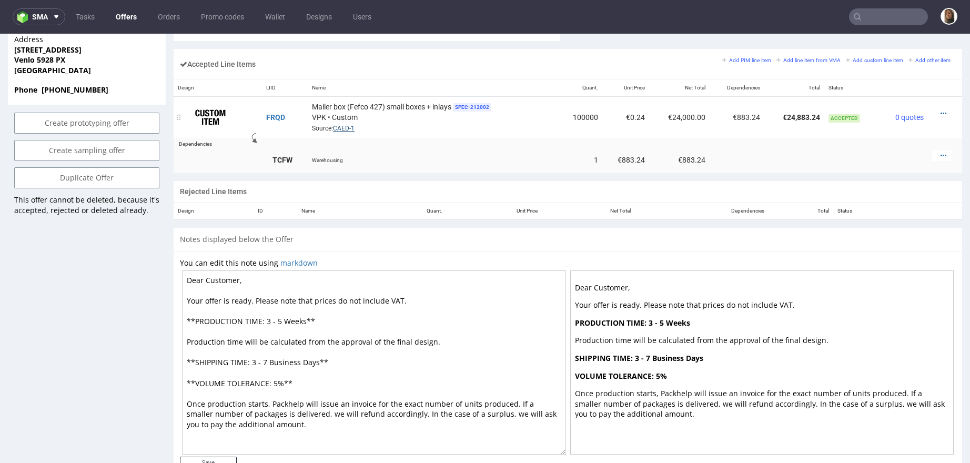
click at [340, 126] on link "CAED-1" at bounding box center [344, 128] width 22 height 7
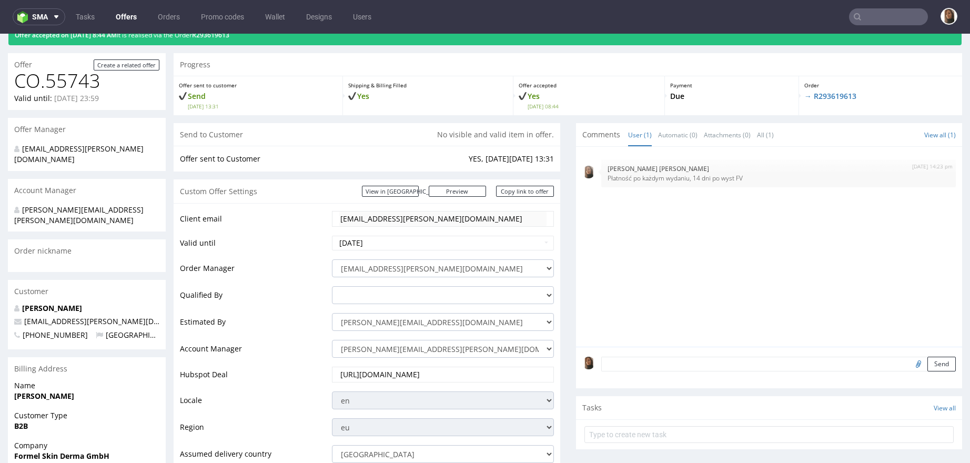
scroll to position [0, 0]
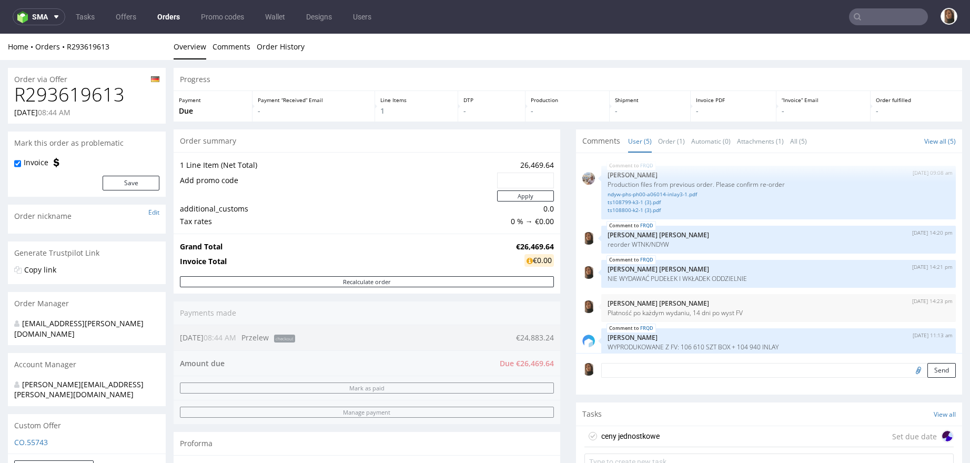
scroll to position [9, 0]
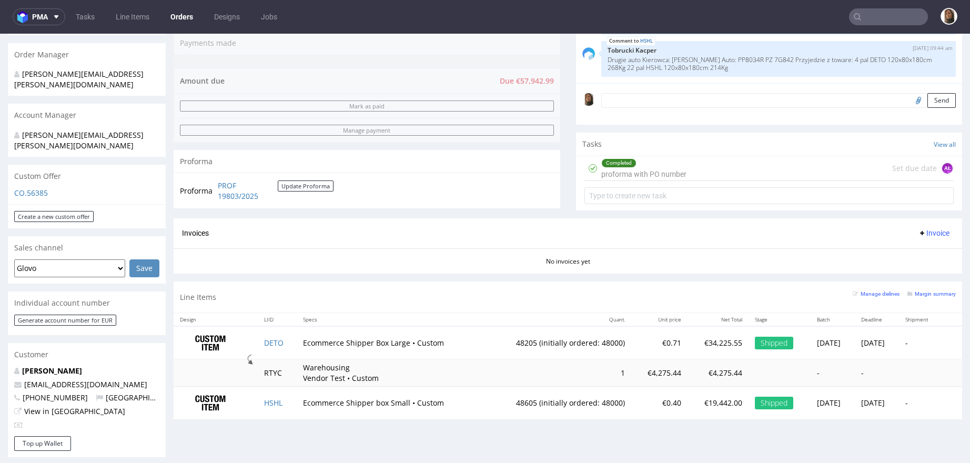
scroll to position [306, 0]
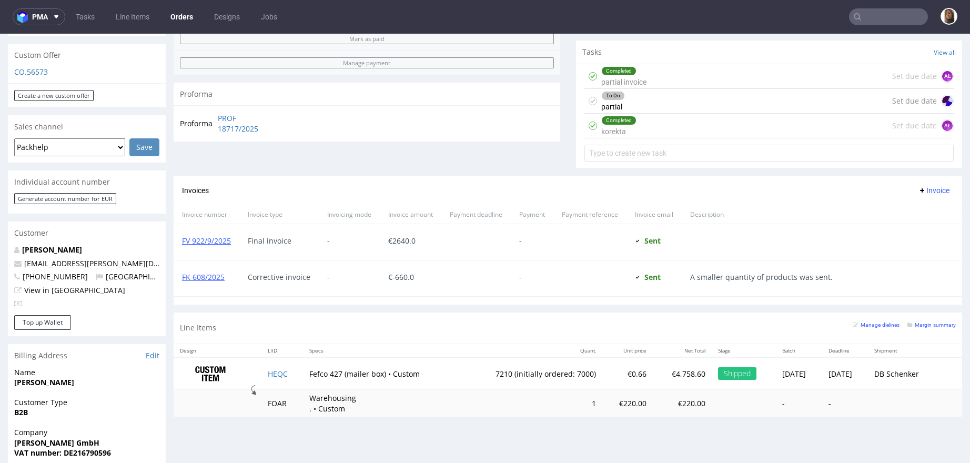
scroll to position [388, 0]
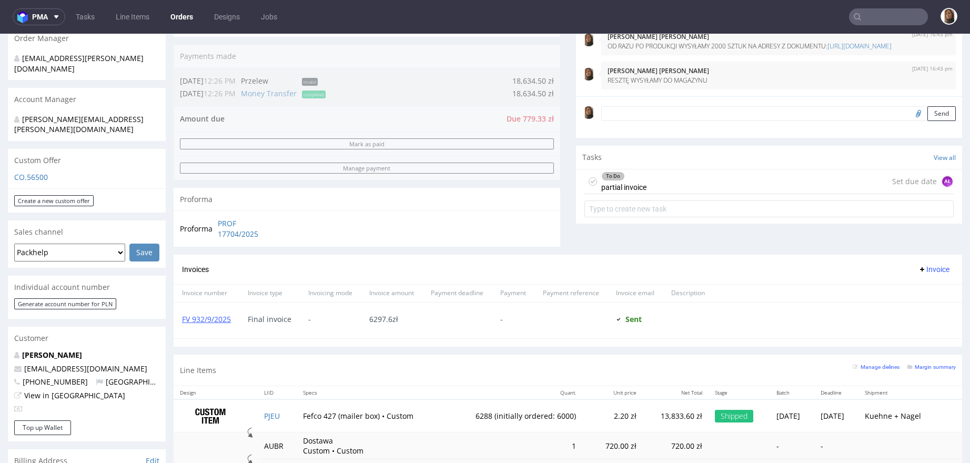
scroll to position [272, 0]
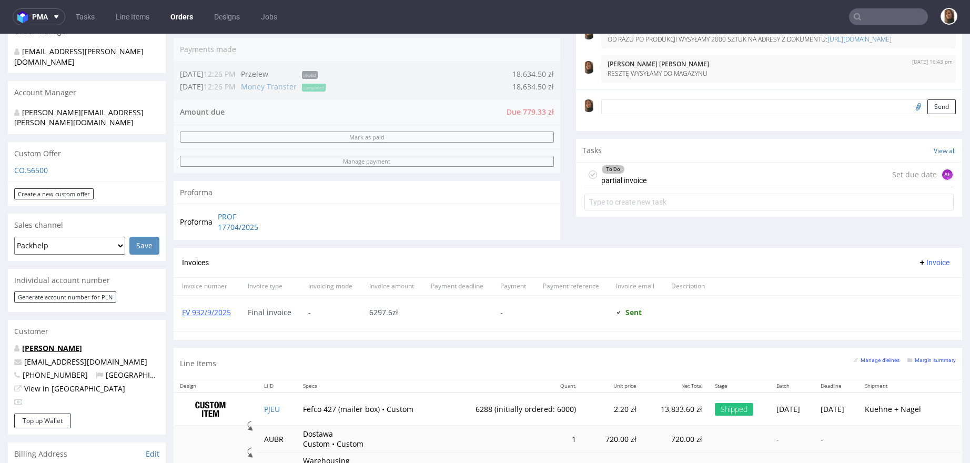
click at [52, 343] on link "[PERSON_NAME]" at bounding box center [52, 348] width 60 height 10
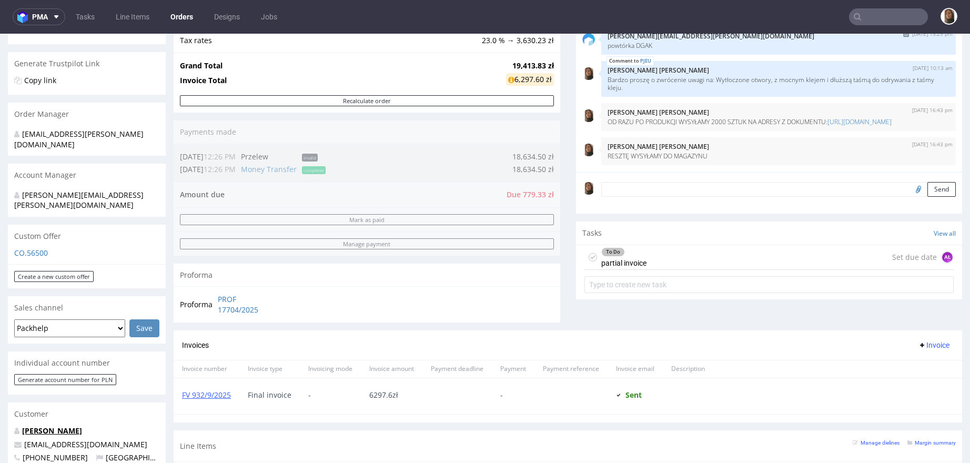
scroll to position [215, 0]
